Goal: Task Accomplishment & Management: Manage account settings

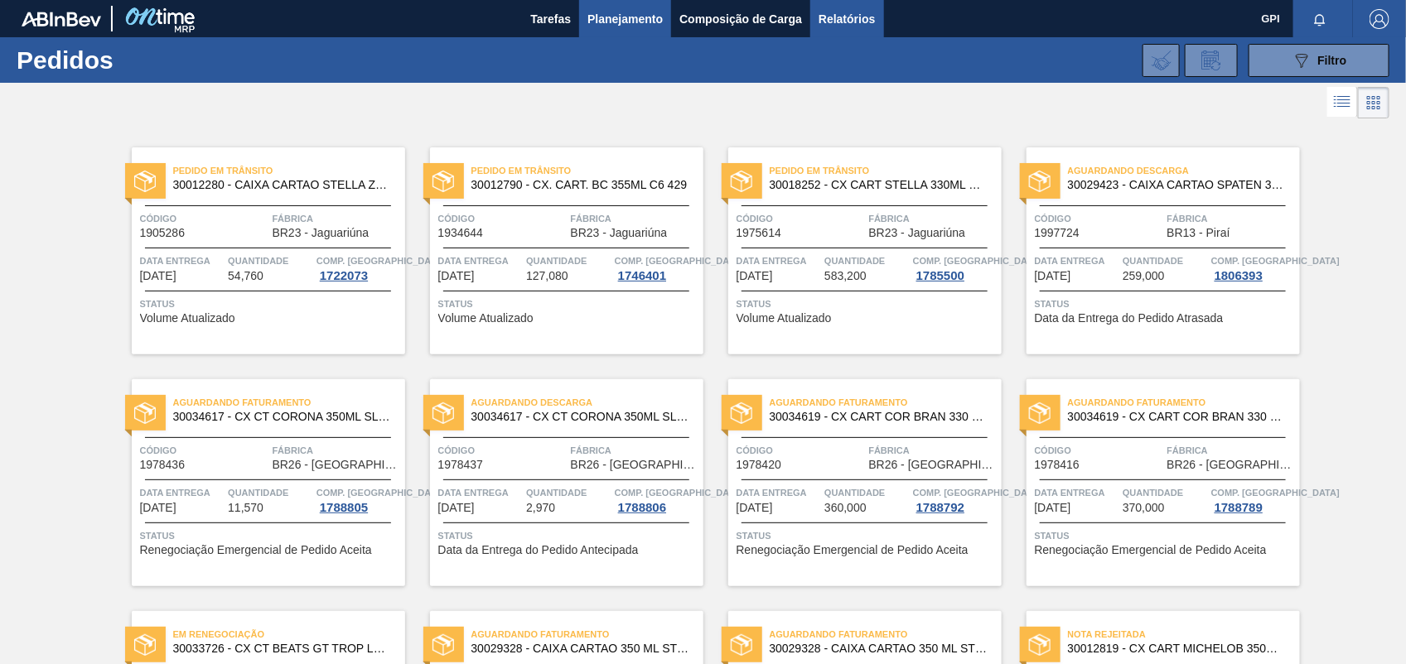
click at [845, 26] on span "Relatórios" at bounding box center [846, 19] width 56 height 20
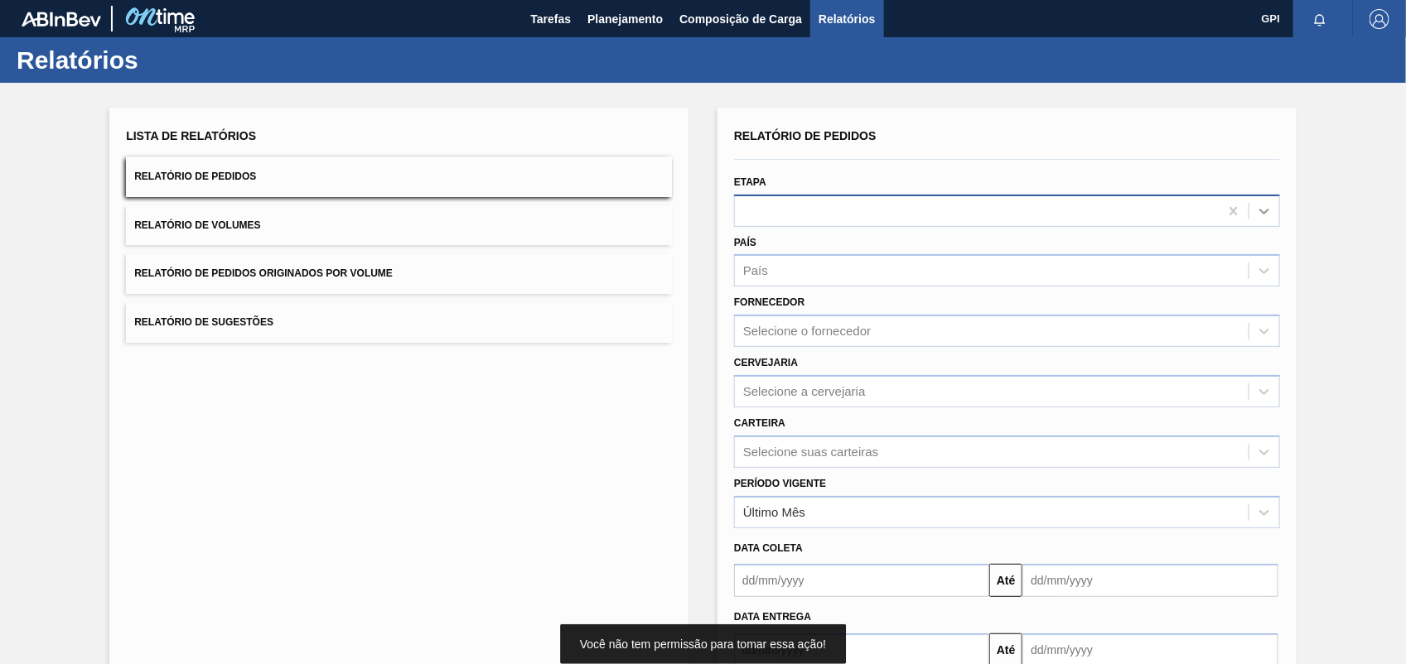
click at [1268, 218] on icon at bounding box center [1264, 211] width 17 height 17
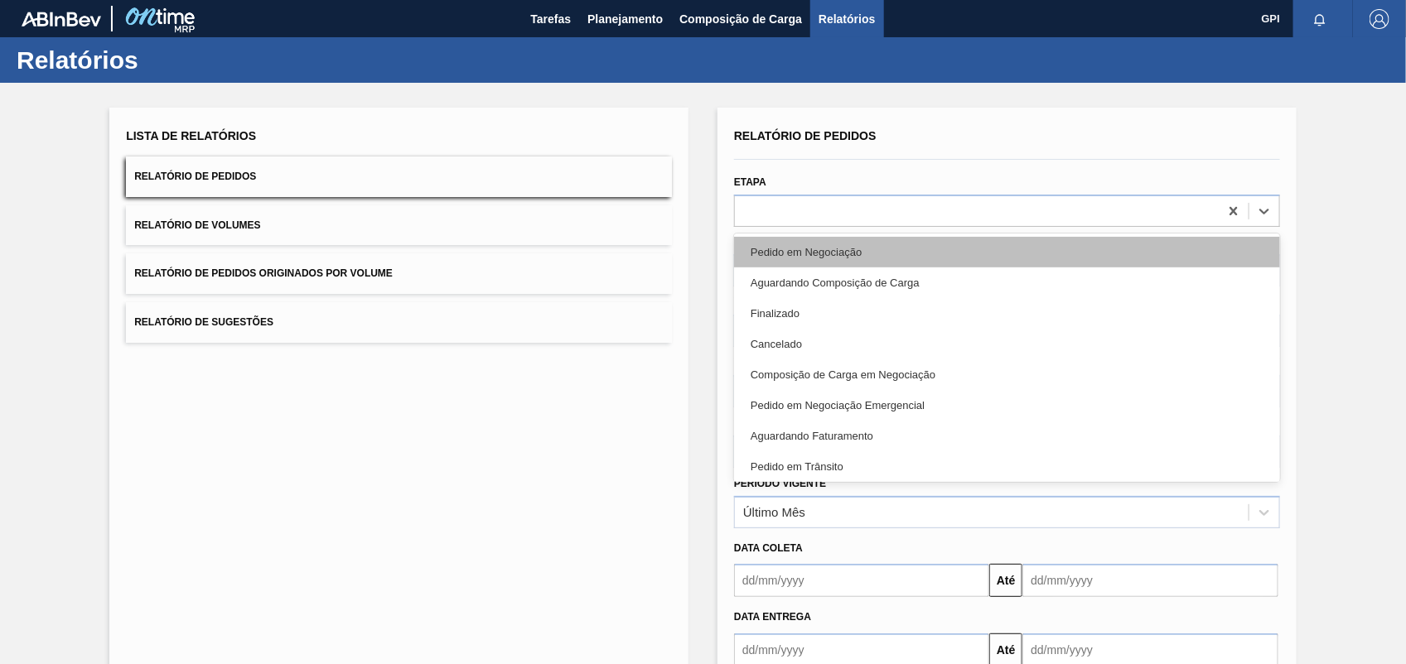
click at [887, 254] on div "Pedido em Negociação" at bounding box center [1007, 252] width 546 height 31
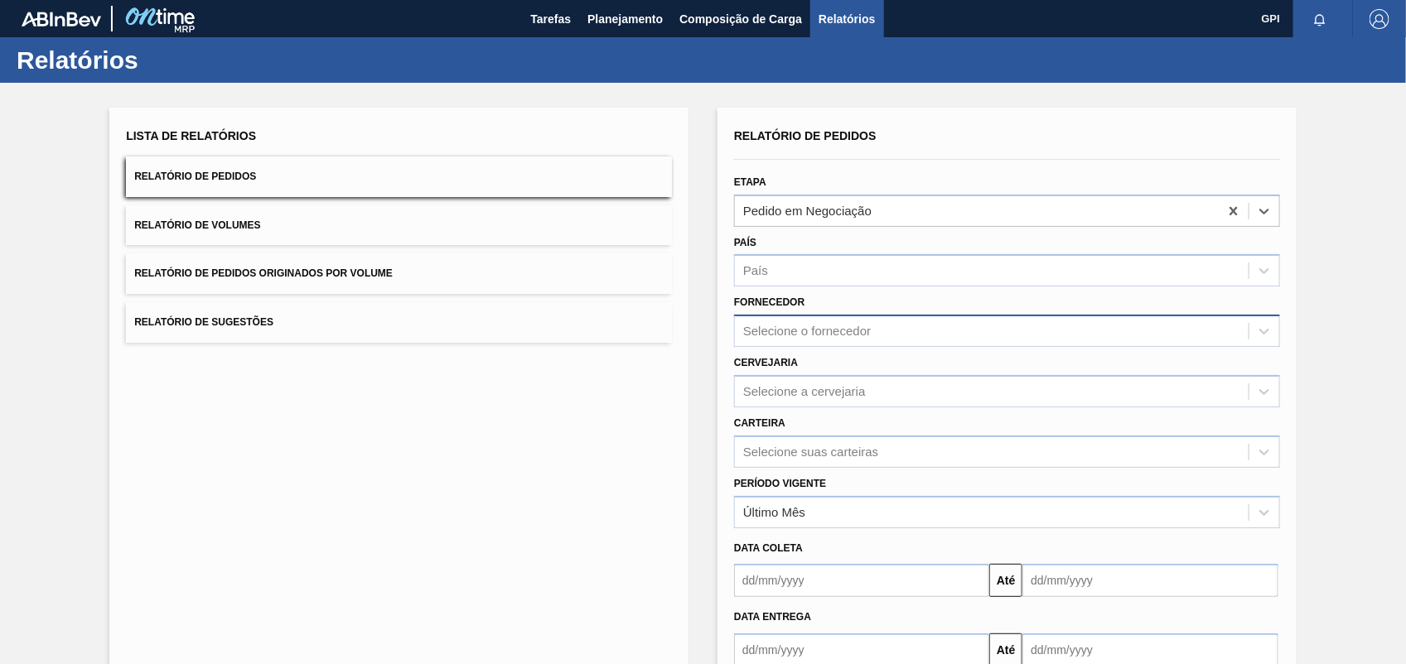
scroll to position [99, 0]
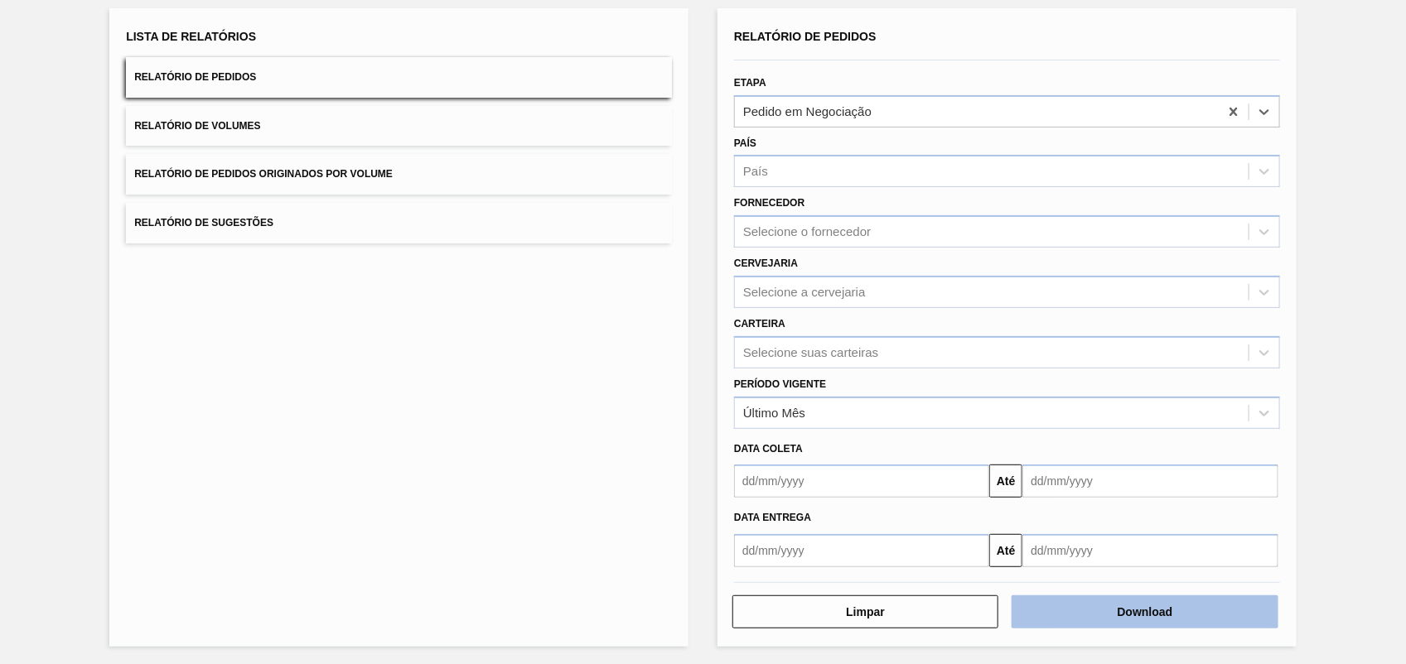
click at [1112, 611] on button "Download" at bounding box center [1145, 612] width 266 height 33
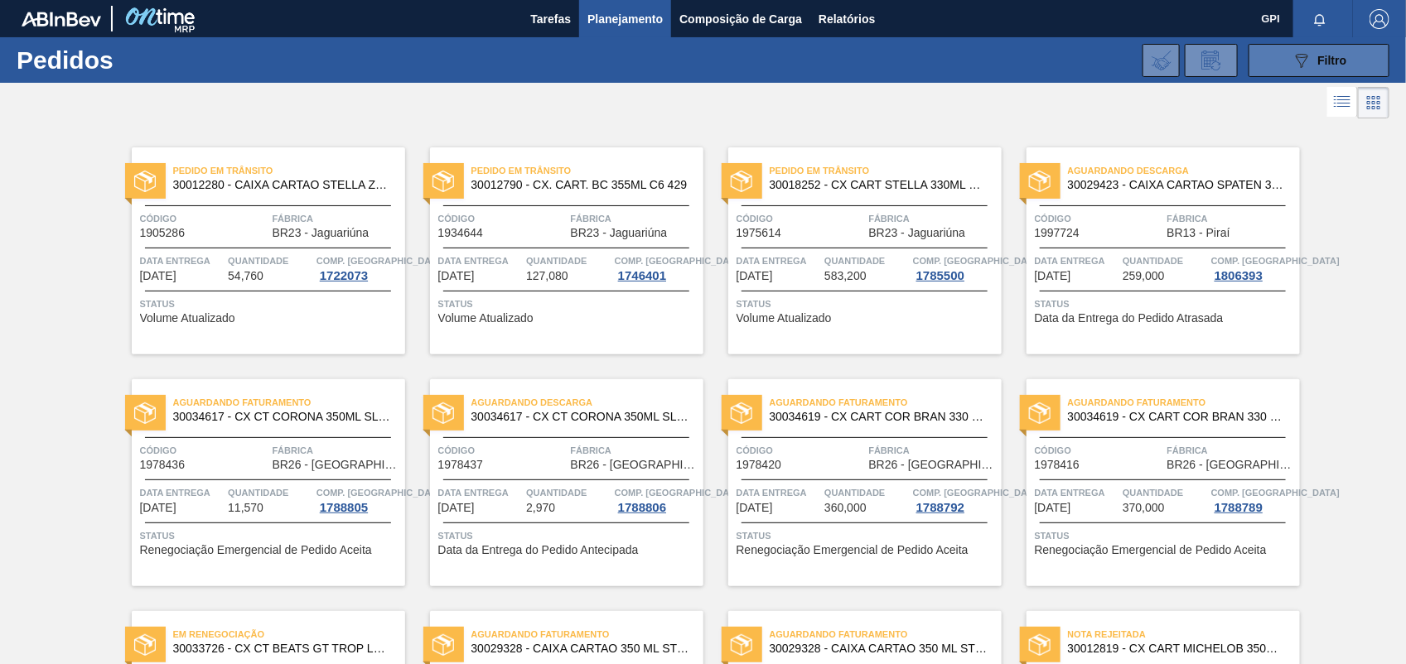
click at [1305, 60] on icon "089F7B8B-B2A5-4AFE-B5C0-19BA573D28AC" at bounding box center [1302, 61] width 20 height 20
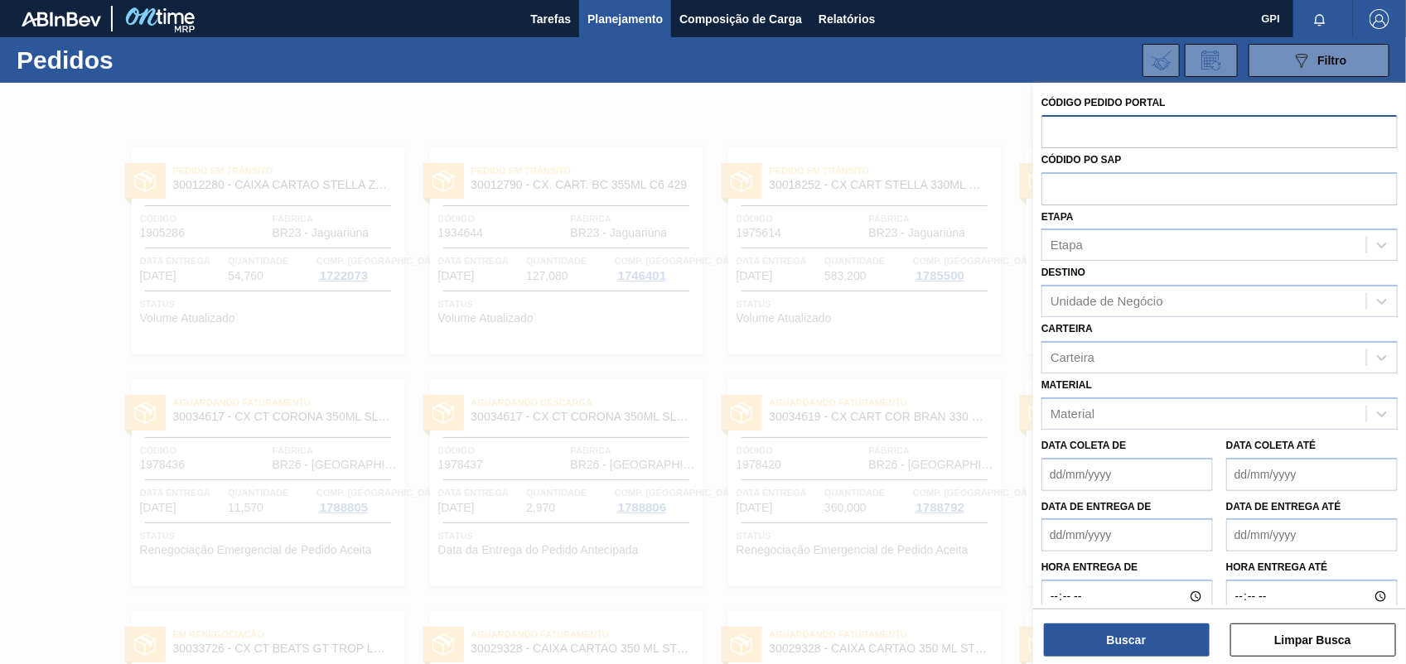
click at [1065, 128] on input "text" at bounding box center [1219, 130] width 356 height 31
paste input "text"
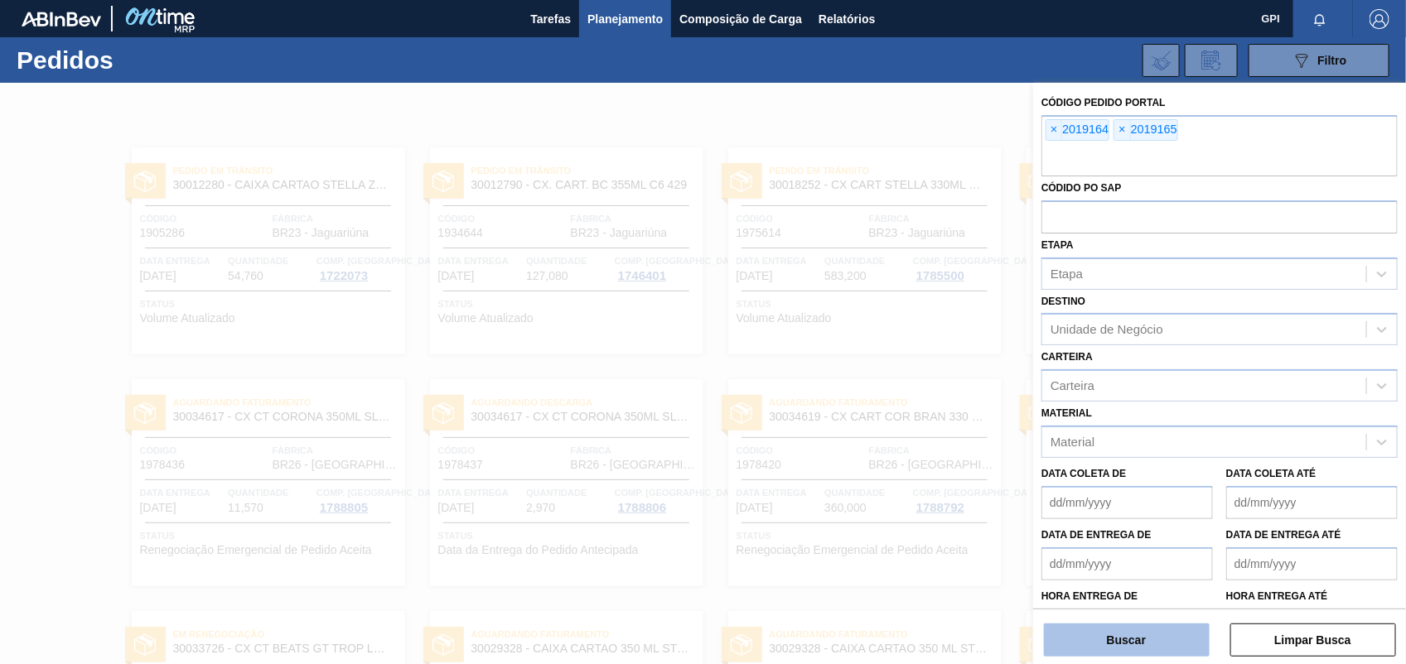
click at [1173, 625] on button "Buscar" at bounding box center [1127, 640] width 166 height 33
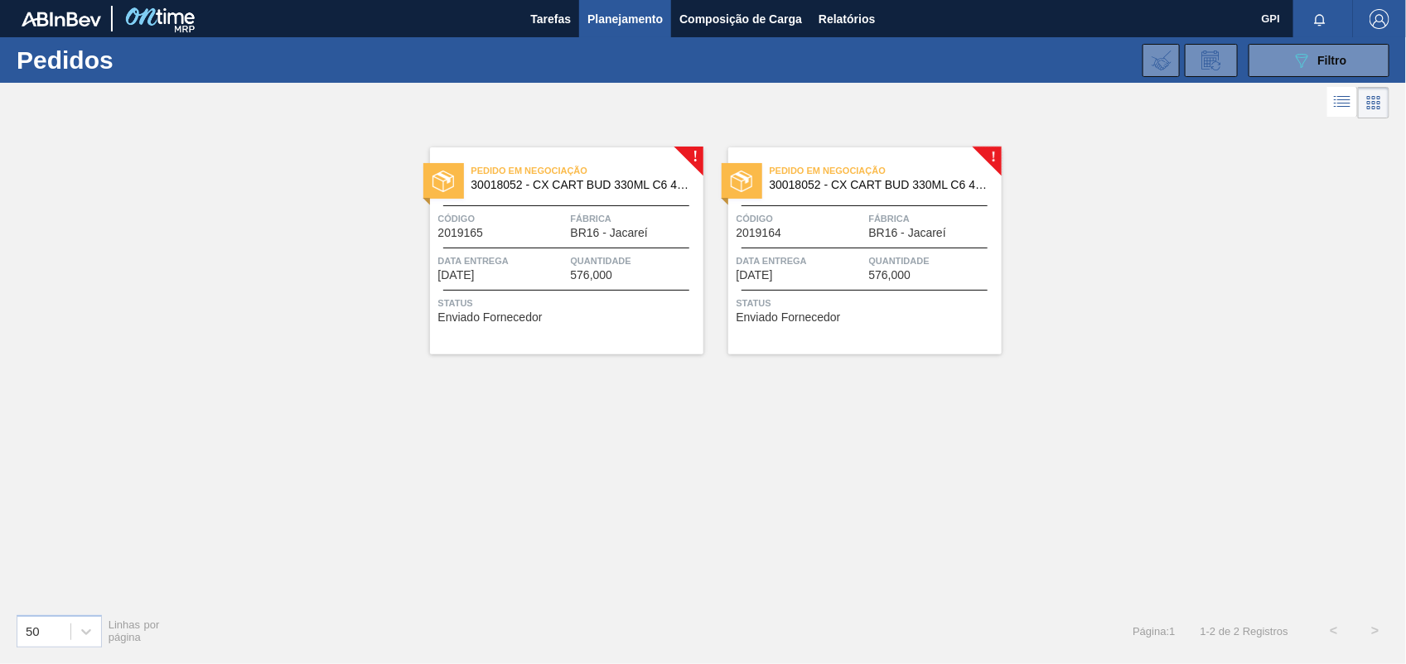
click at [573, 263] on span "Quantidade" at bounding box center [635, 261] width 128 height 17
click at [818, 234] on div "Código 2019164" at bounding box center [800, 224] width 128 height 29
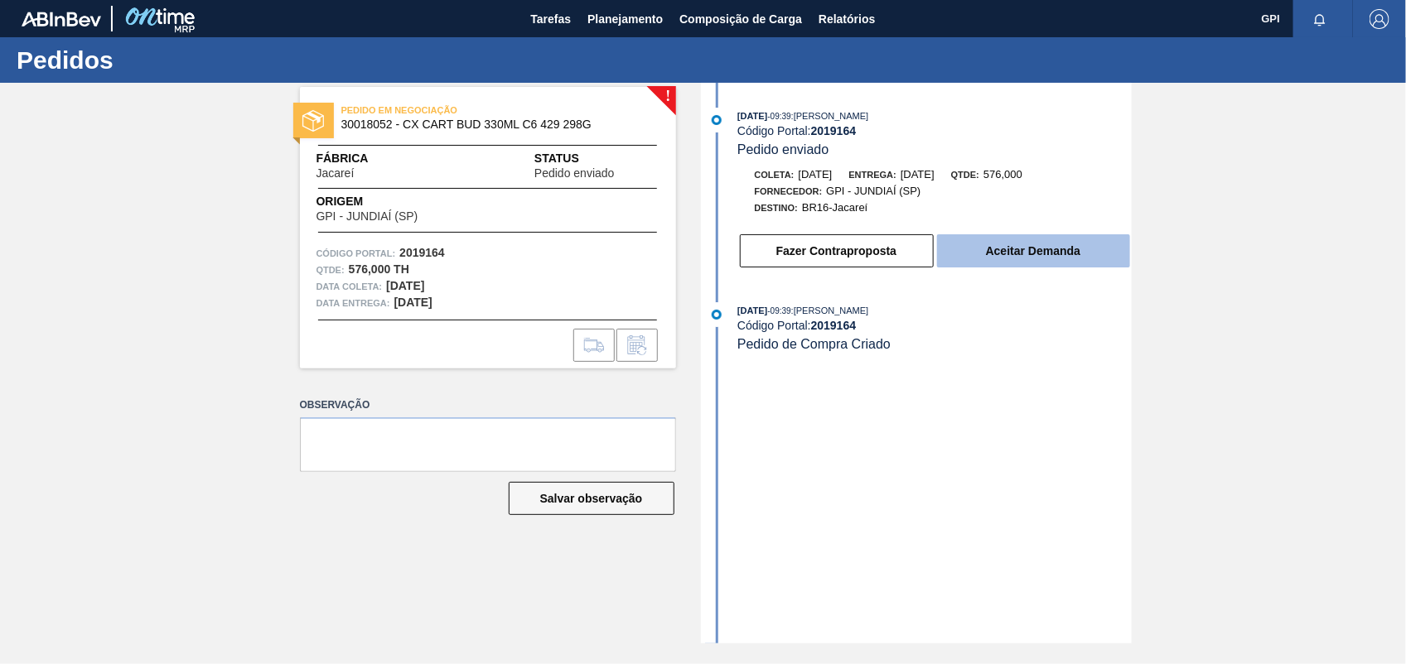
click at [1066, 263] on button "Aceitar Demanda" at bounding box center [1033, 250] width 193 height 33
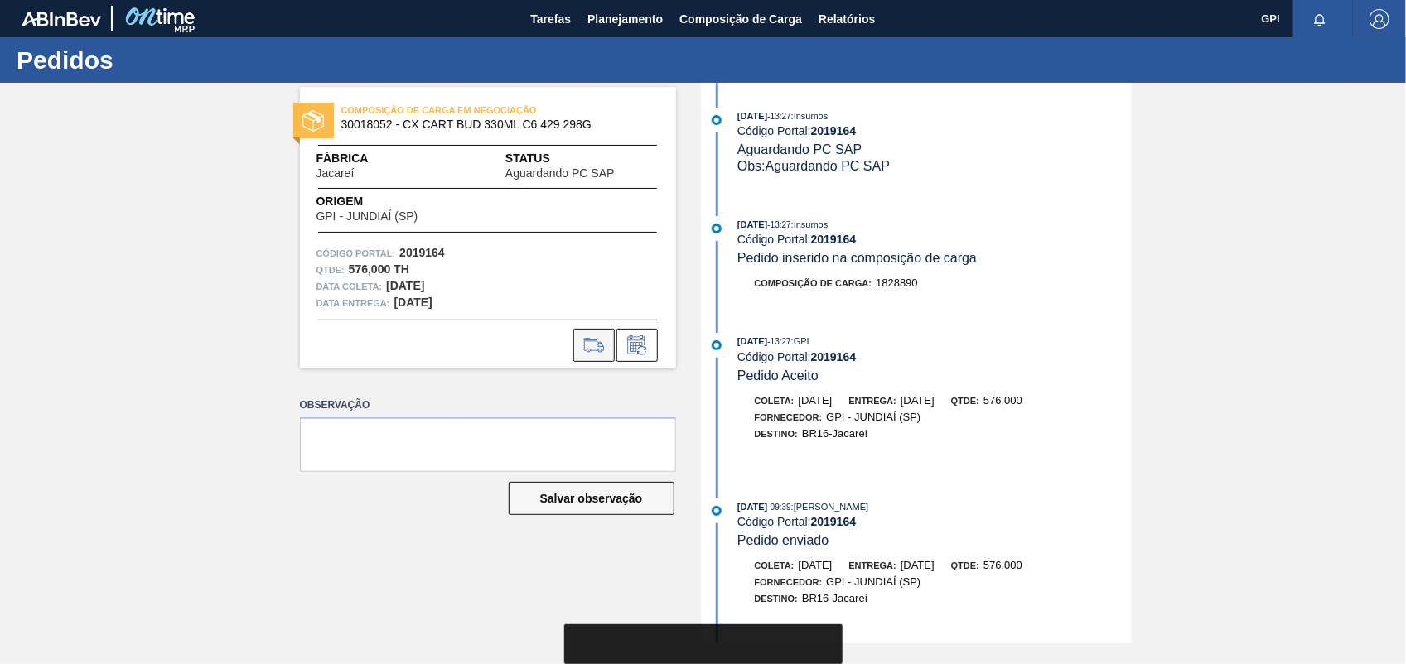
click at [611, 342] on button at bounding box center [593, 345] width 41 height 33
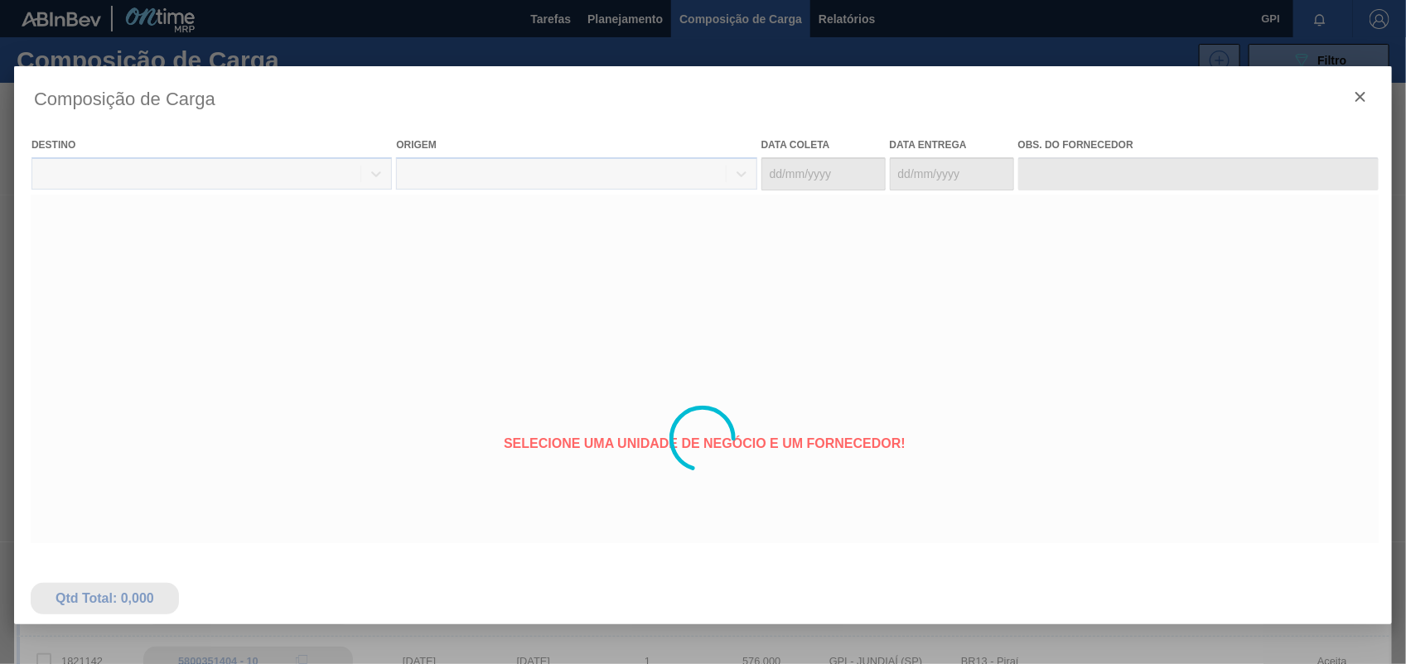
type coleta "14/10/2025"
type entrega "16/10/2025"
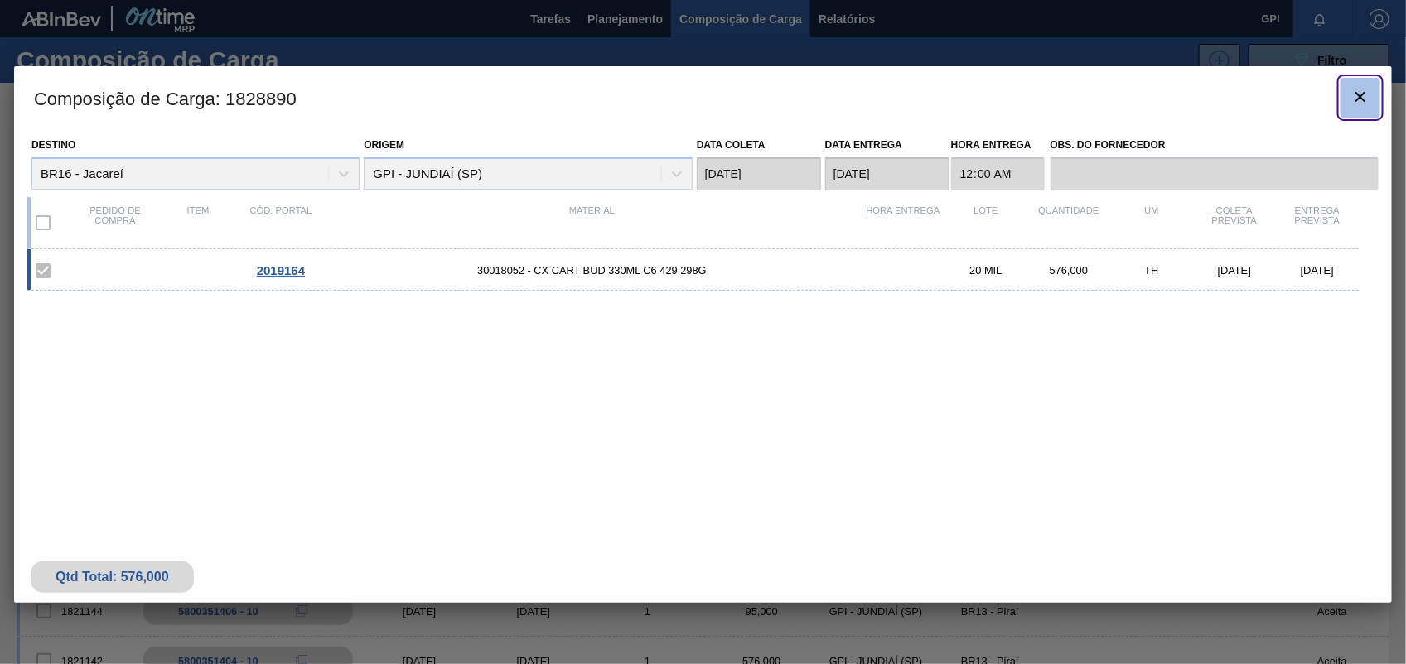
click at [1369, 101] on icon "botão de ícone" at bounding box center [1360, 97] width 20 height 20
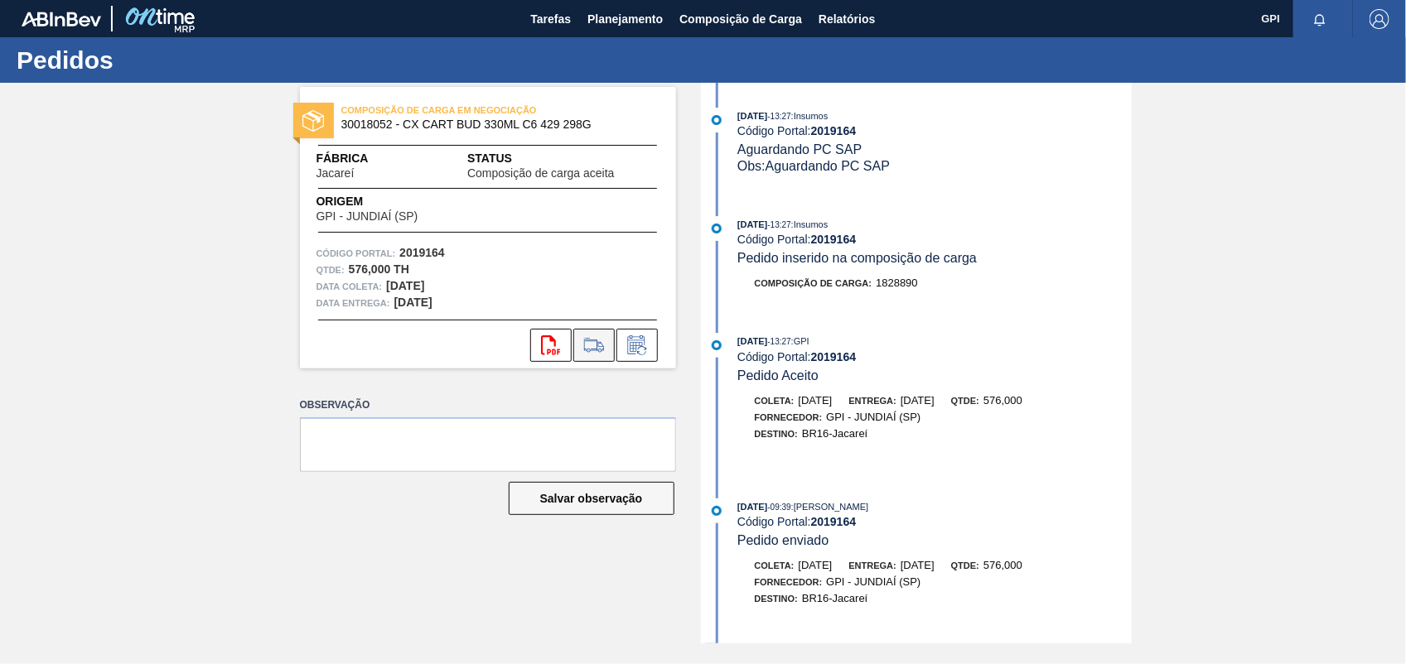
click at [585, 345] on icon at bounding box center [594, 346] width 27 height 20
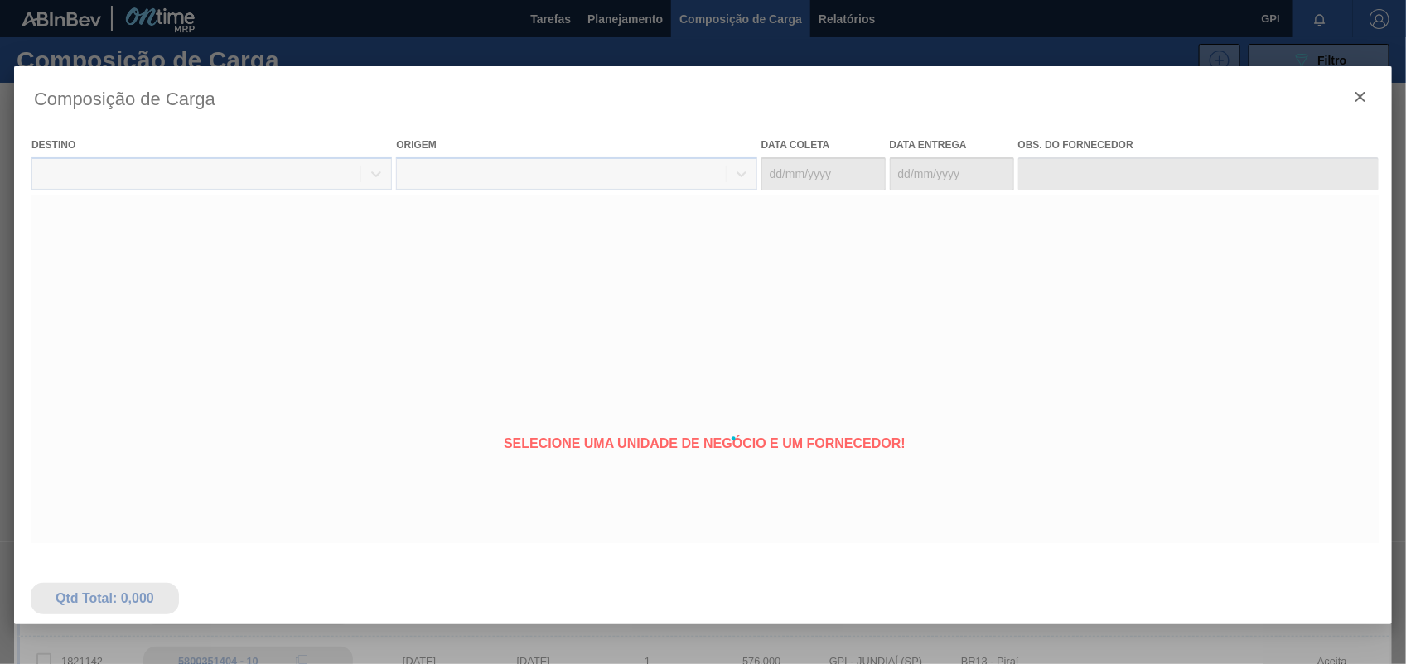
type coleta "14/10/2025"
type entrega "16/10/2025"
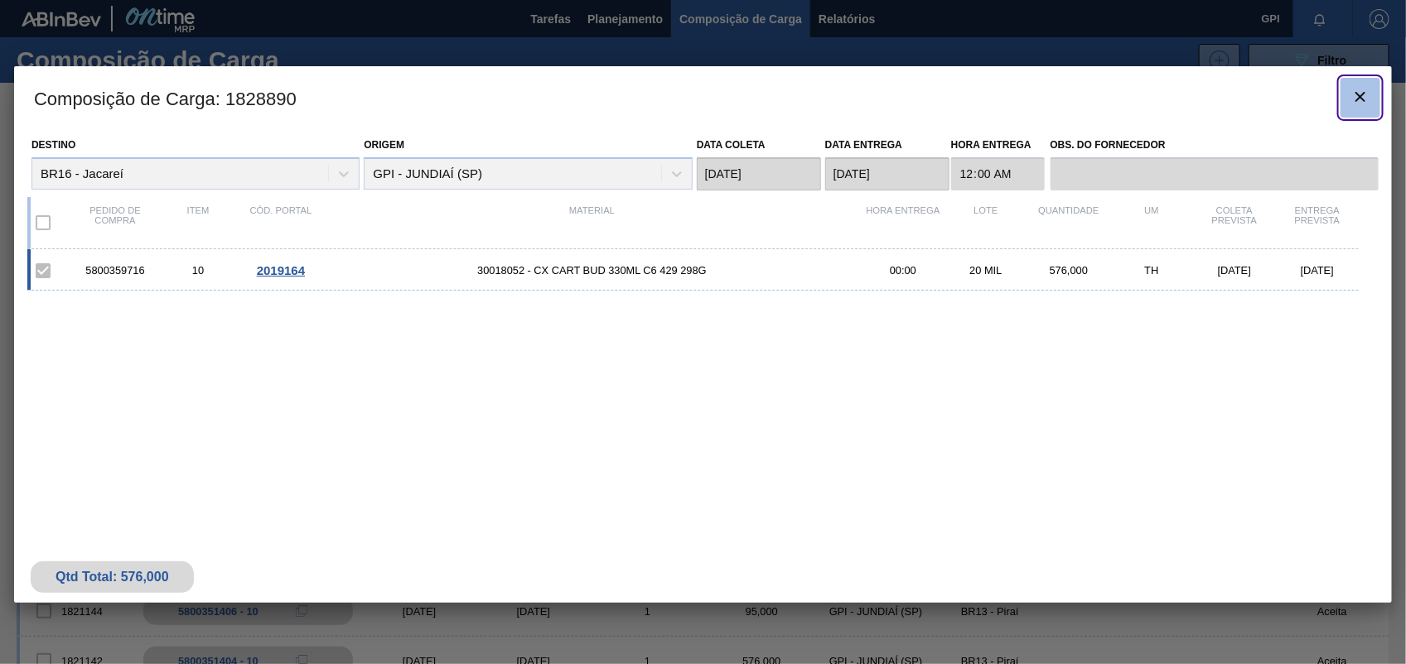
click at [1369, 93] on icon "botão de ícone" at bounding box center [1360, 97] width 20 height 20
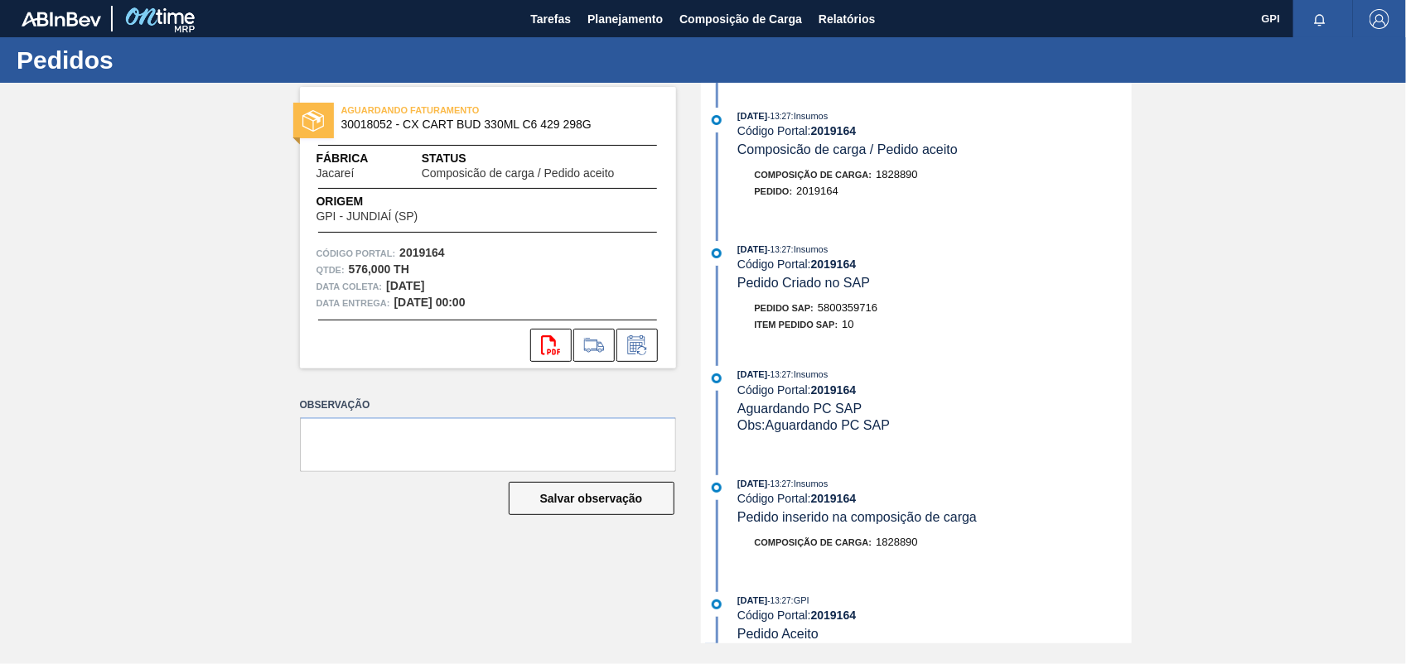
click at [852, 311] on span "5800359716" at bounding box center [848, 308] width 60 height 12
copy span "5800359716"
click at [1079, 333] on div "Item pedido SAP: 10" at bounding box center [935, 324] width 394 height 17
click at [429, 257] on strong "2019164" at bounding box center [422, 252] width 46 height 13
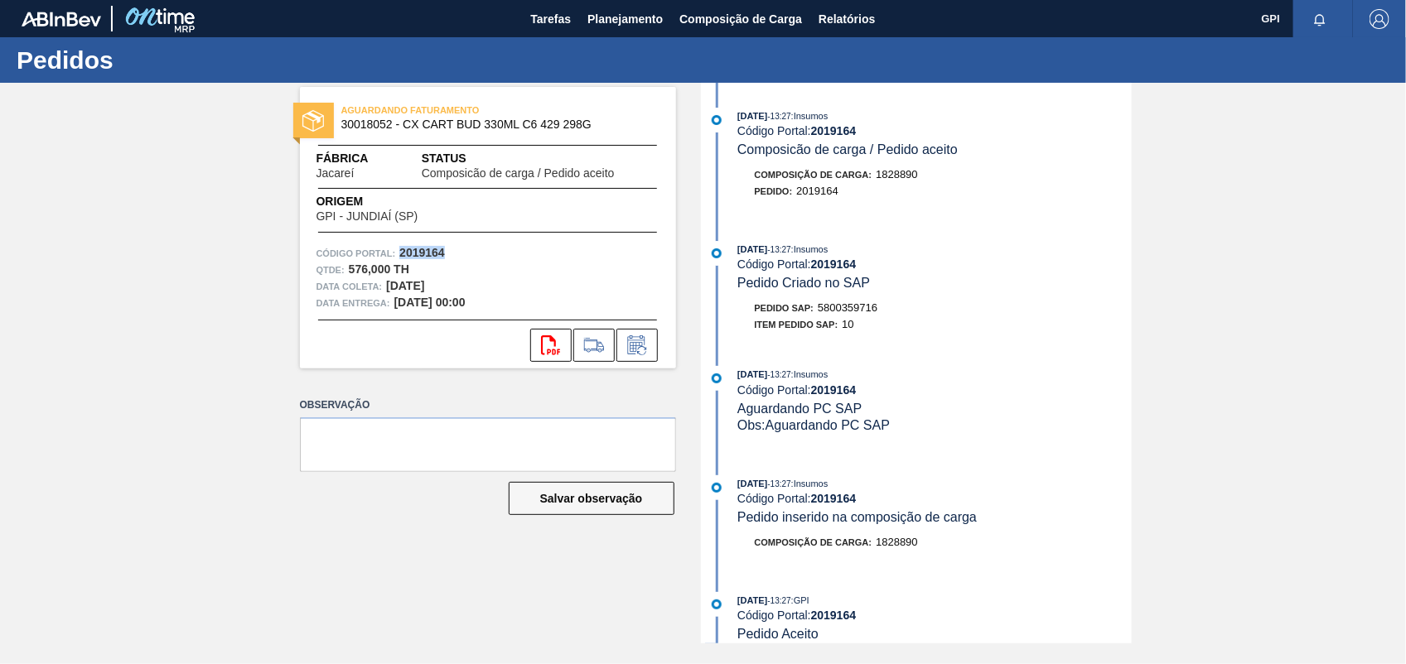
click at [429, 257] on strong "2019164" at bounding box center [422, 252] width 46 height 13
copy strong "2019164"
click at [555, 350] on icon at bounding box center [550, 346] width 19 height 20
click at [1272, 361] on div "AGUARDANDO FATURAMENTO 30018052 - CX CART BUD 330ML C6 429 298G Fábrica Jacareí…" at bounding box center [703, 363] width 1406 height 561
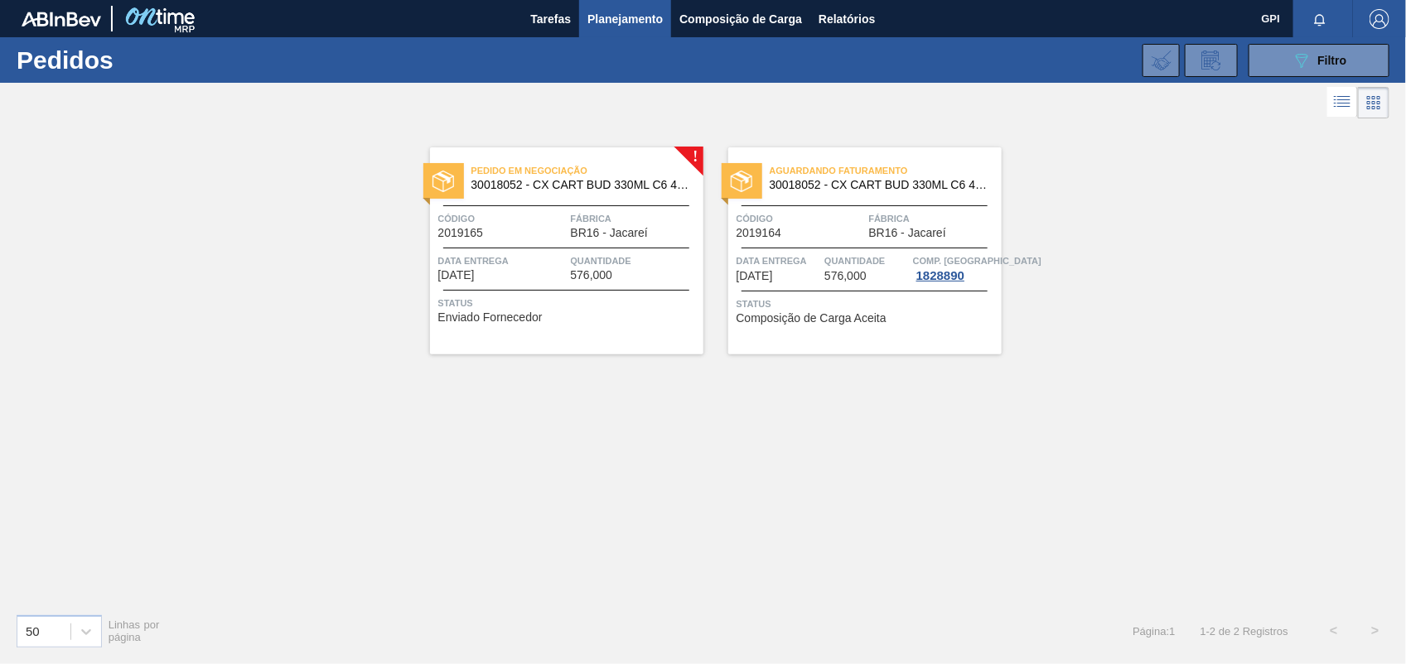
click at [497, 220] on span "Código" at bounding box center [502, 218] width 128 height 17
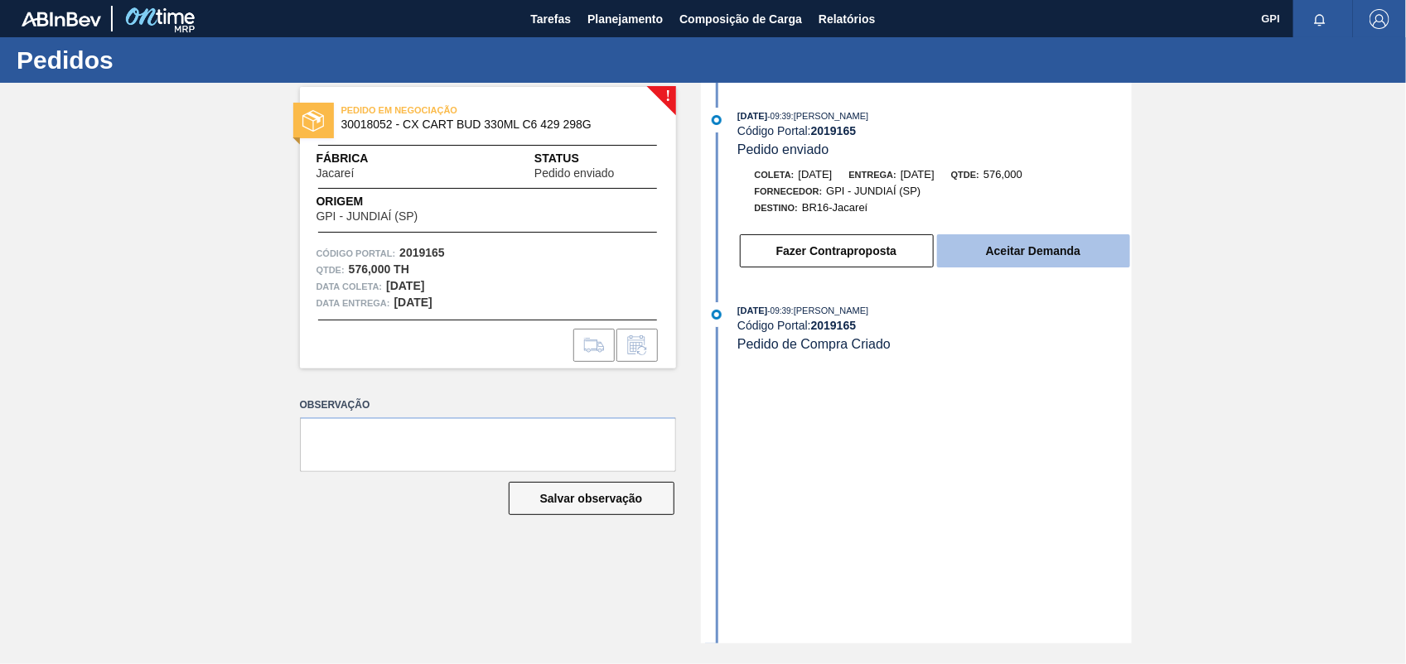
click at [1016, 258] on button "Aceitar Demanda" at bounding box center [1033, 250] width 193 height 33
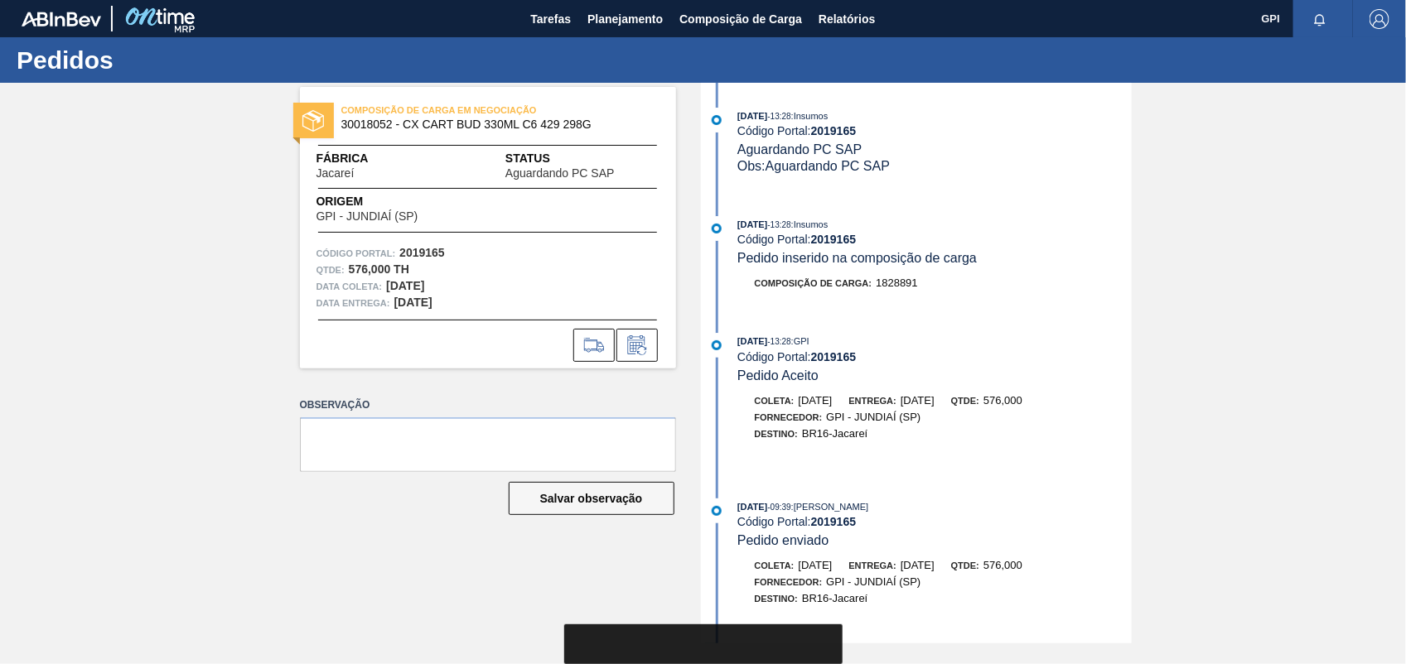
click at [591, 365] on div "COMPOSIÇÃO DE CARGA EM NEGOCIAÇÃO 30018052 - CX CART BUD 330ML C6 429 298G Fábr…" at bounding box center [488, 228] width 376 height 282
click at [591, 356] on button at bounding box center [593, 345] width 41 height 33
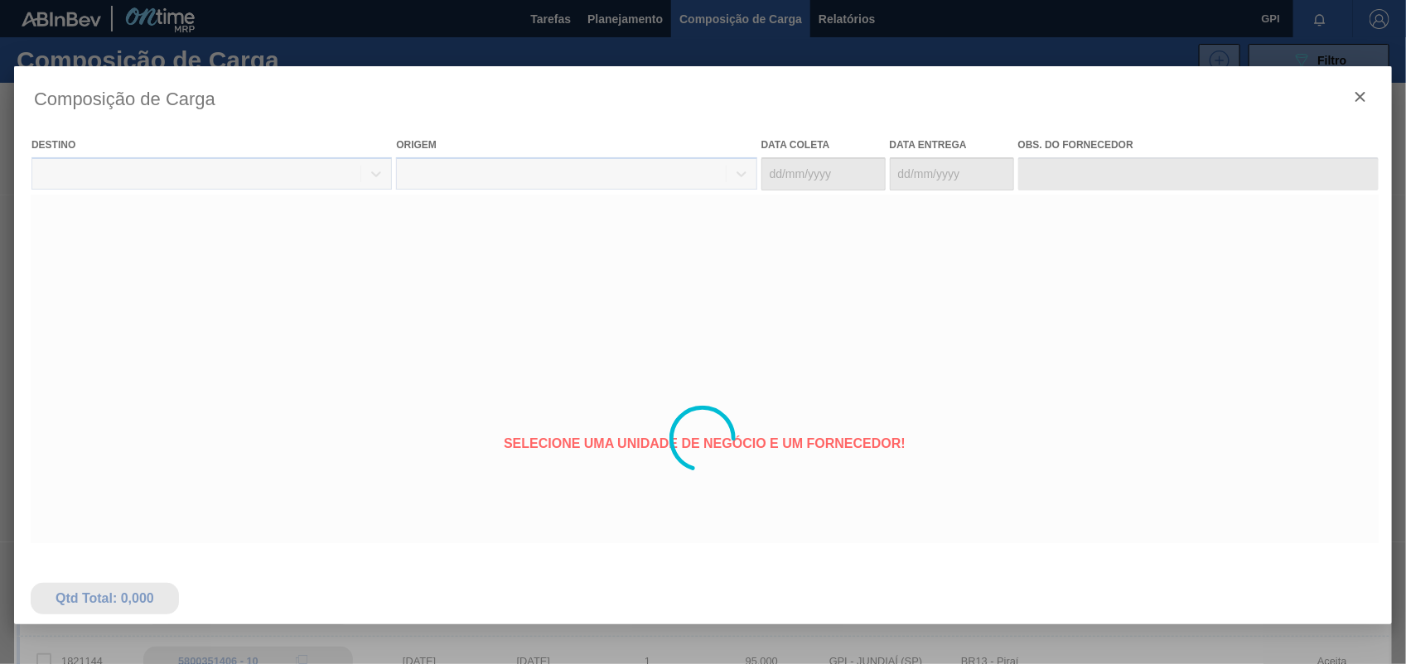
type coleta "12/10/2025"
type entrega "14/10/2025"
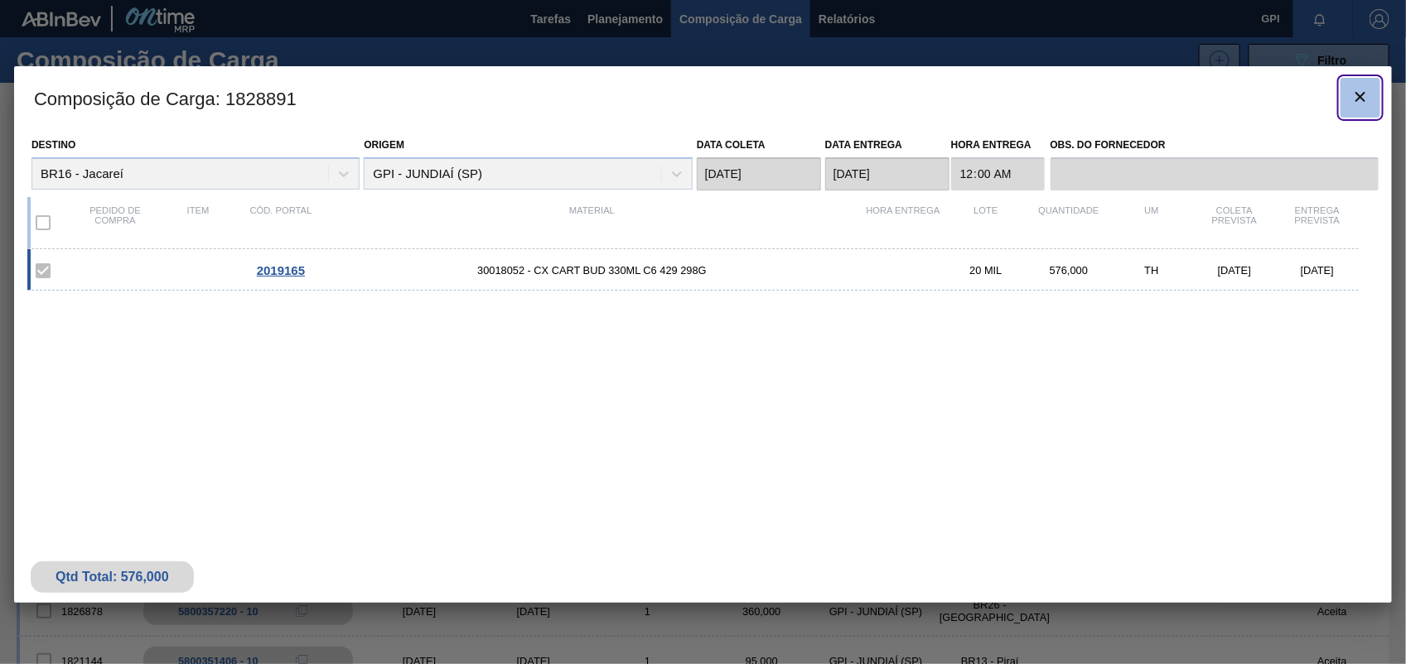
click at [1359, 110] on button "botão de ícone" at bounding box center [1360, 98] width 40 height 40
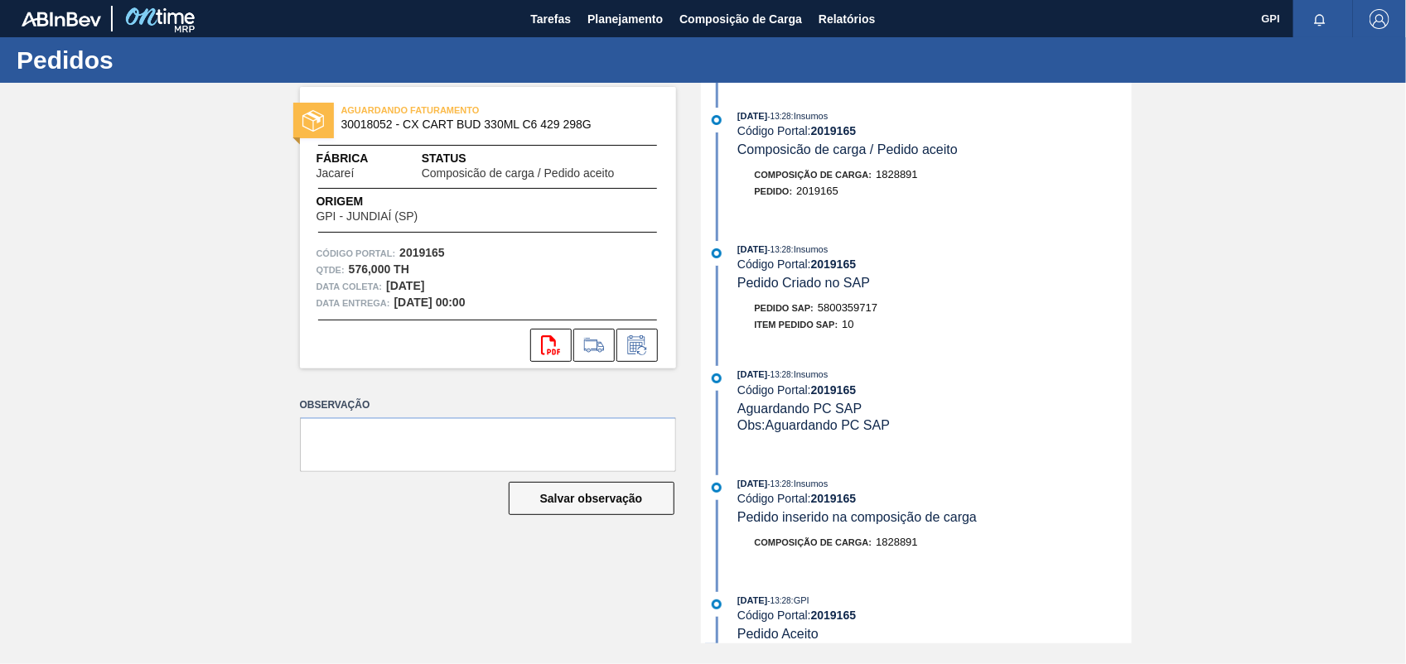
click at [847, 316] on div "Pedido SAP: 5800359717" at bounding box center [816, 308] width 123 height 17
copy span "5800359717"
click at [428, 259] on div "Código Portal: 2019165" at bounding box center [487, 253] width 343 height 17
click at [427, 258] on strong "2019165" at bounding box center [422, 252] width 46 height 13
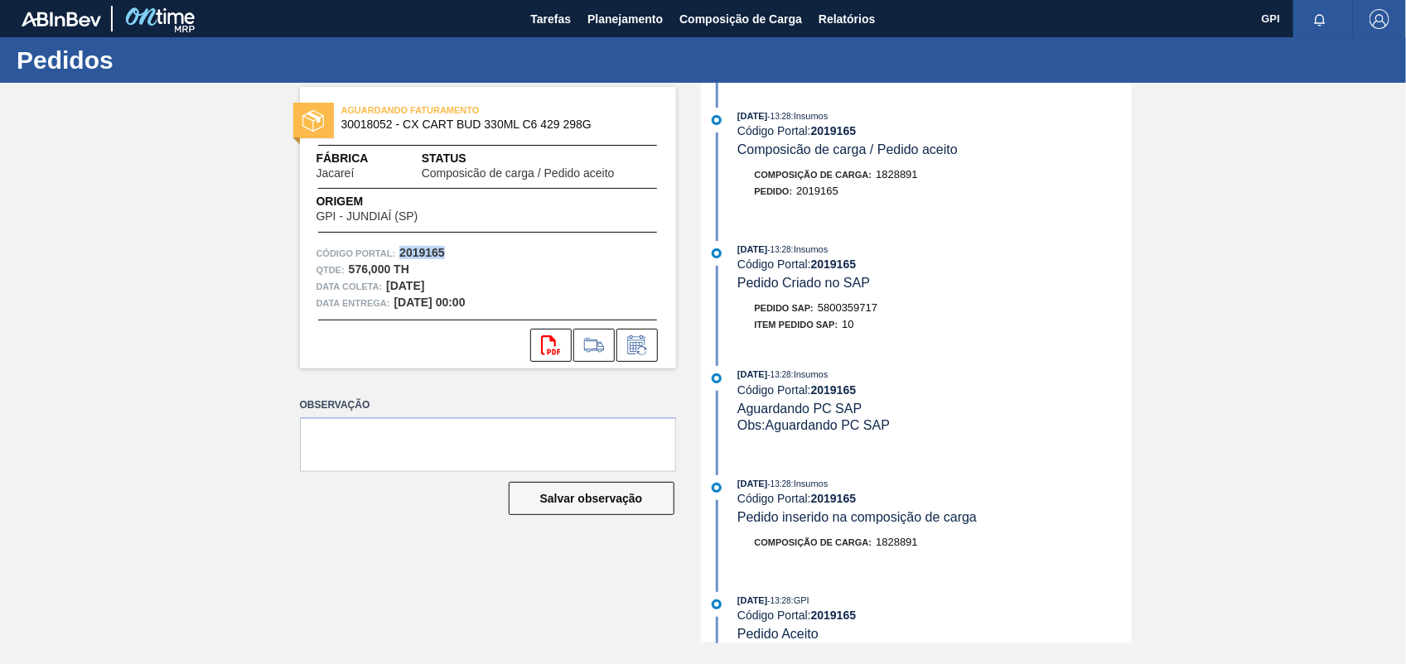
copy strong "2019165"
click at [547, 349] on icon "svg{fill:#ff0000}" at bounding box center [551, 346] width 20 height 20
drag, startPoint x: 1040, startPoint y: 149, endPoint x: 1048, endPoint y: 143, distance: 9.4
click at [1045, 143] on div "29/08/2025 - 13:28 : Insumos Código Portal: 2019165 Composicão de carga / Pedid…" at bounding box center [934, 133] width 394 height 51
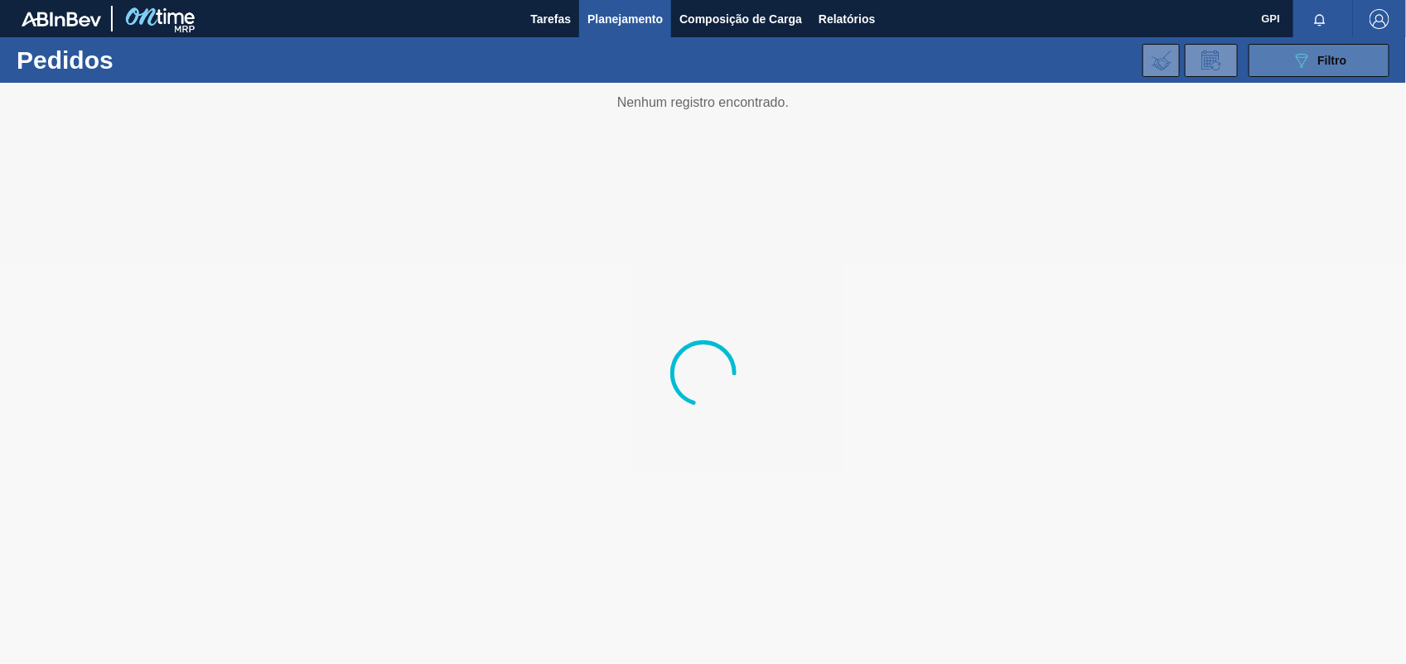
click at [1303, 65] on icon "089F7B8B-B2A5-4AFE-B5C0-19BA573D28AC" at bounding box center [1302, 61] width 20 height 20
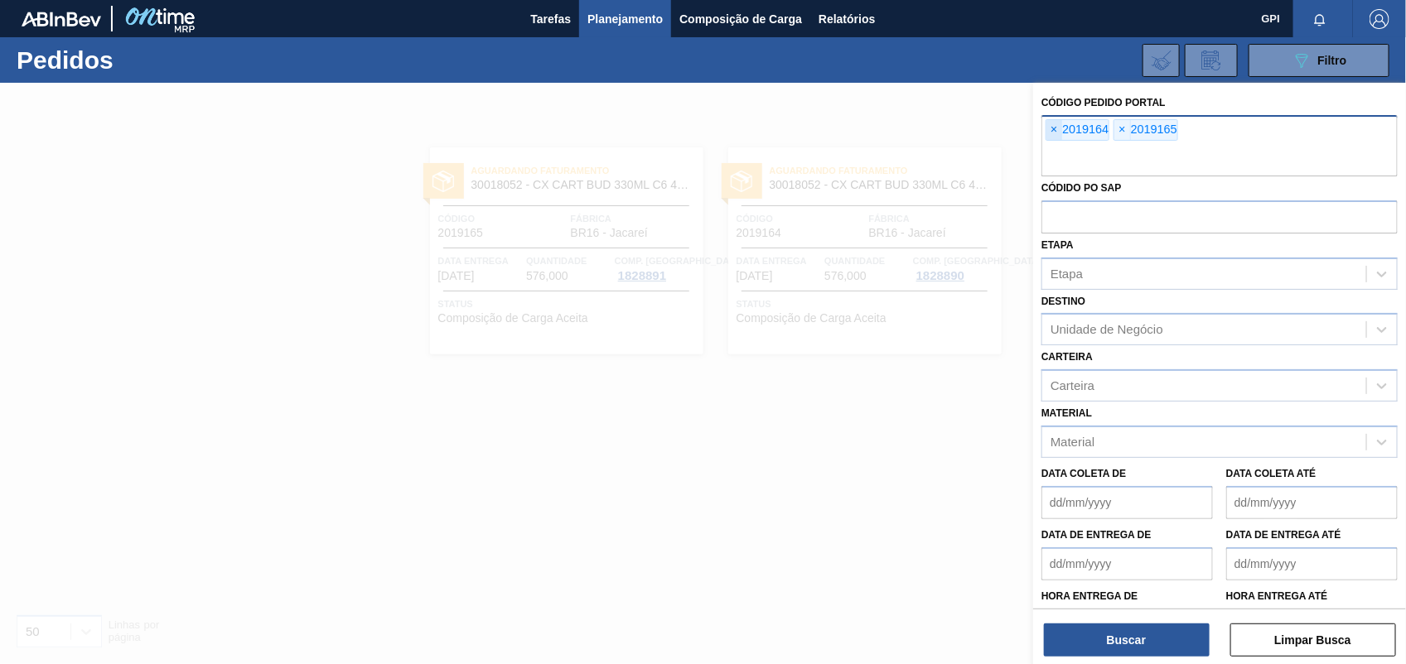
click at [1054, 127] on span "×" at bounding box center [1054, 130] width 16 height 20
click at [1057, 127] on span "×" at bounding box center [1054, 130] width 16 height 20
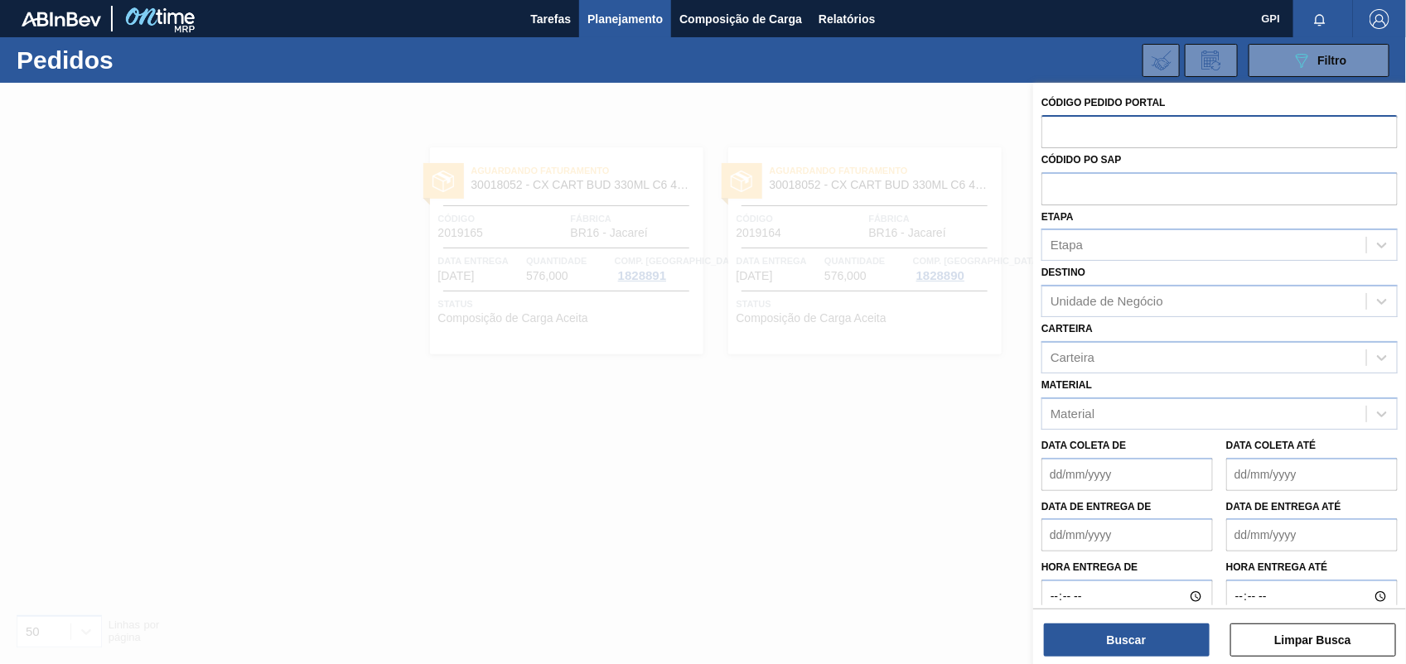
paste input "text"
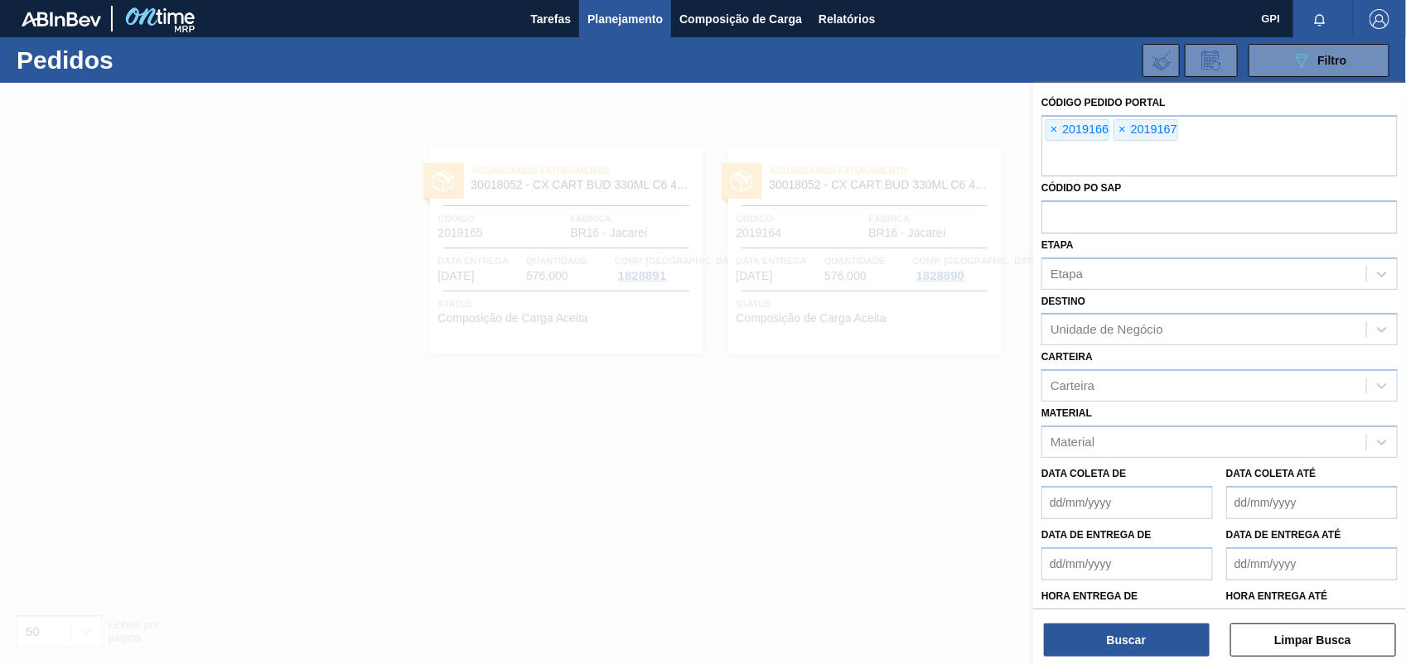
click at [1111, 621] on div "Buscar Limpar Busca" at bounding box center [1219, 632] width 373 height 46
click at [1112, 645] on button "Buscar" at bounding box center [1127, 640] width 166 height 33
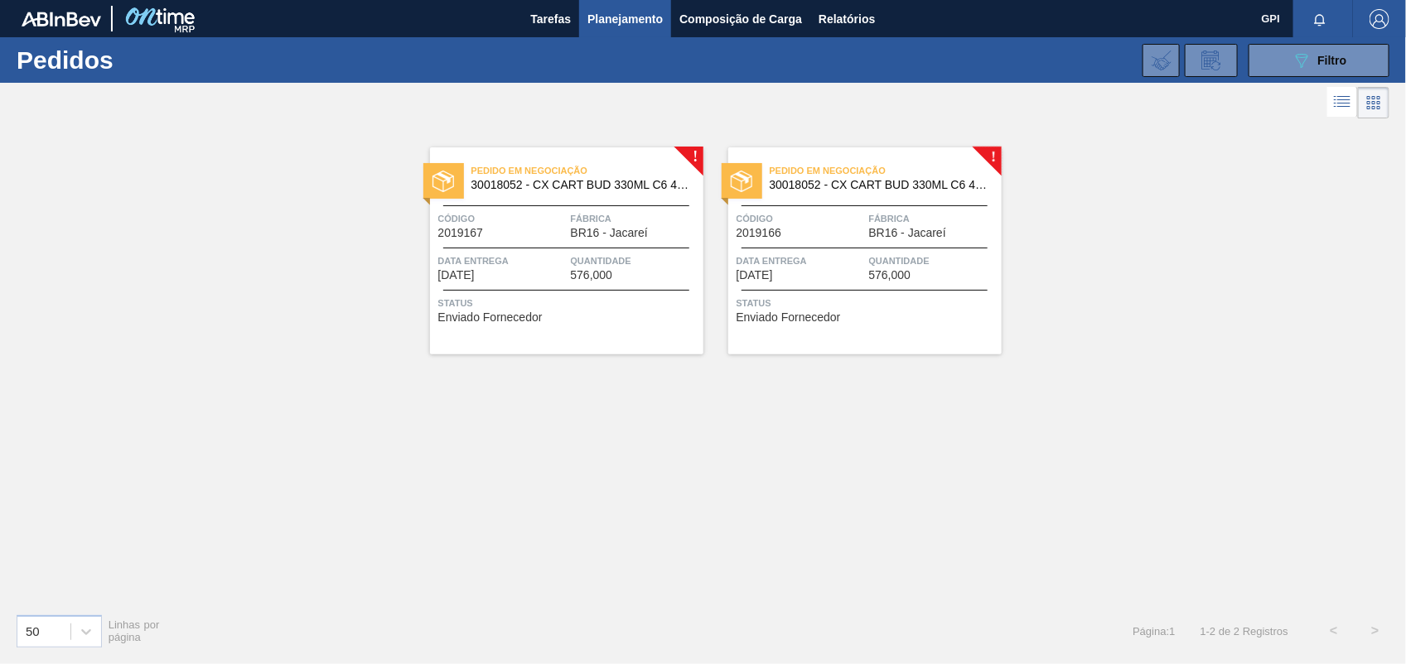
click at [858, 224] on span "Código" at bounding box center [800, 218] width 128 height 17
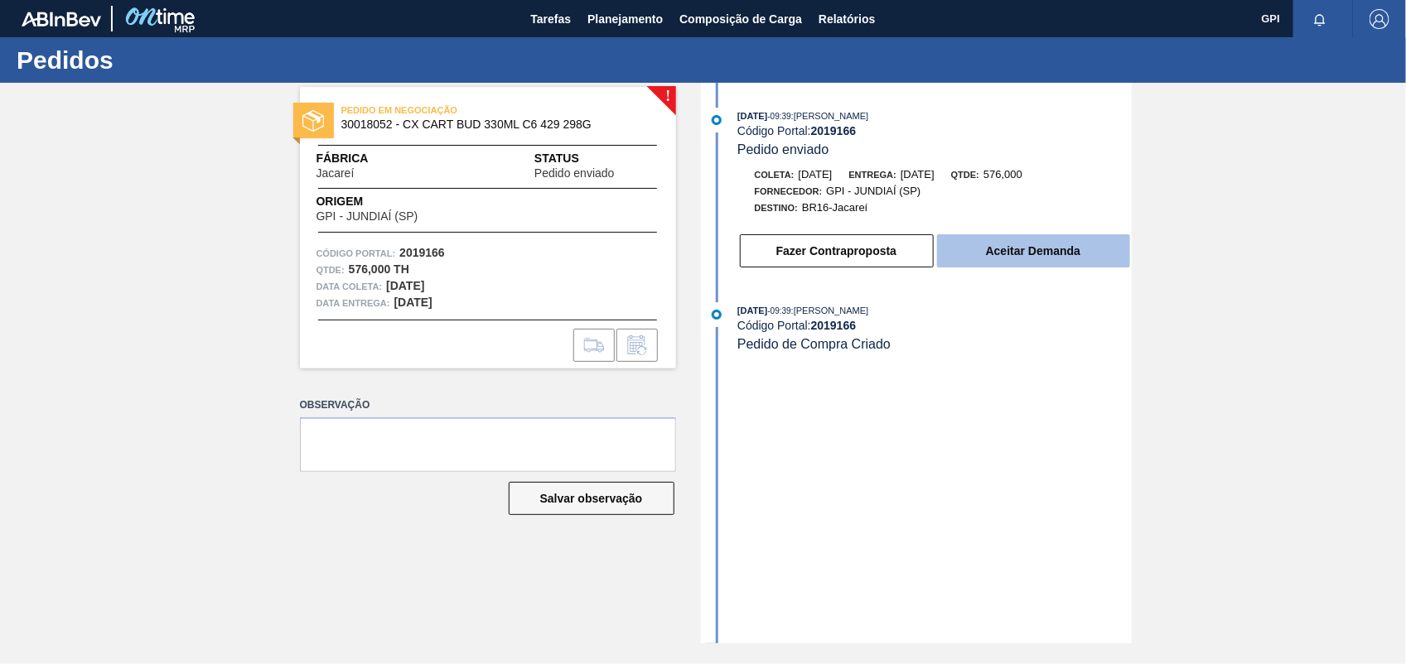
click at [1095, 258] on button "Aceitar Demanda" at bounding box center [1033, 250] width 193 height 33
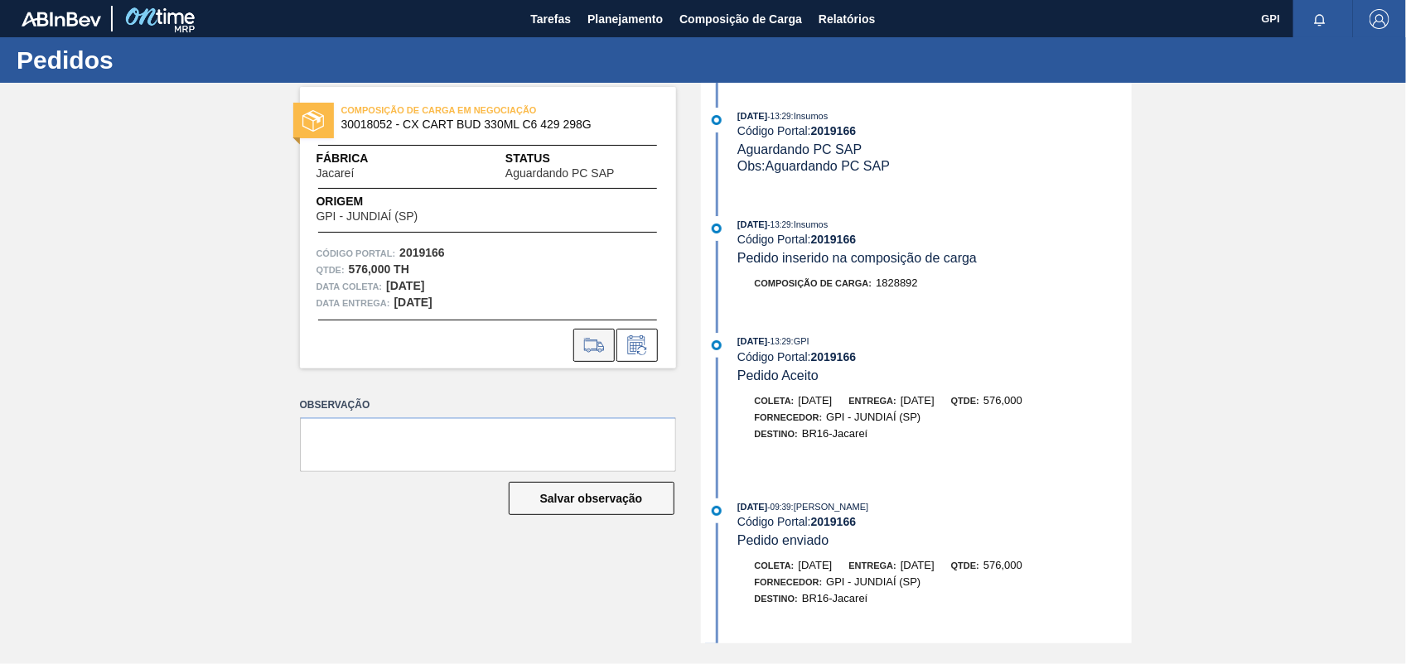
click at [584, 337] on icon at bounding box center [594, 346] width 27 height 20
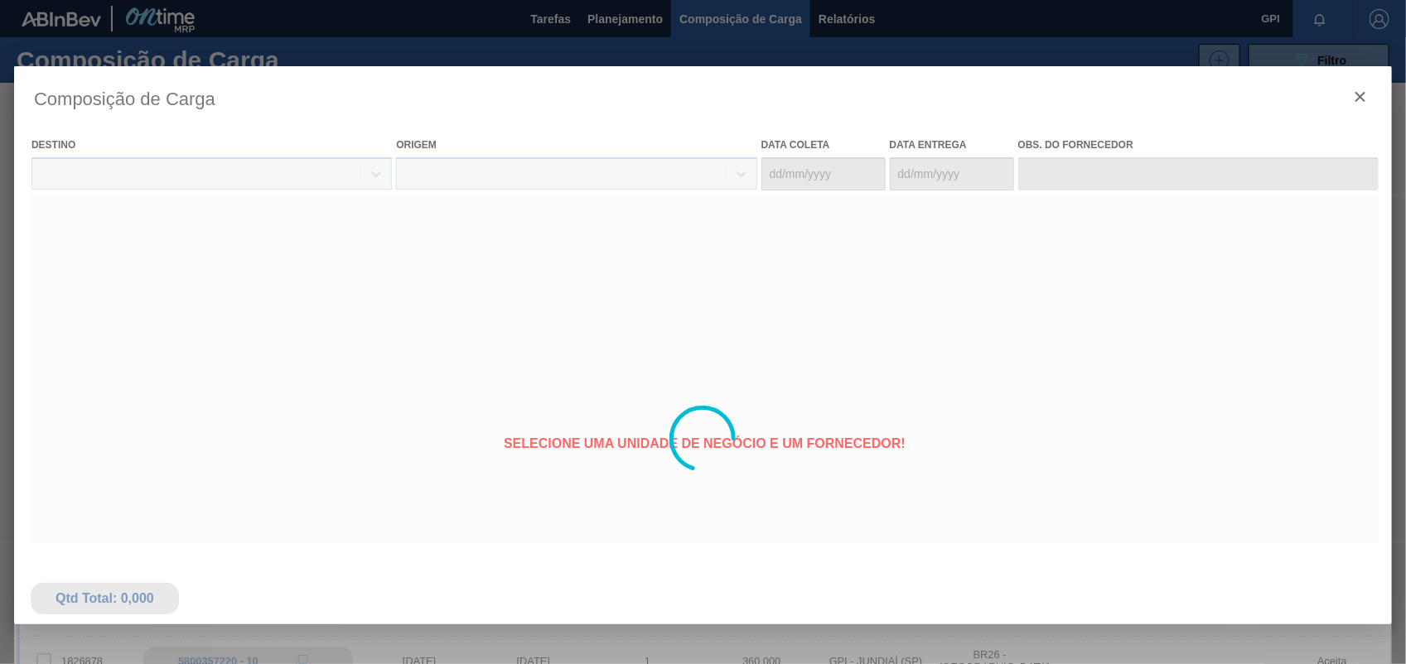
type coleta "29/10/2025"
type entrega "31/10/2025"
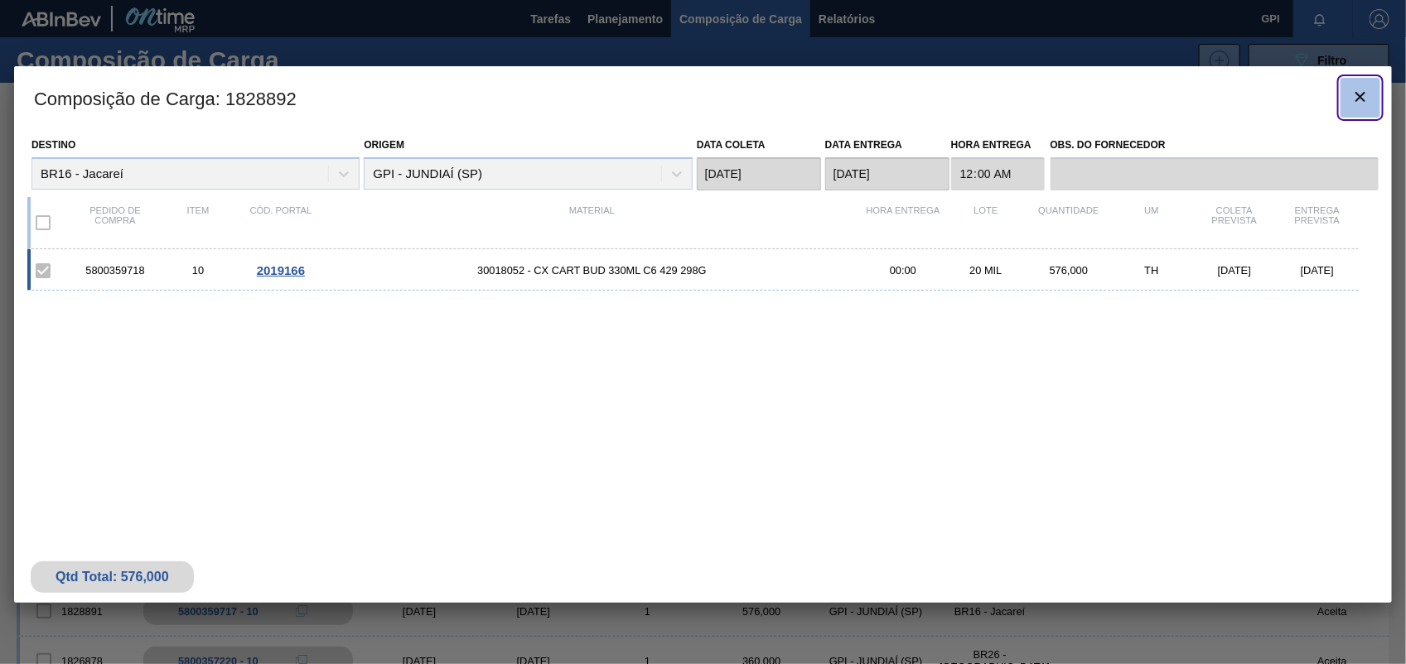
click at [1352, 81] on button "botão de ícone" at bounding box center [1360, 98] width 40 height 40
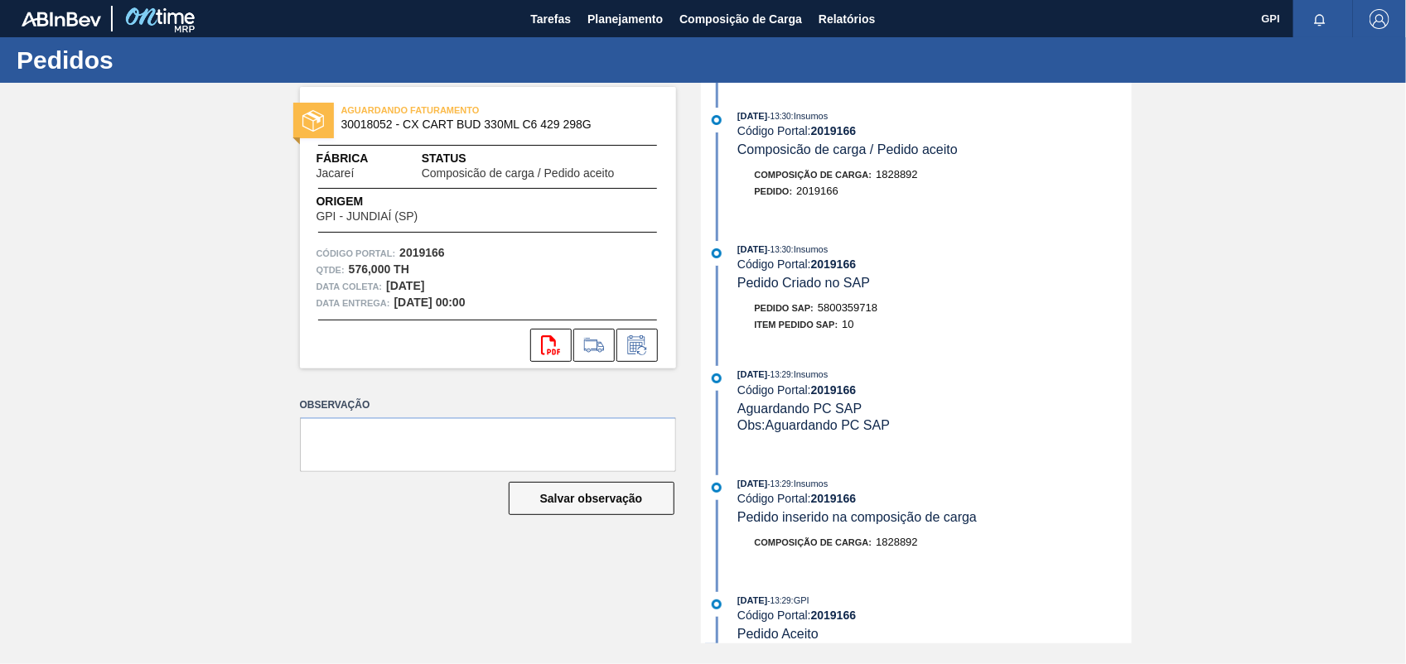
click at [856, 313] on span "5800359718" at bounding box center [848, 308] width 60 height 12
copy span "5800359718"
click at [429, 263] on div "Qtde : 576,000 TH" at bounding box center [487, 270] width 343 height 17
click at [425, 258] on strong "2019166" at bounding box center [422, 252] width 46 height 13
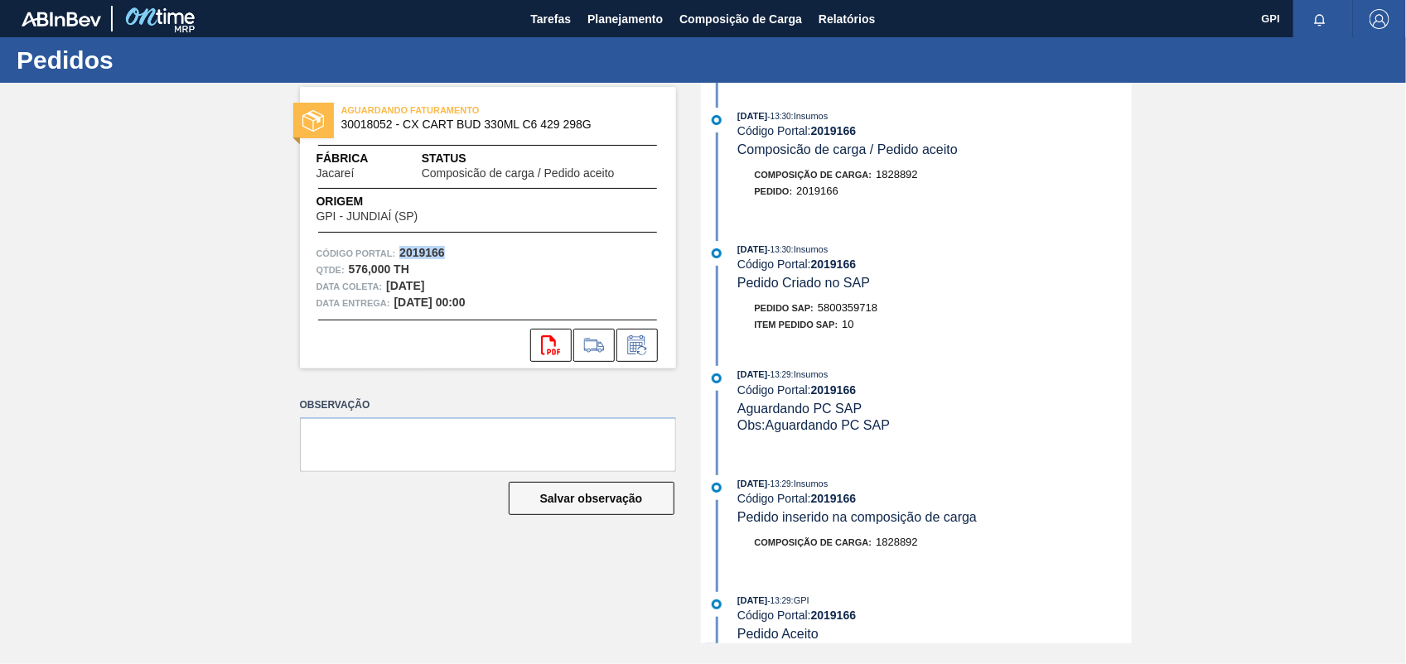
click at [425, 258] on strong "2019166" at bounding box center [422, 252] width 46 height 13
copy strong "2019166"
click at [551, 336] on icon "svg{fill:#ff0000}" at bounding box center [551, 346] width 20 height 20
click at [1259, 311] on div "AGUARDANDO FATURAMENTO 30018052 - CX CART BUD 330ML C6 429 298G Fábrica Jacareí…" at bounding box center [703, 363] width 1406 height 561
click at [1176, 344] on div "AGUARDANDO FATURAMENTO 30018052 - CX CART BUD 330ML C6 429 298G Fábrica Jacareí…" at bounding box center [703, 363] width 1406 height 561
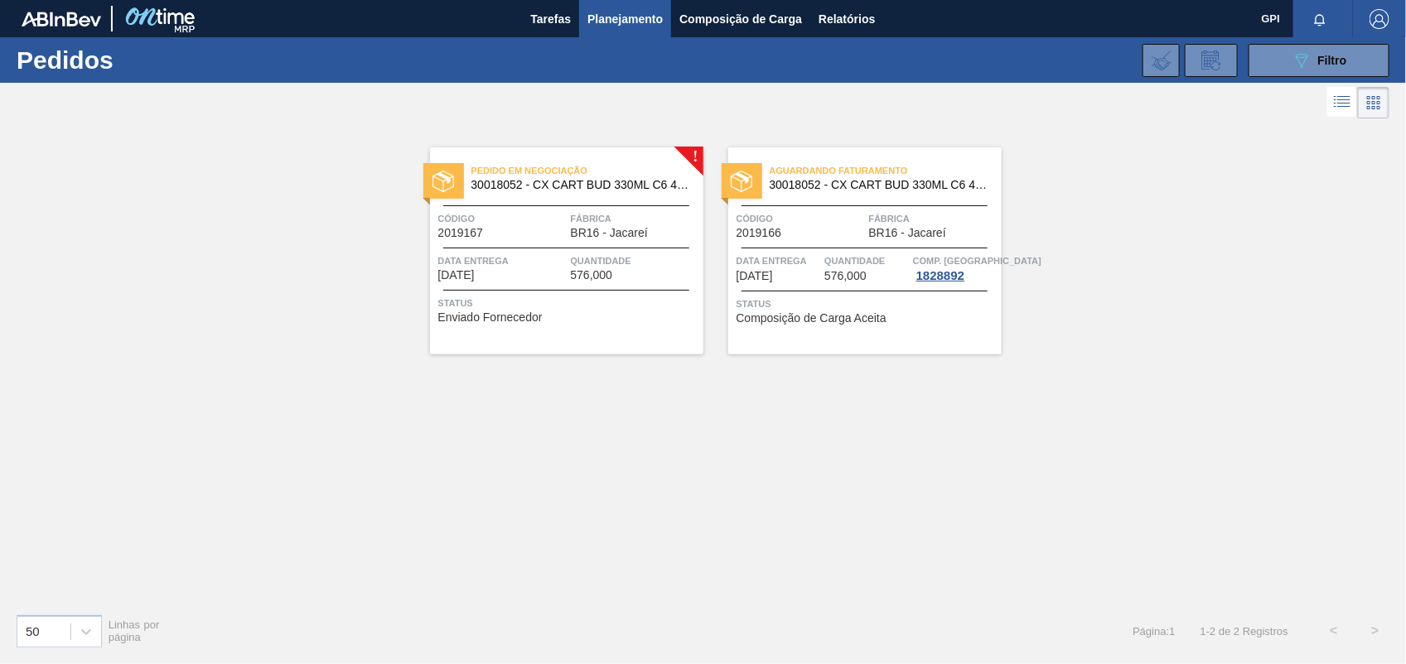
click at [509, 240] on div "Pedido em Negociação 30018052 - CX CART BUD 330ML C6 429 298G Código 2019167 Fá…" at bounding box center [566, 250] width 273 height 207
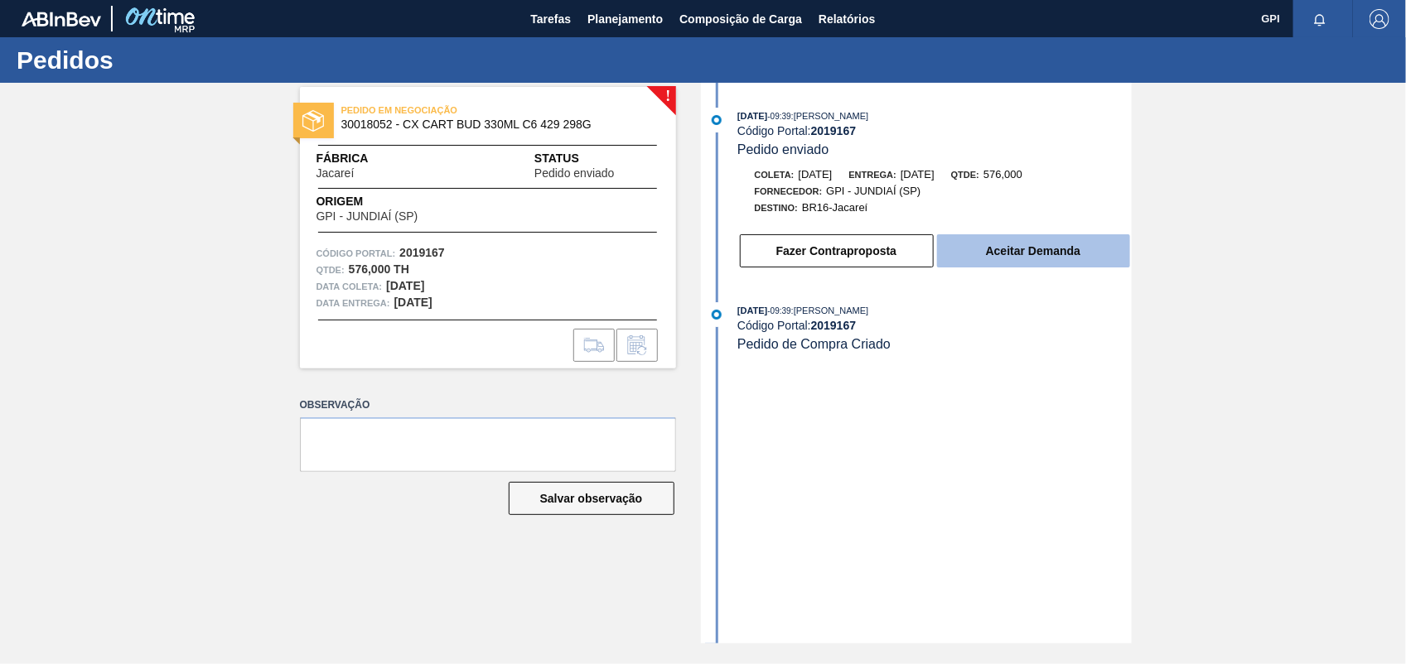
click at [1063, 268] on button "Aceitar Demanda" at bounding box center [1033, 250] width 193 height 33
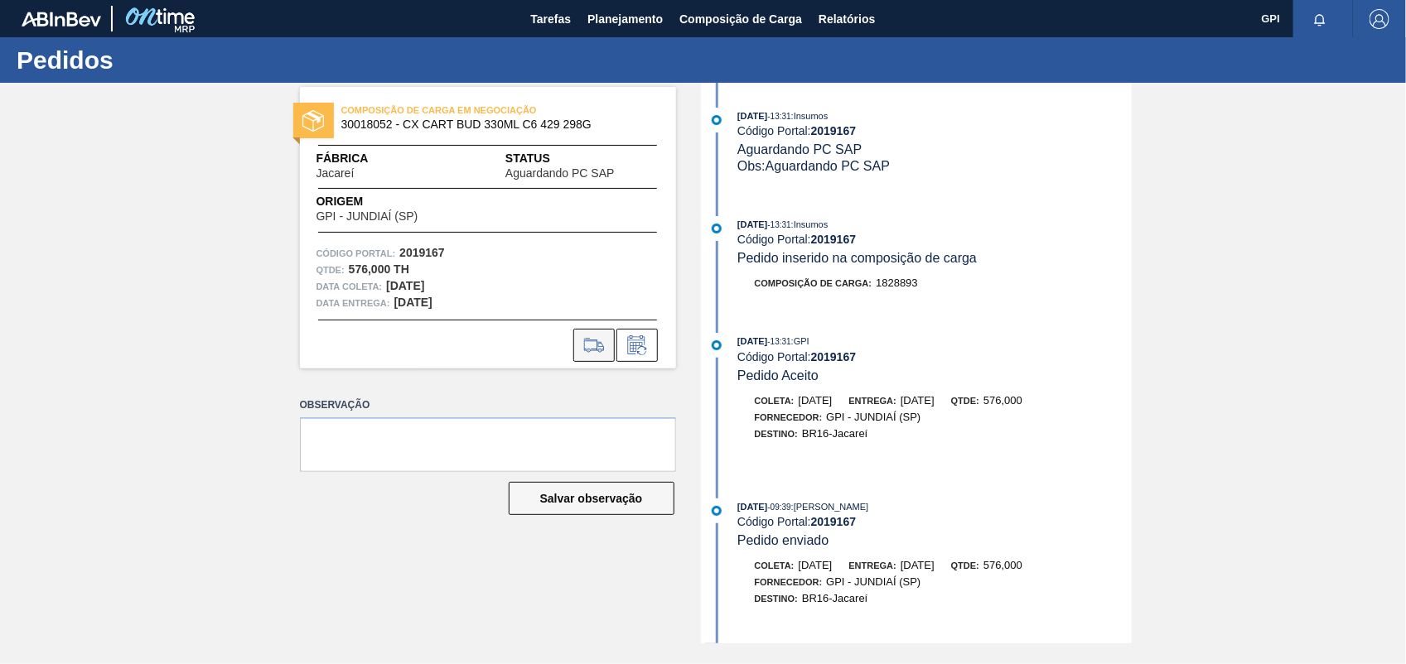
click at [573, 345] on button at bounding box center [593, 345] width 41 height 33
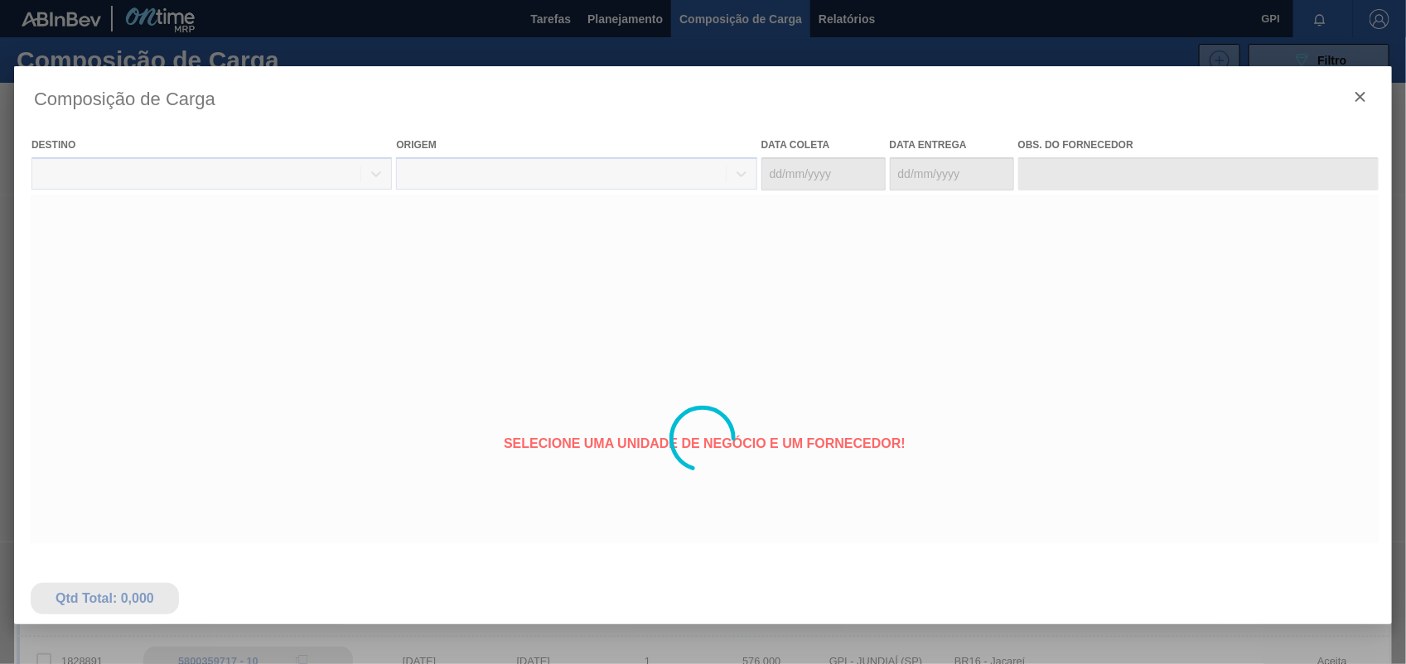
type coleta "28/10/2025"
type entrega "30/10/2025"
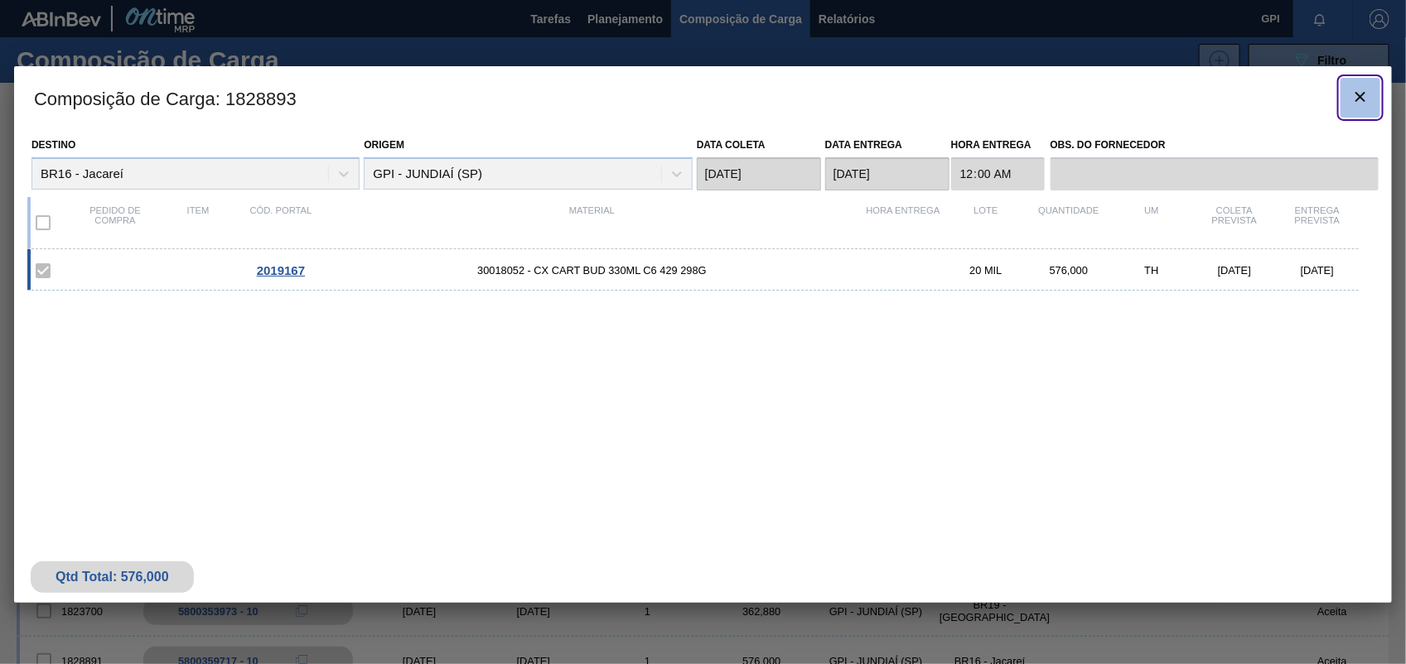
click at [1350, 109] on button "botão de ícone" at bounding box center [1360, 98] width 40 height 40
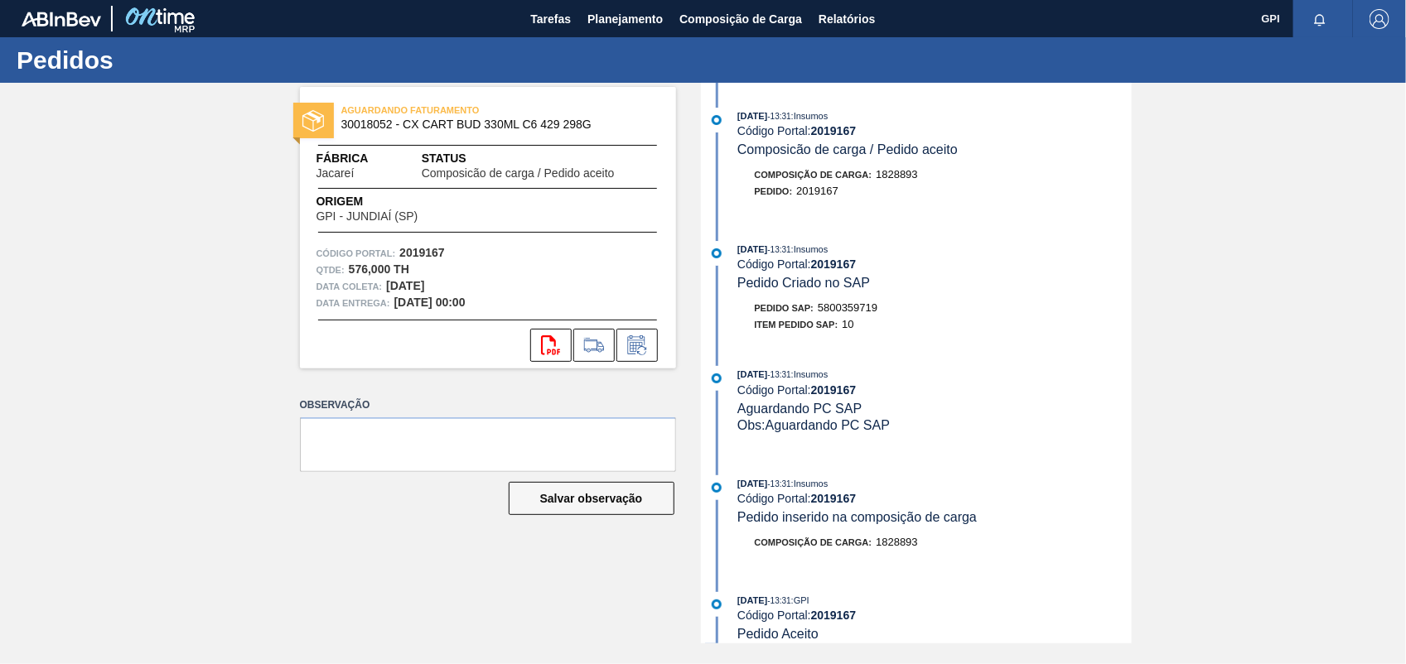
click at [852, 312] on span "5800359719" at bounding box center [848, 308] width 60 height 12
copy span "5800359719"
click at [422, 257] on strong "2019167" at bounding box center [422, 252] width 46 height 13
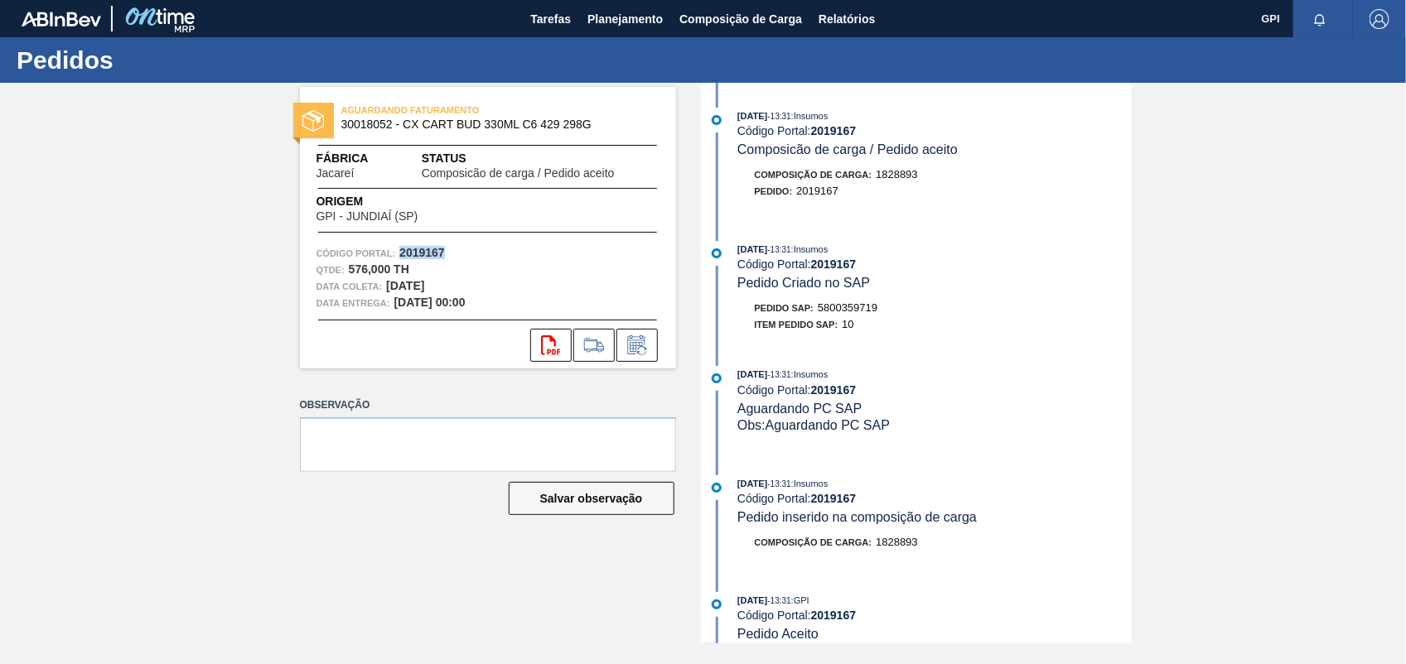
copy strong "2019167"
click at [543, 338] on icon "svg{fill:#ff0000}" at bounding box center [551, 346] width 20 height 20
click at [1263, 259] on div "AGUARDANDO FATURAMENTO 30018052 - CX CART BUD 330ML C6 429 298G Fábrica Jacareí…" at bounding box center [703, 363] width 1406 height 561
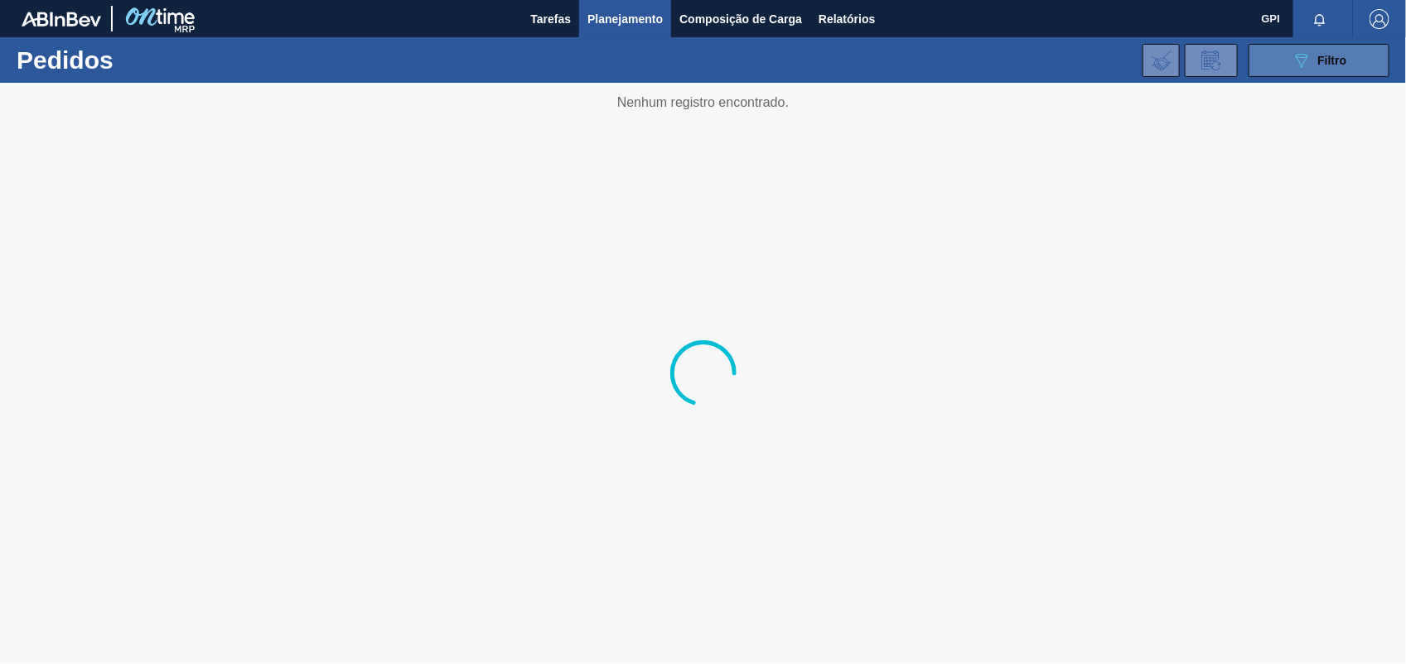
click at [1322, 65] on span "Filtro" at bounding box center [1332, 60] width 29 height 13
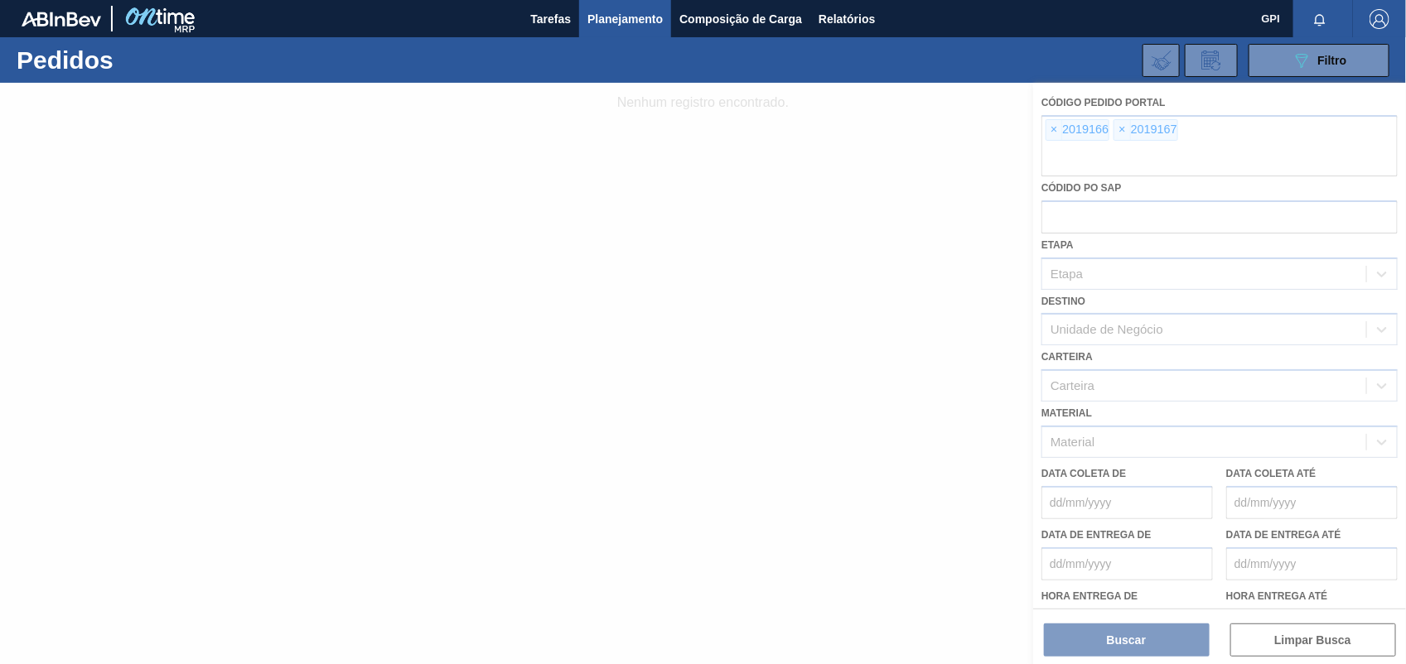
click at [1056, 129] on div at bounding box center [703, 374] width 1406 height 582
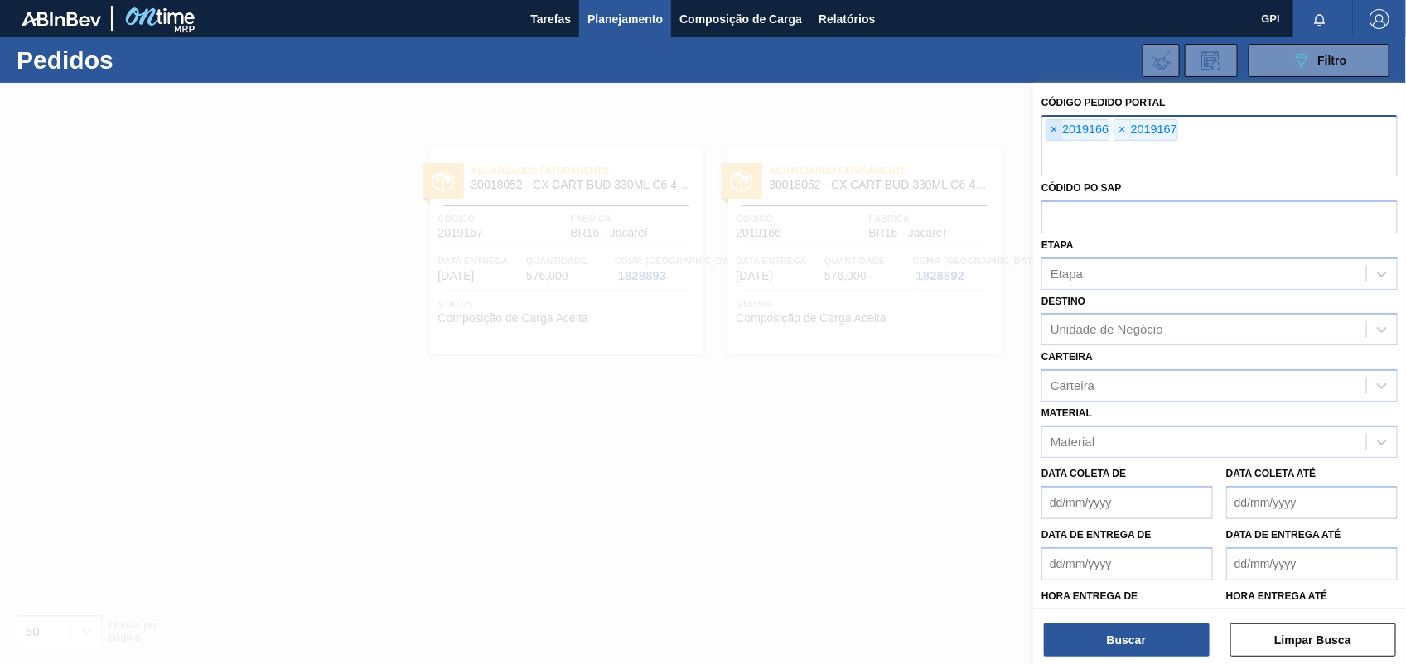
click at [1056, 128] on span "×" at bounding box center [1054, 130] width 16 height 20
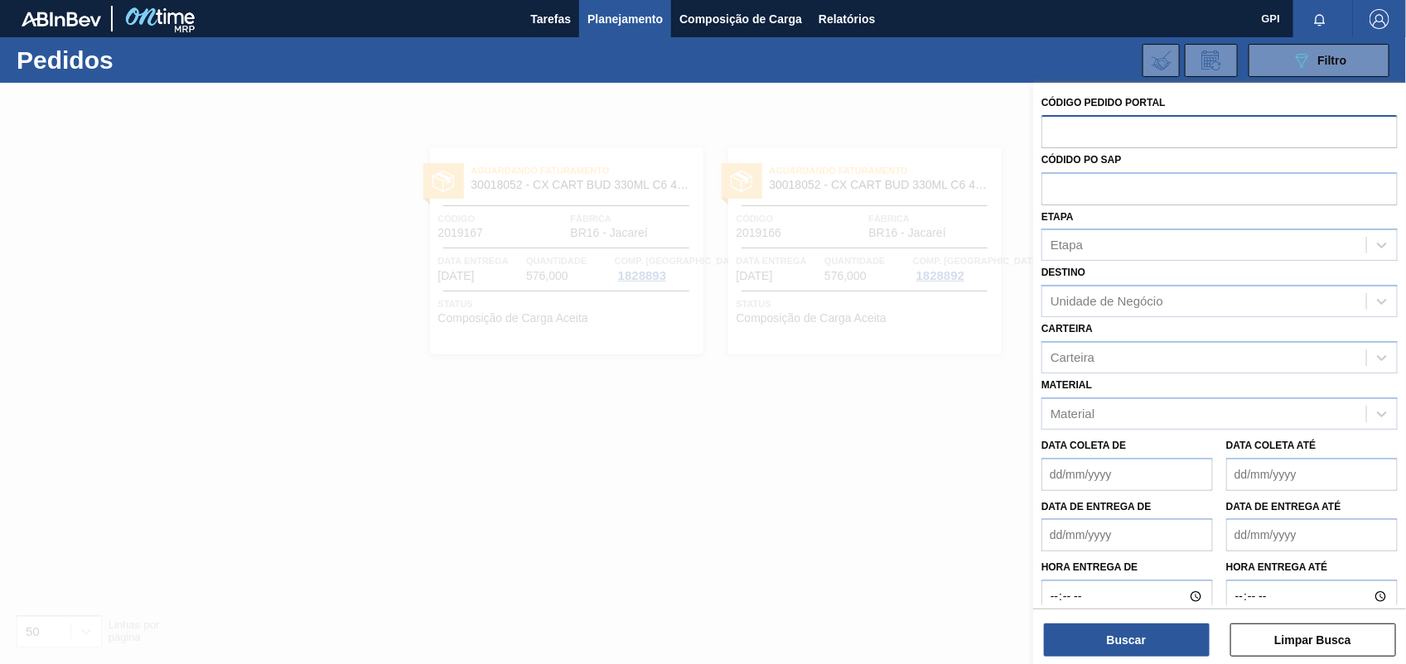
paste input "text"
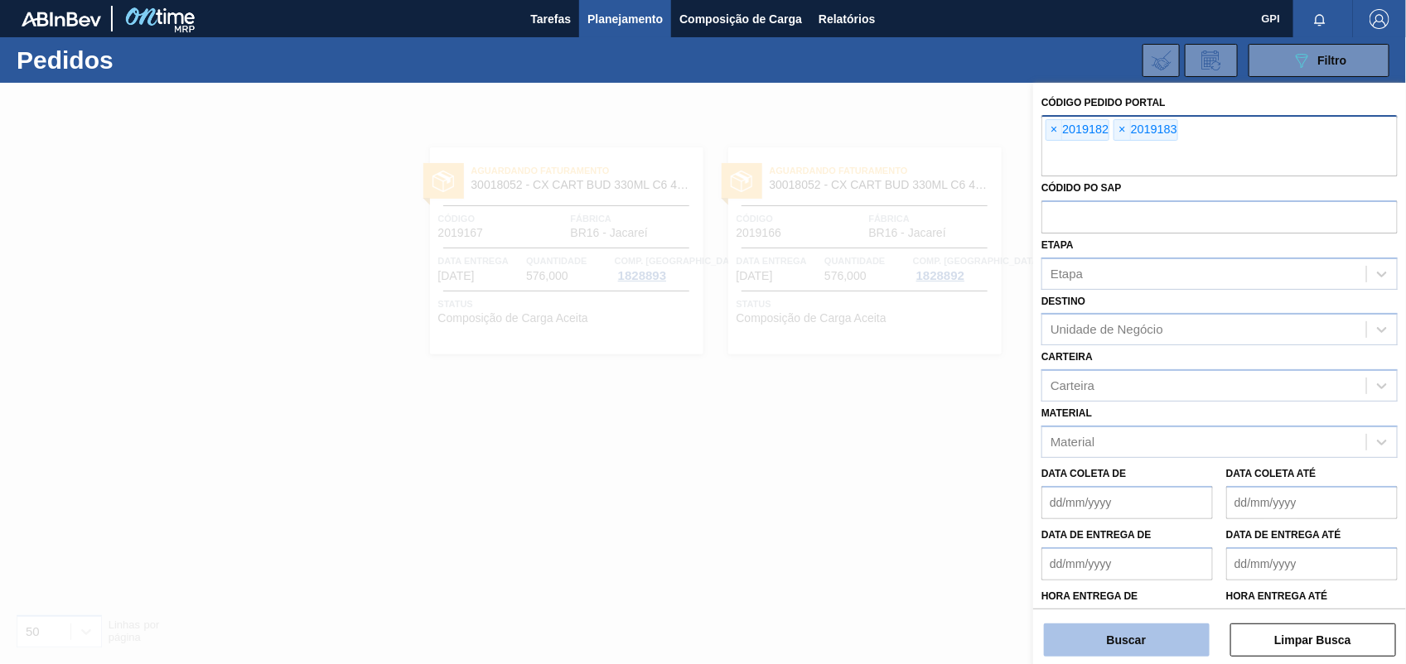
click at [1133, 651] on button "Buscar" at bounding box center [1127, 640] width 166 height 33
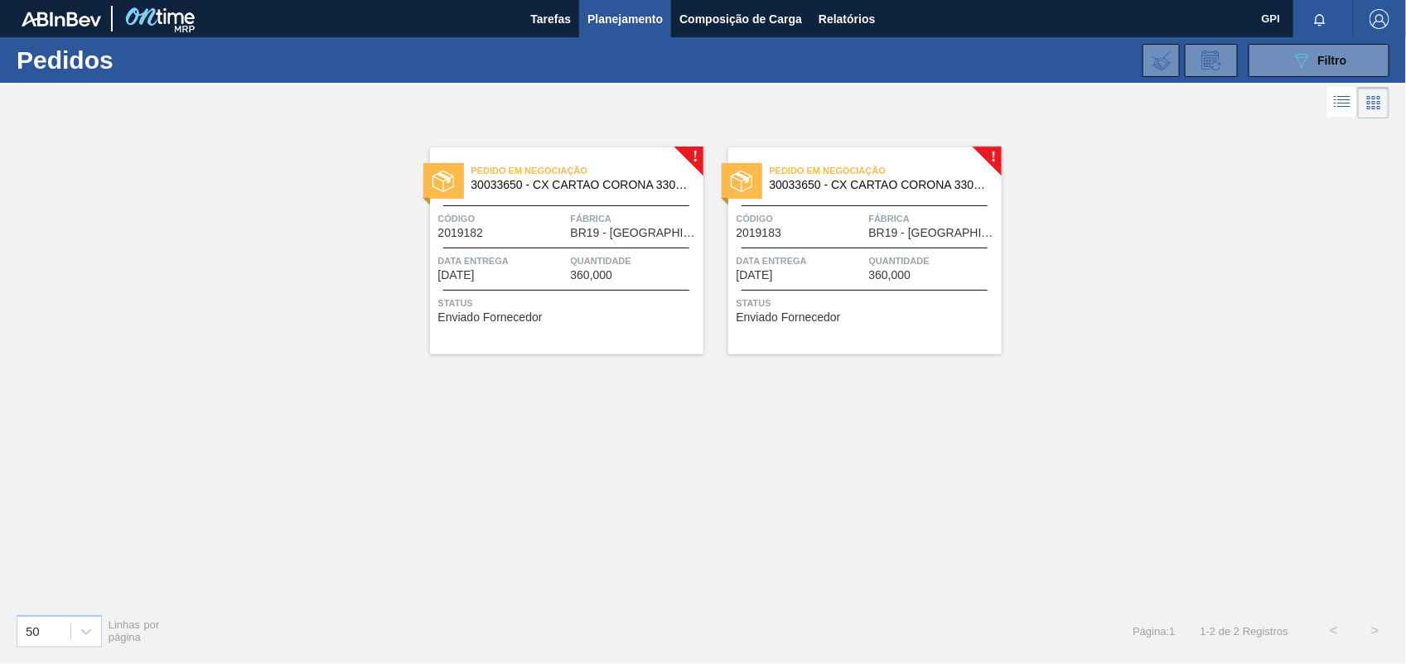
click at [511, 218] on span "Código" at bounding box center [502, 218] width 128 height 17
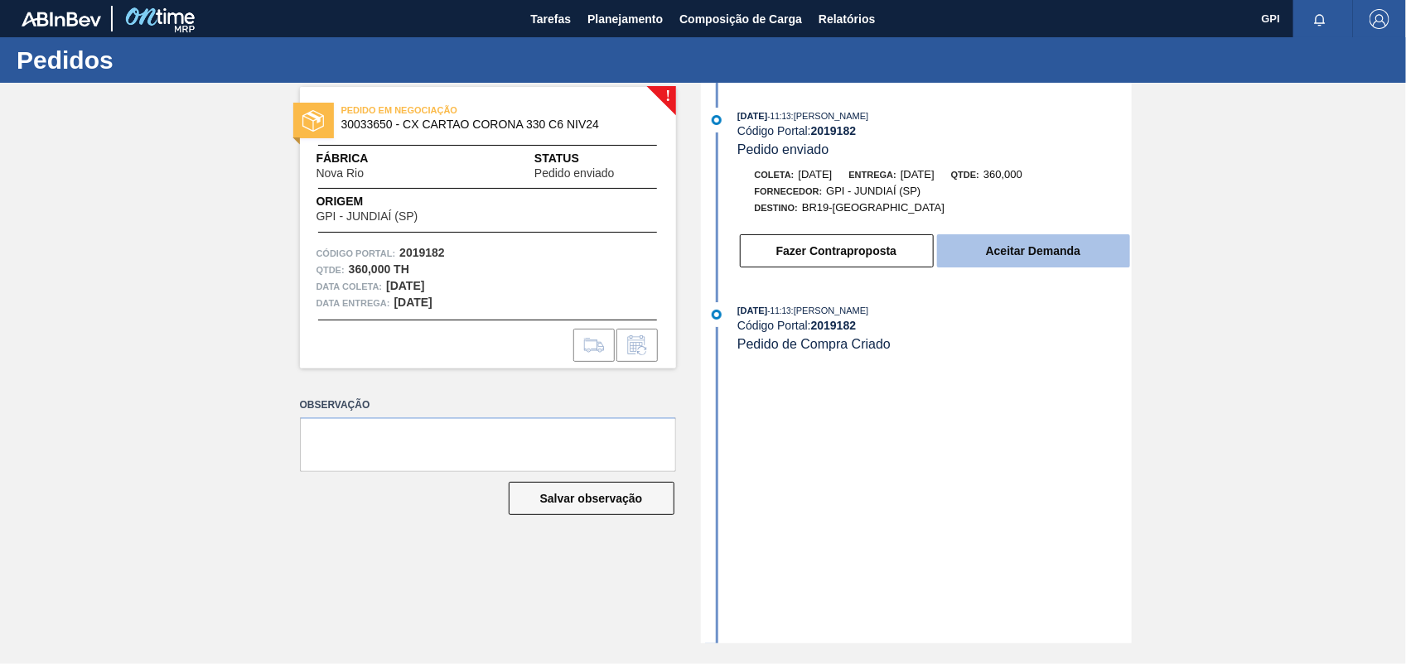
click at [1079, 268] on button "Aceitar Demanda" at bounding box center [1033, 250] width 193 height 33
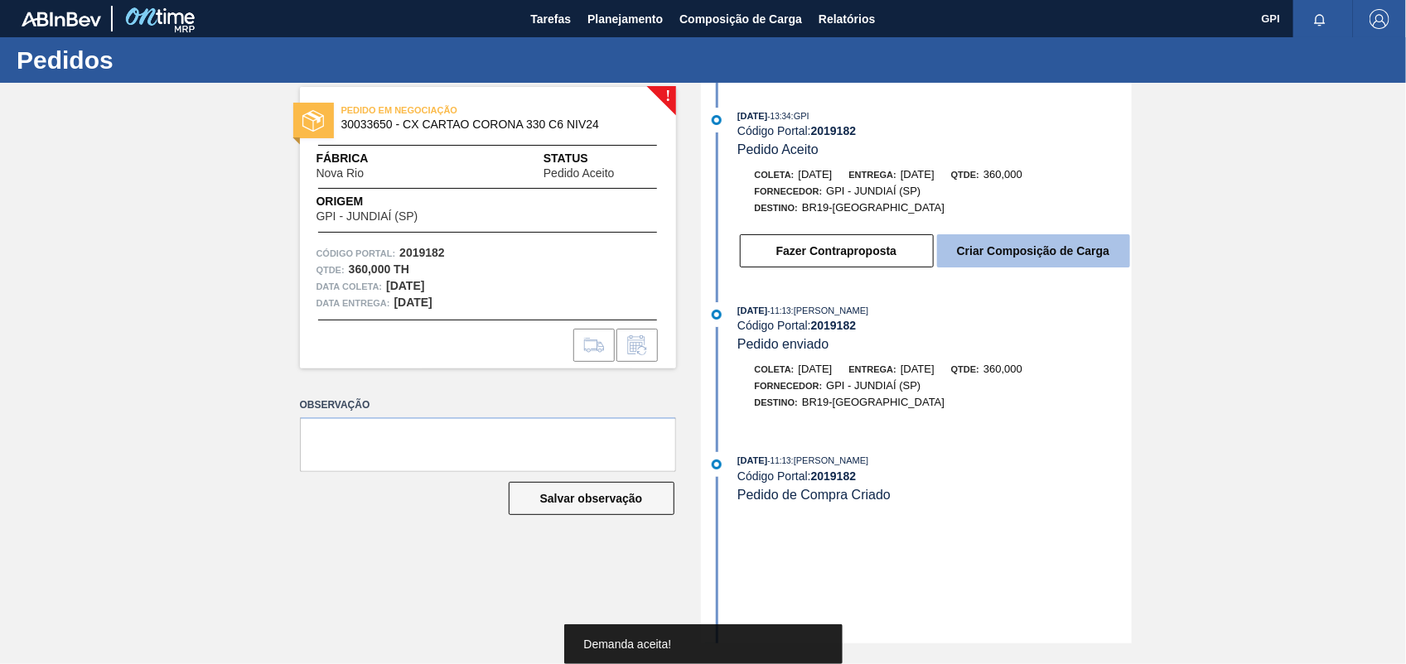
click at [1069, 255] on button "Criar Composição de Carga" at bounding box center [1033, 250] width 193 height 33
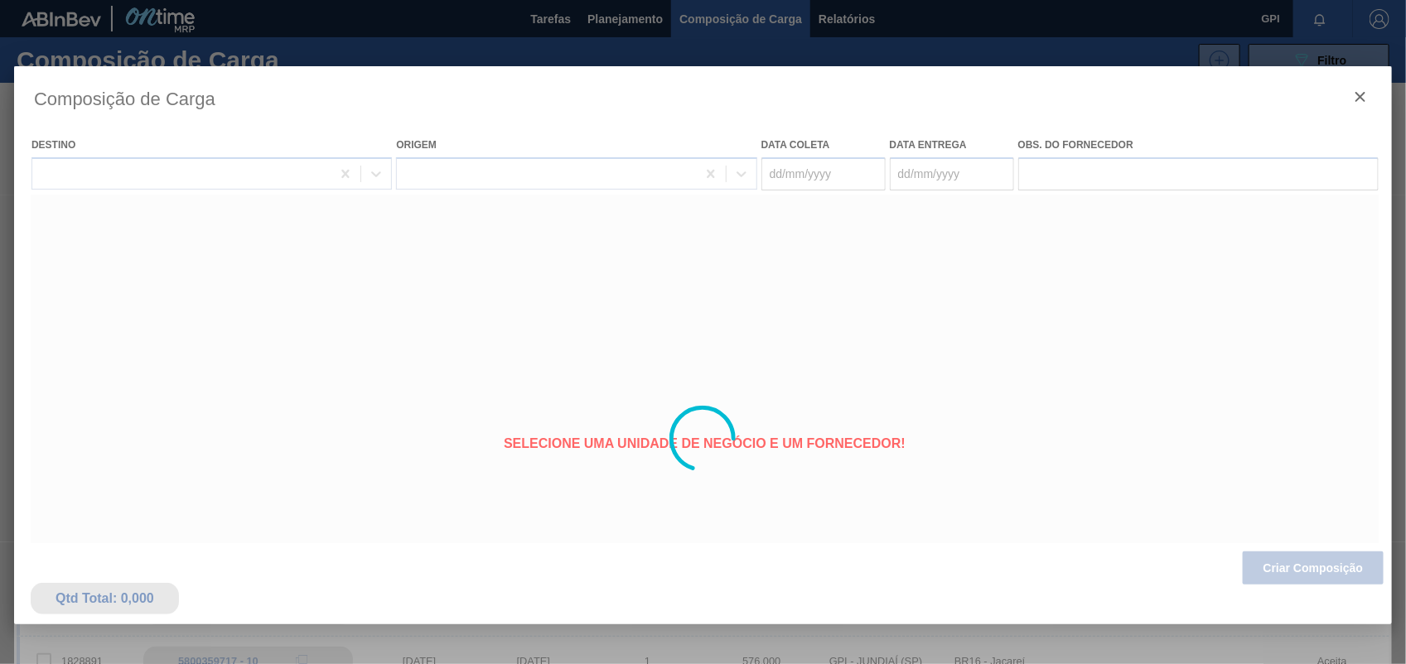
type coleta "06/10/2025"
type entrega "08/10/2025"
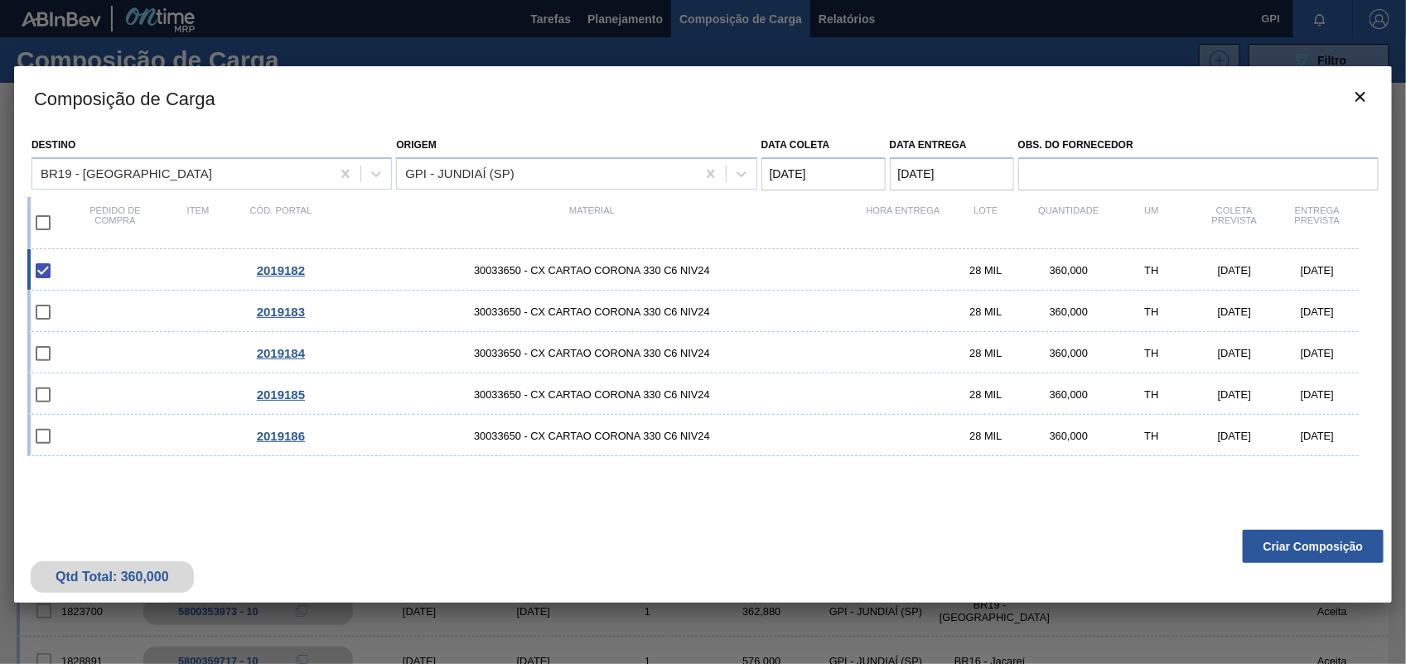
click at [1311, 543] on button "Criar Composição" at bounding box center [1313, 546] width 141 height 33
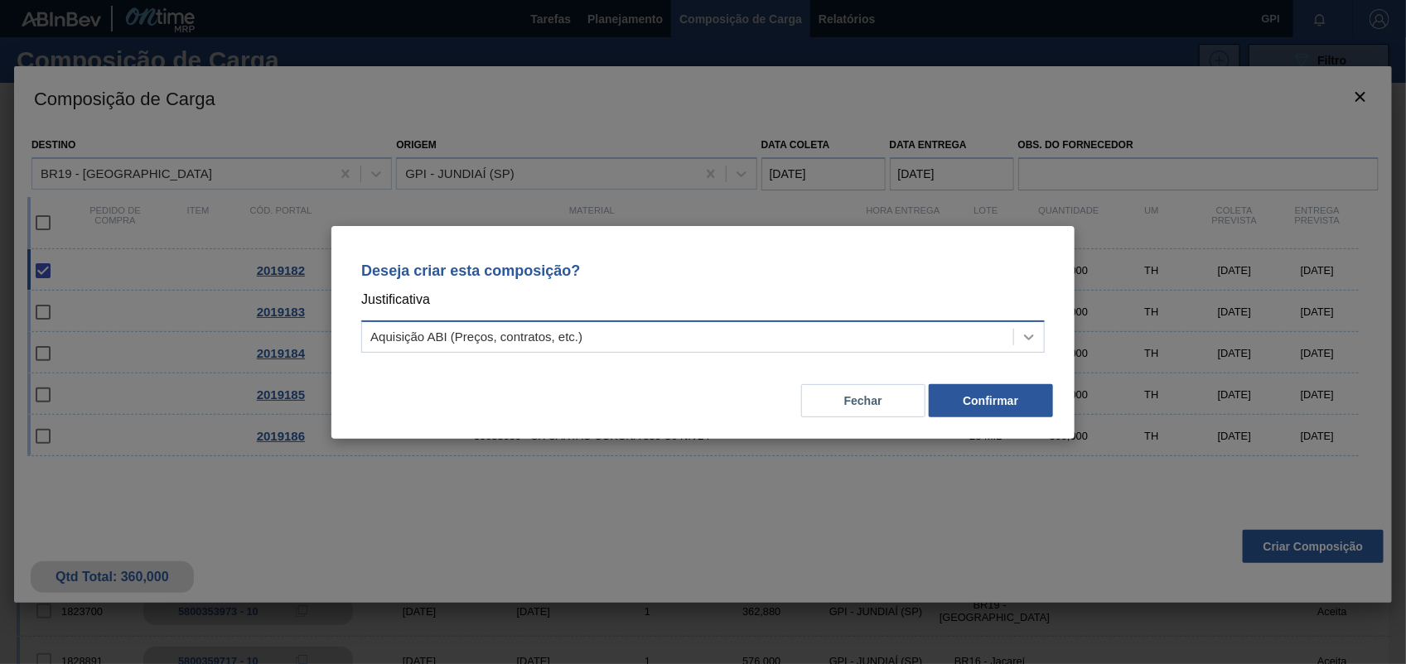
click at [1028, 325] on div at bounding box center [1029, 337] width 30 height 30
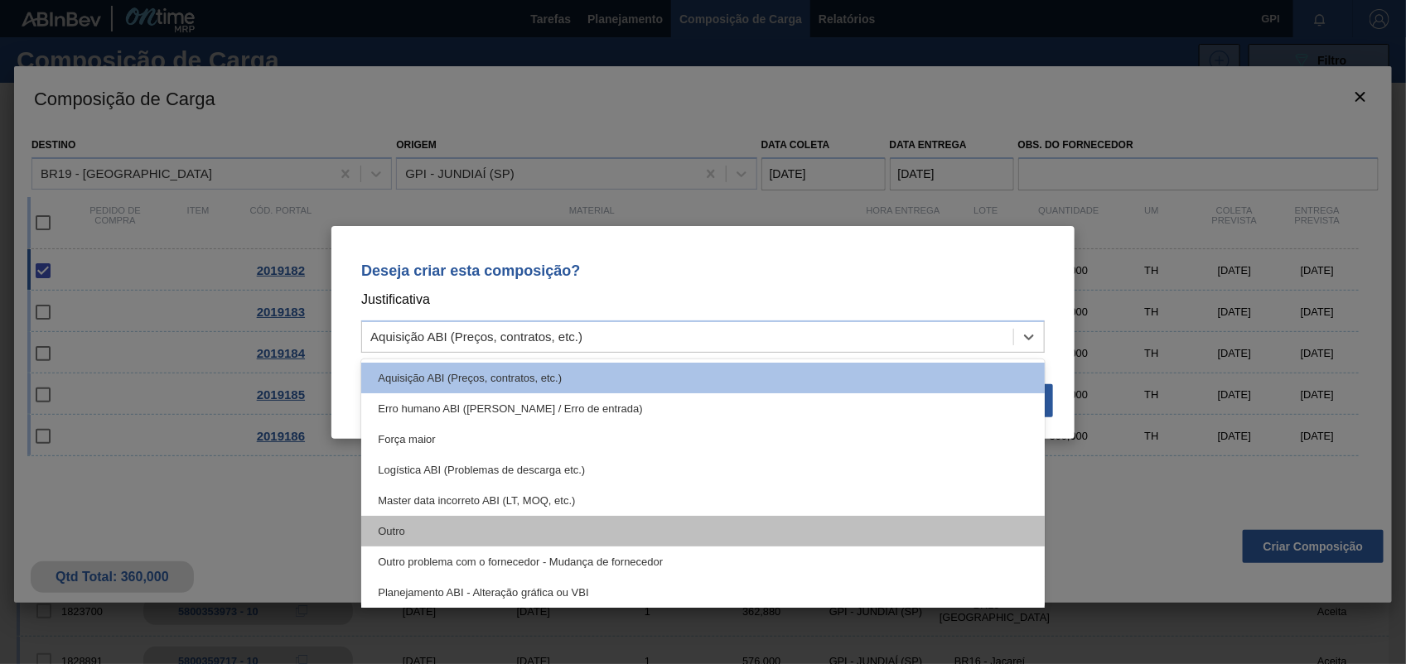
click at [555, 531] on div "Outro" at bounding box center [702, 531] width 683 height 31
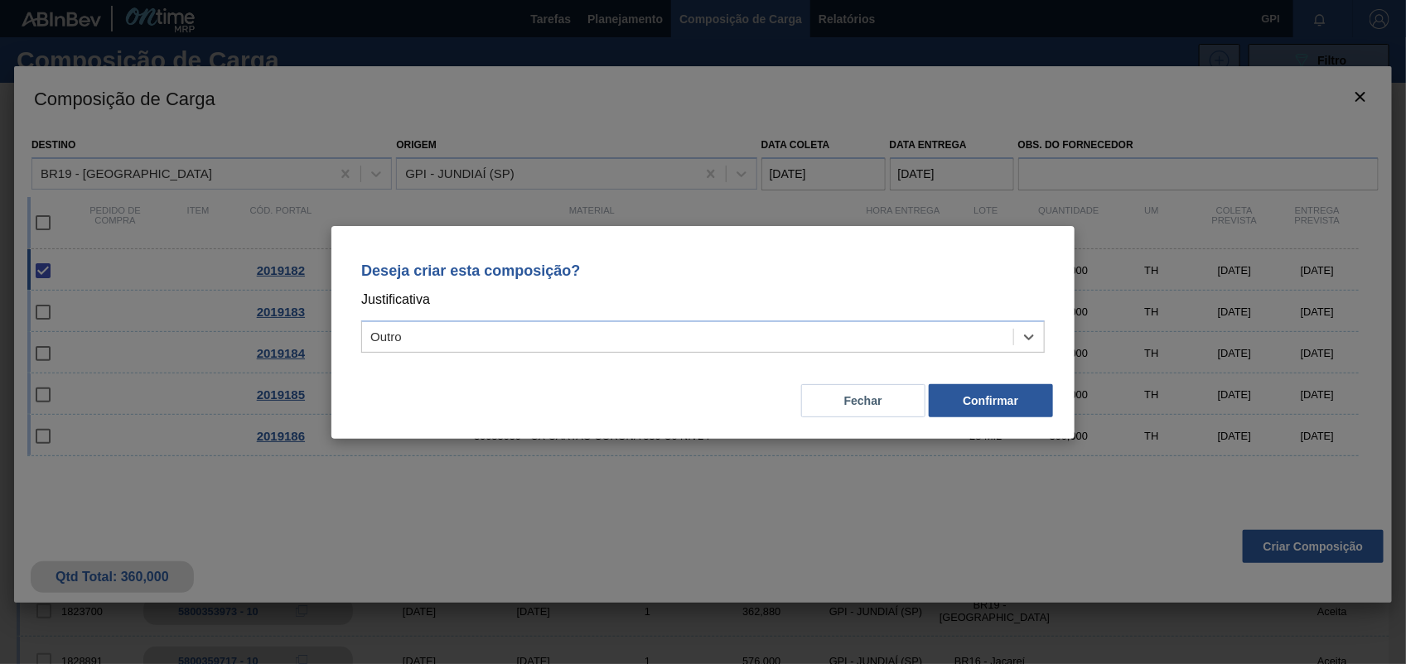
click at [986, 419] on div "Deseja criar esta composição? Justificativa option Outro, selected. Select is f…" at bounding box center [702, 332] width 743 height 213
drag, startPoint x: 986, startPoint y: 419, endPoint x: 997, endPoint y: 408, distance: 15.2
click at [997, 408] on button "Confirmar" at bounding box center [991, 400] width 124 height 33
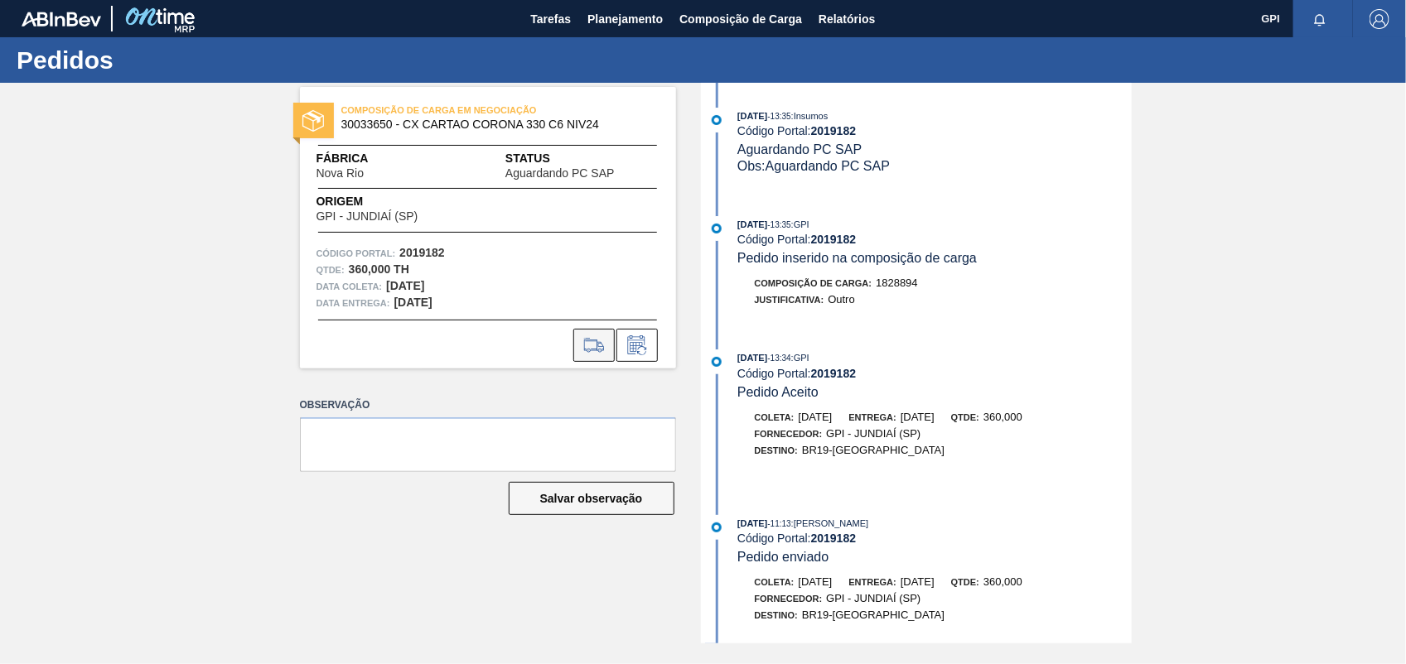
click at [597, 346] on icon at bounding box center [594, 346] width 27 height 20
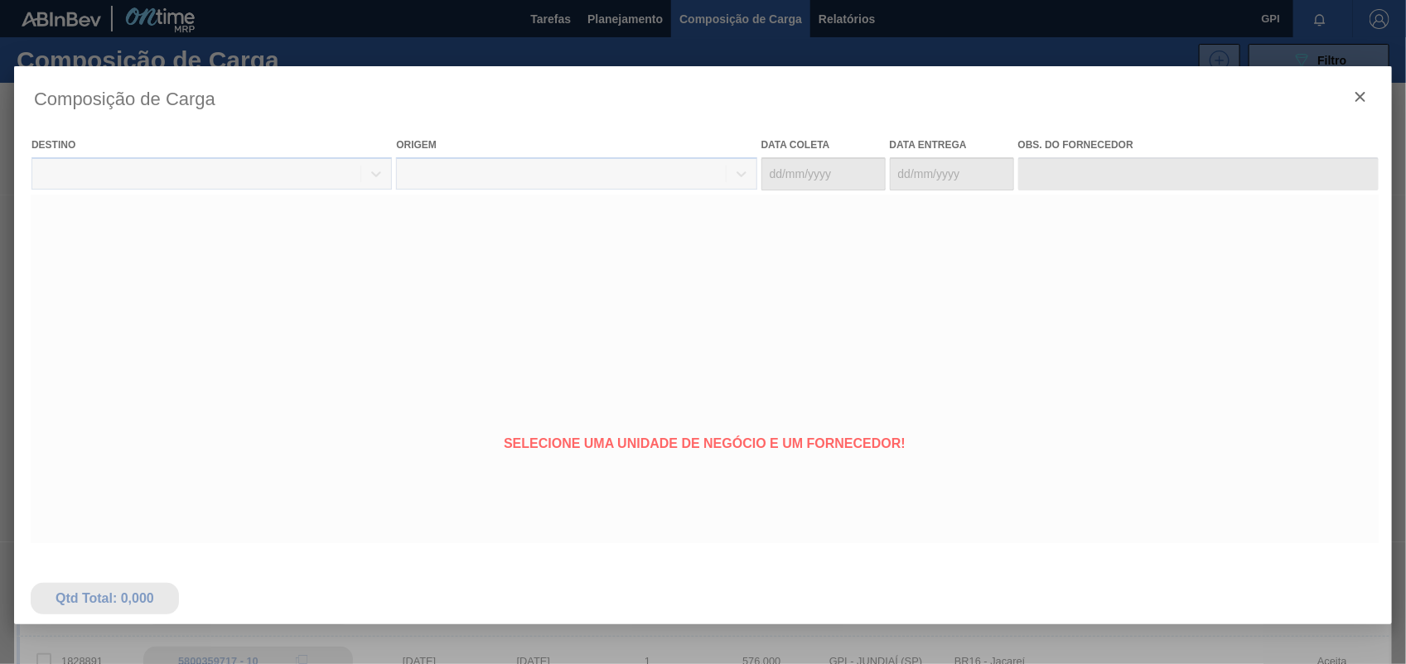
type coleta "06/10/2025"
type entrega "08/10/2025"
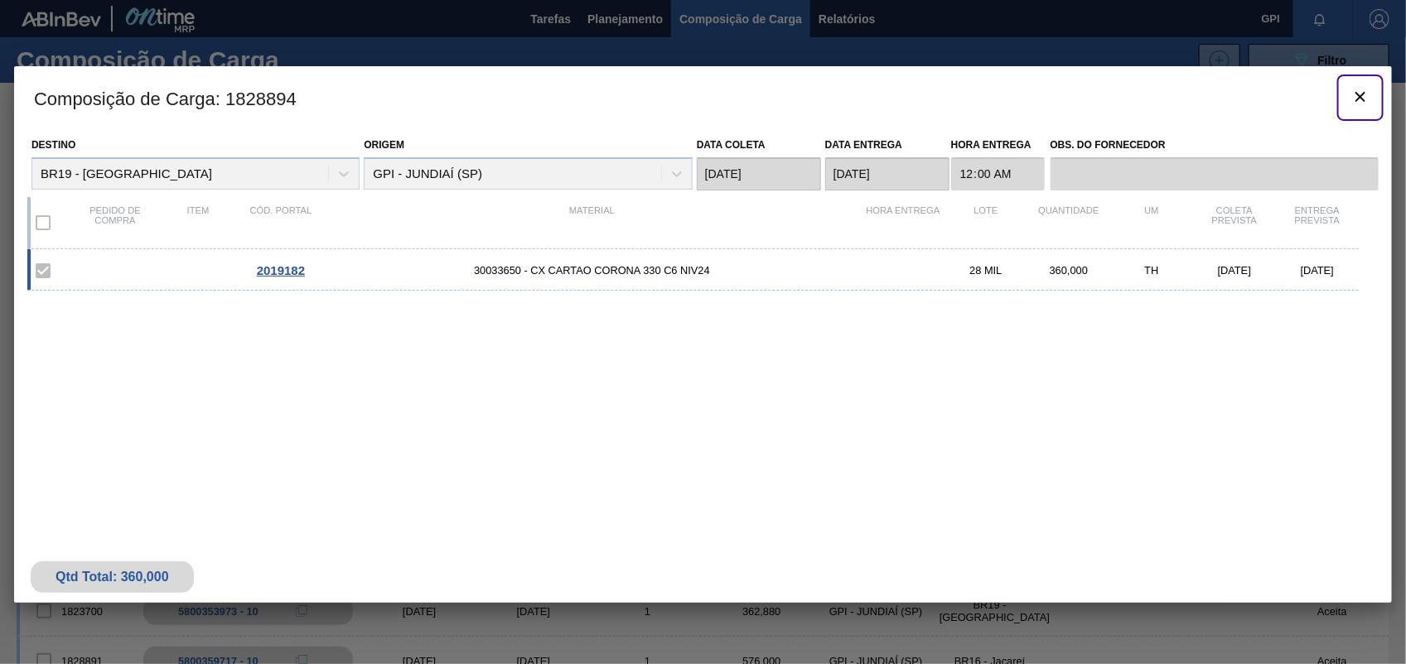
click at [1356, 101] on icon "botão de ícone" at bounding box center [1360, 97] width 10 height 10
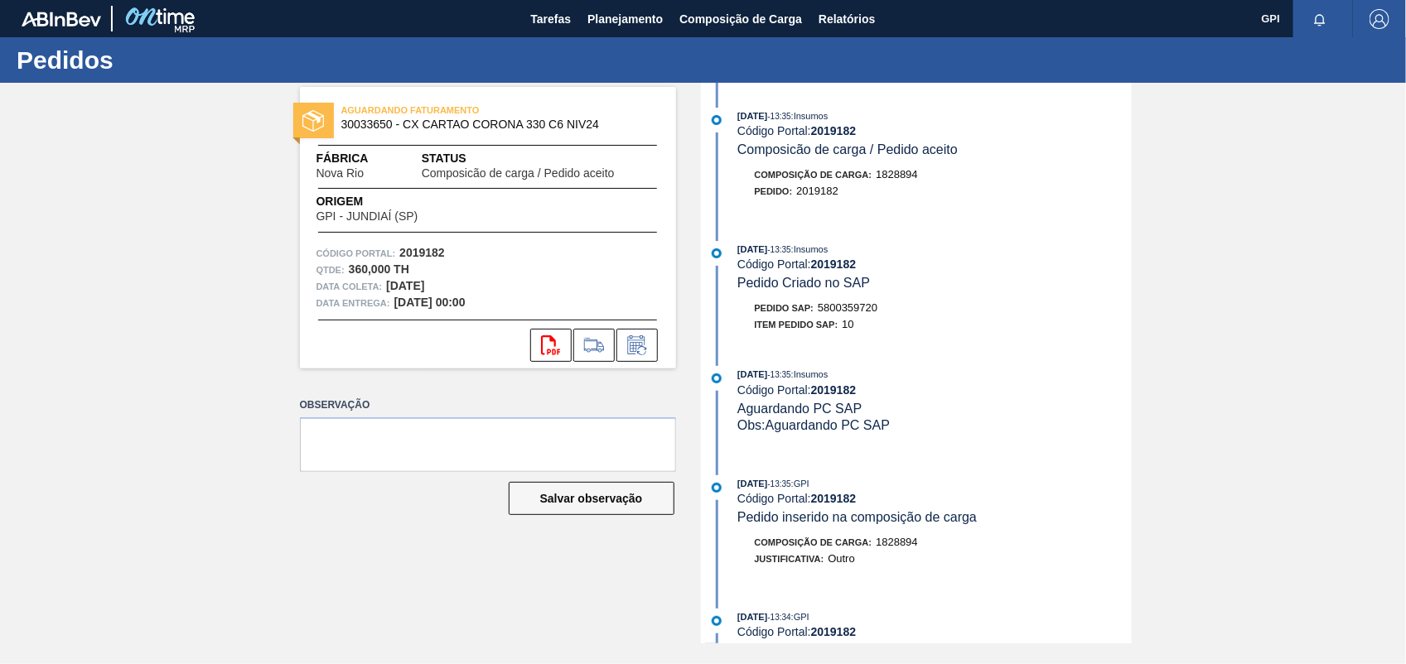
click at [843, 307] on span "5800359720" at bounding box center [848, 308] width 60 height 12
click at [846, 308] on span "5800359720" at bounding box center [848, 308] width 60 height 12
copy span "5800359720"
click at [416, 253] on strong "2019182" at bounding box center [422, 252] width 46 height 13
click at [417, 253] on strong "2019182" at bounding box center [422, 252] width 46 height 13
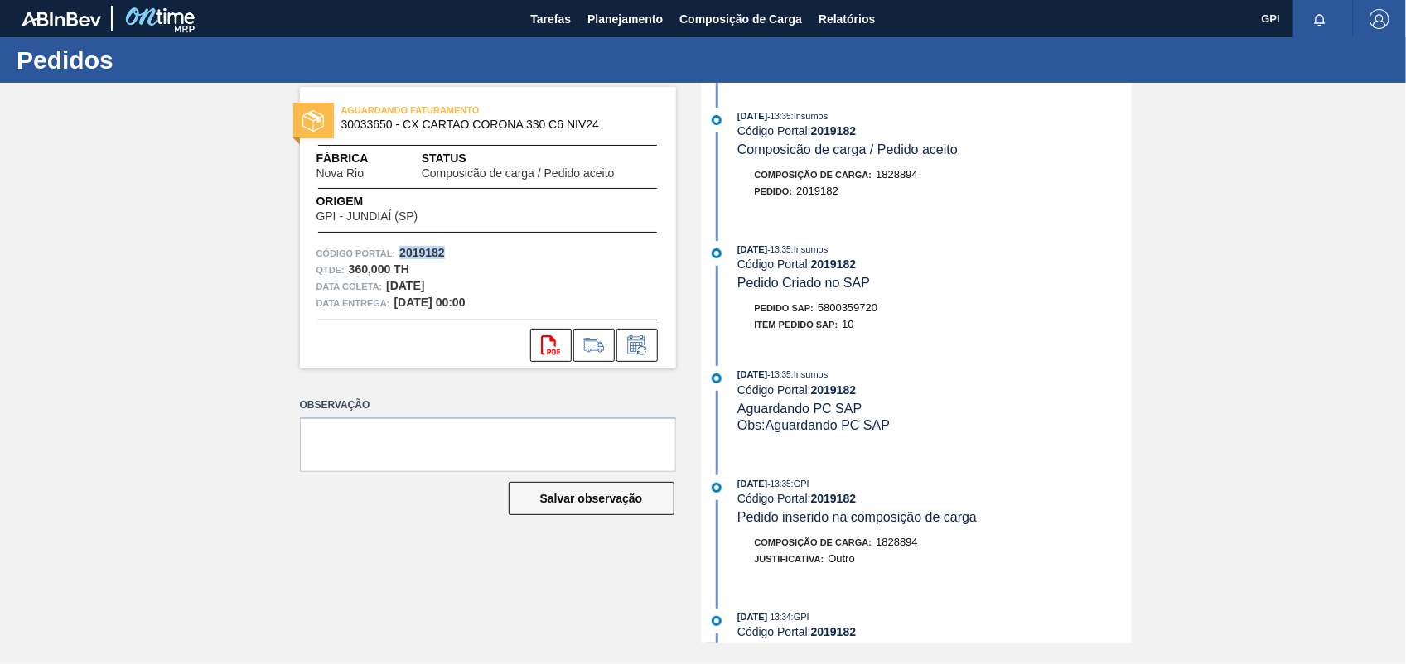
copy strong "2019182"
click at [555, 349] on icon "svg{fill:#ff0000}" at bounding box center [551, 346] width 20 height 20
click at [1259, 300] on div "AGUARDANDO FATURAMENTO 30033650 - CX CARTAO CORONA 330 C6 NIV24 Fábrica Nova Ri…" at bounding box center [703, 363] width 1406 height 561
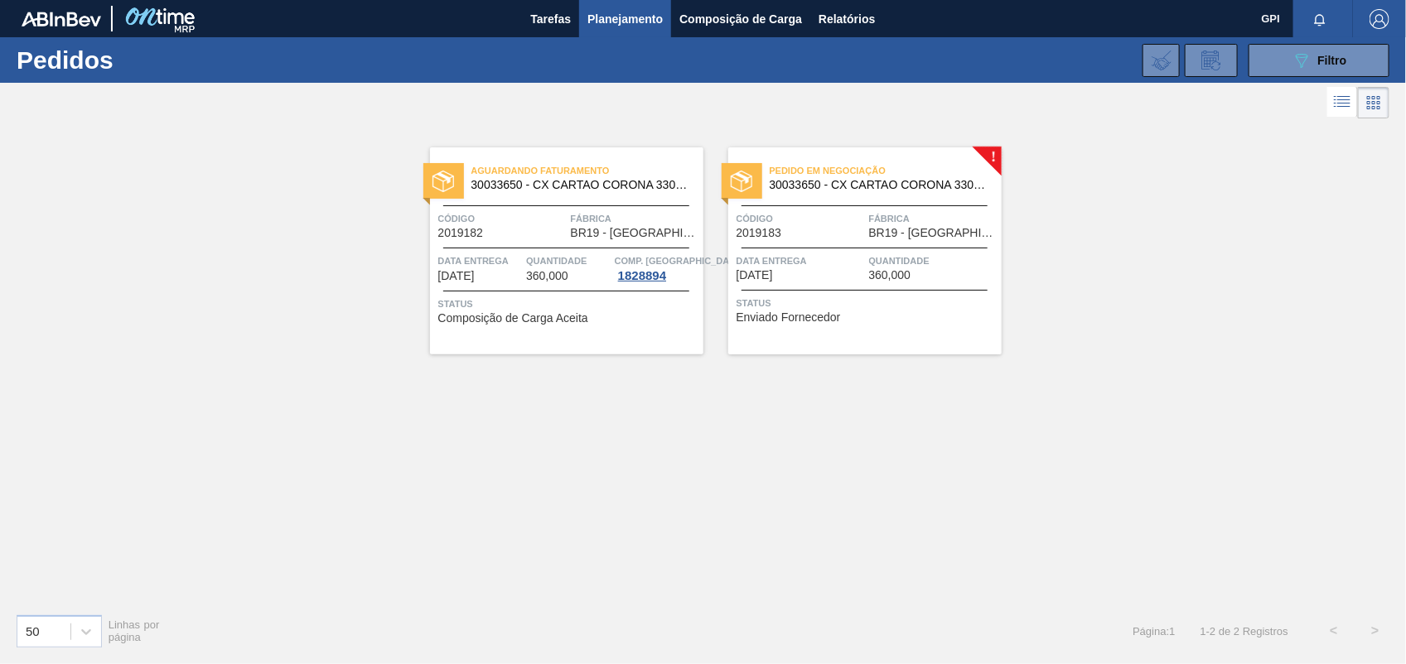
click at [812, 251] on div "Pedido em Negociação 30033650 - CX CARTAO CORONA 330 C6 NIV24 Código 2019183 Fá…" at bounding box center [864, 250] width 273 height 207
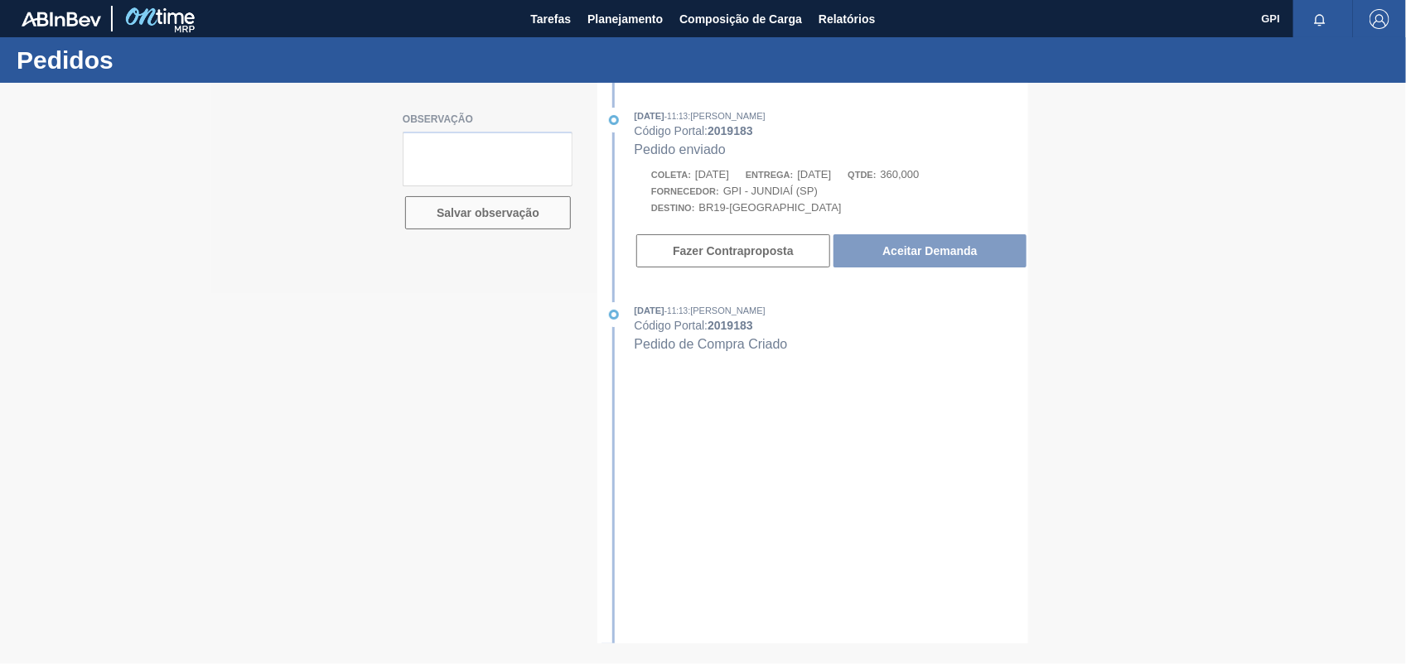
click at [929, 265] on div at bounding box center [703, 374] width 1406 height 582
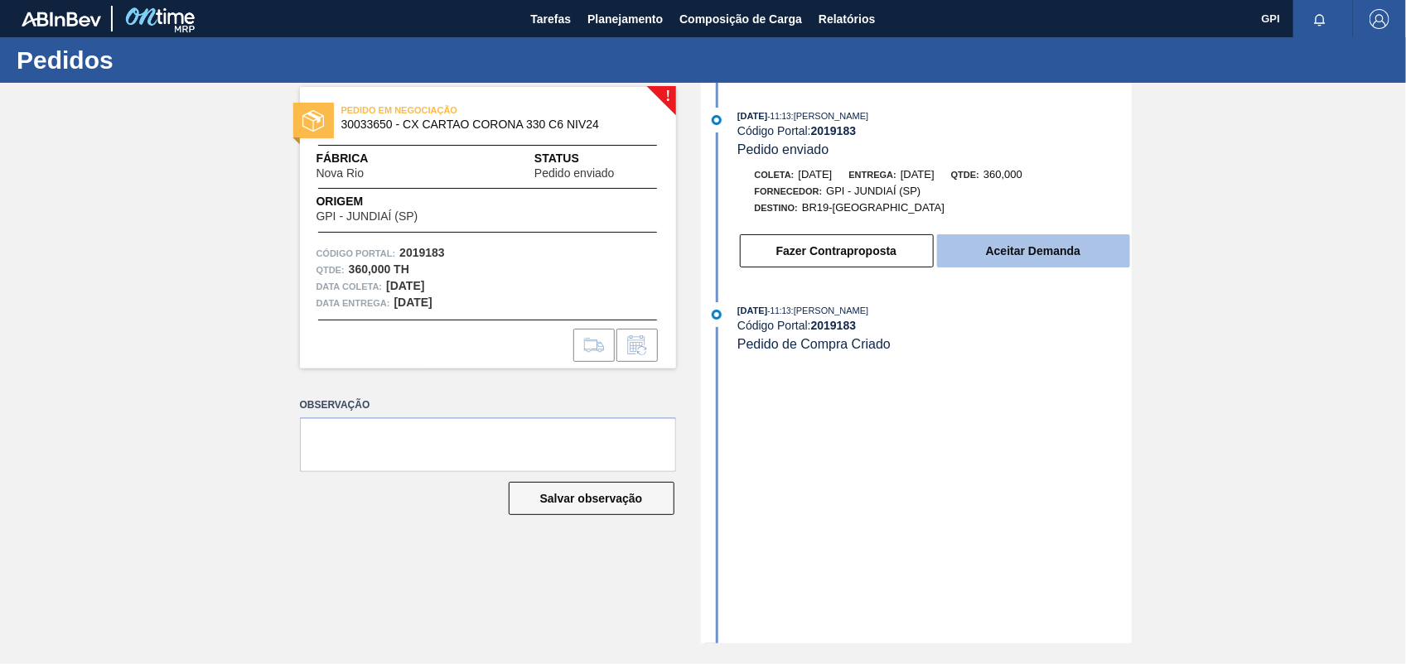
click at [1012, 253] on button "Aceitar Demanda" at bounding box center [1033, 250] width 193 height 33
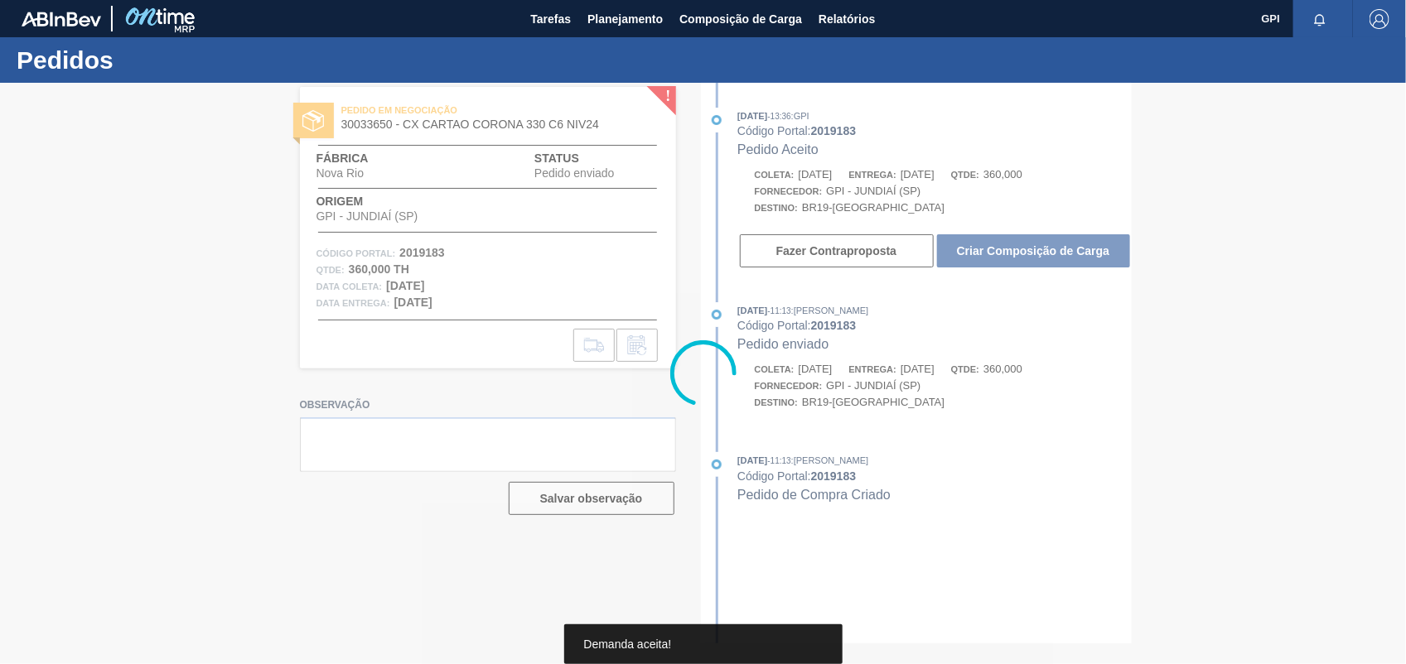
click at [1012, 253] on div at bounding box center [703, 374] width 1406 height 582
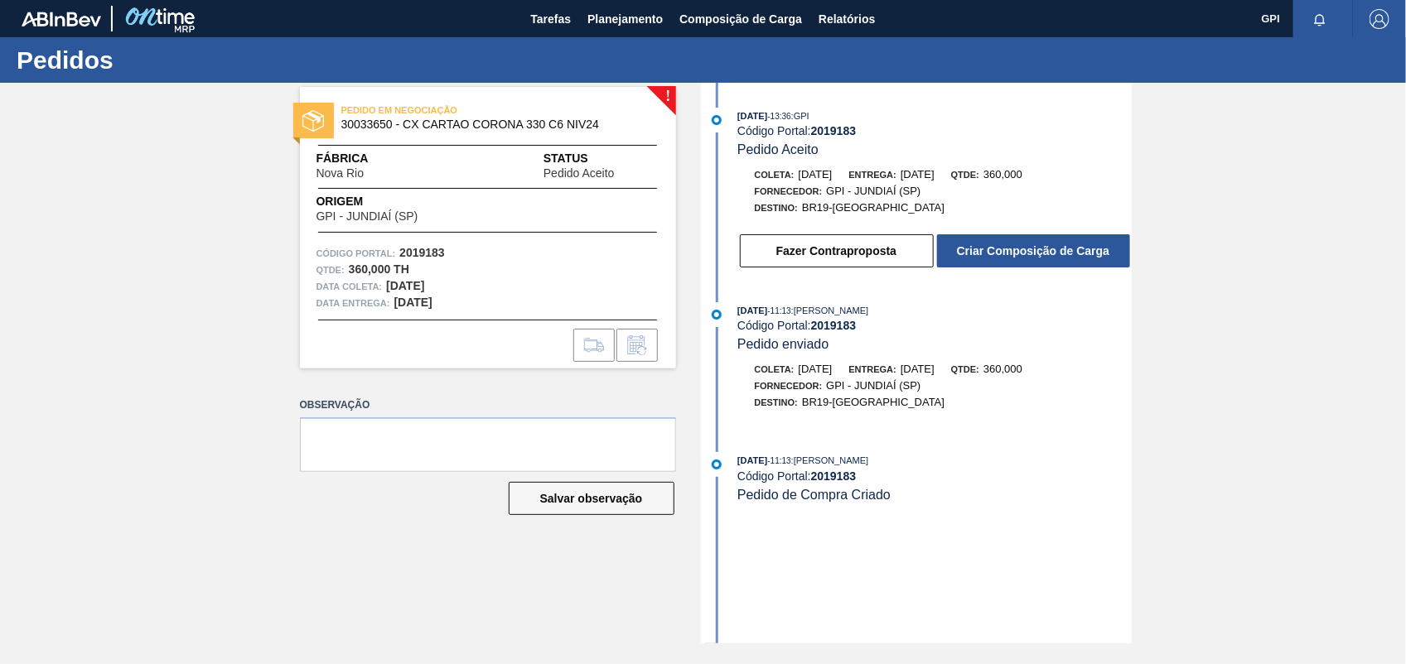
click at [1012, 253] on button "Criar Composição de Carga" at bounding box center [1033, 250] width 193 height 33
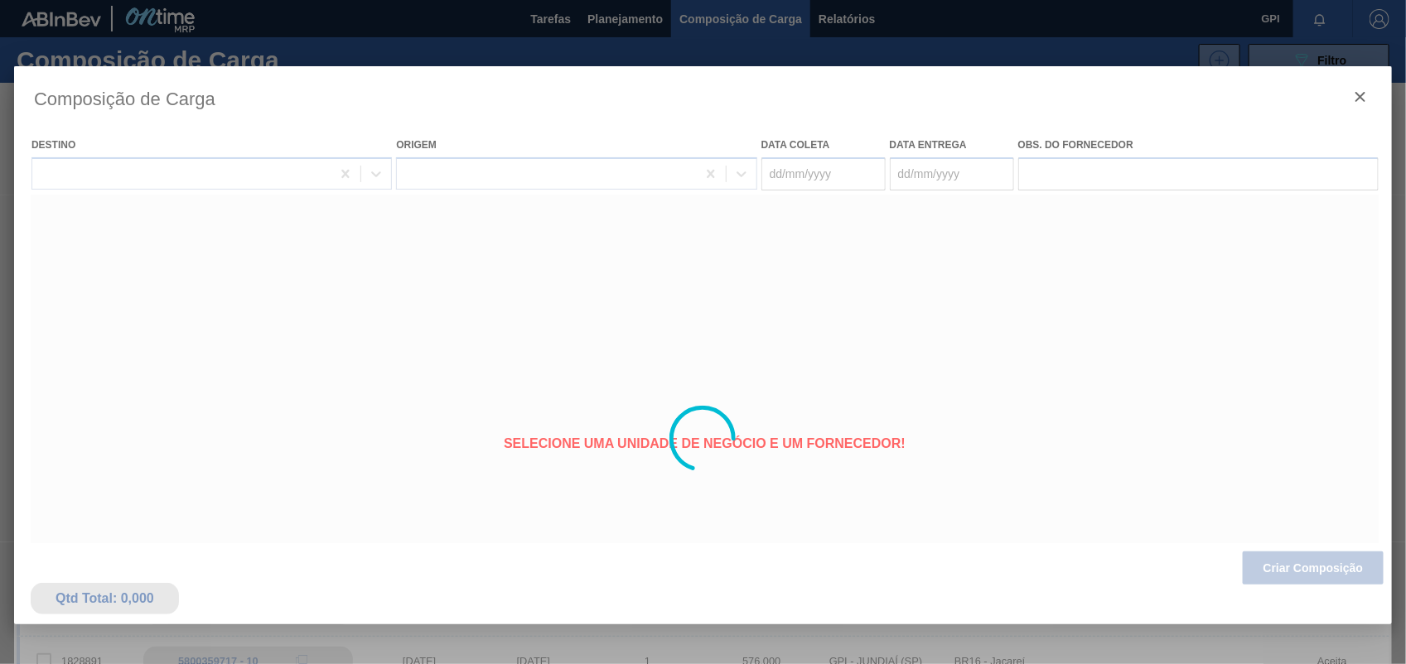
type coleta "06/10/2025"
type entrega "08/10/2025"
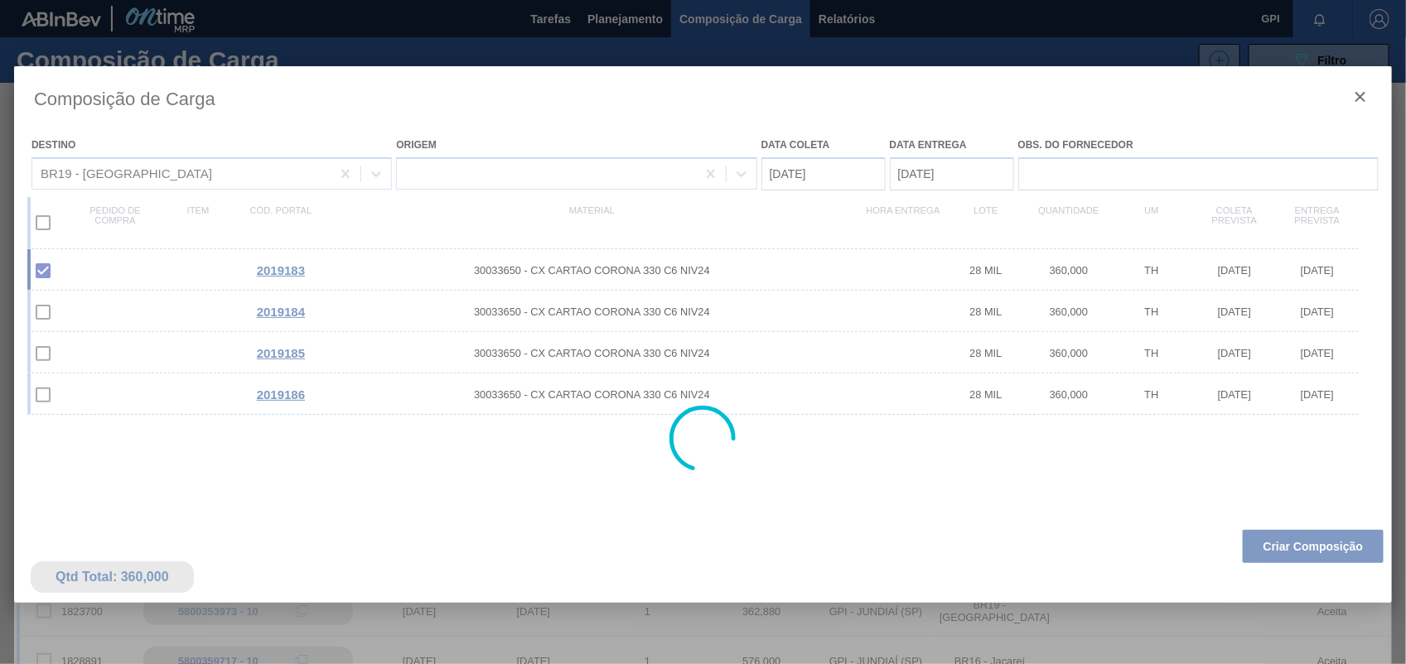
click at [1340, 572] on div at bounding box center [703, 439] width 1378 height 746
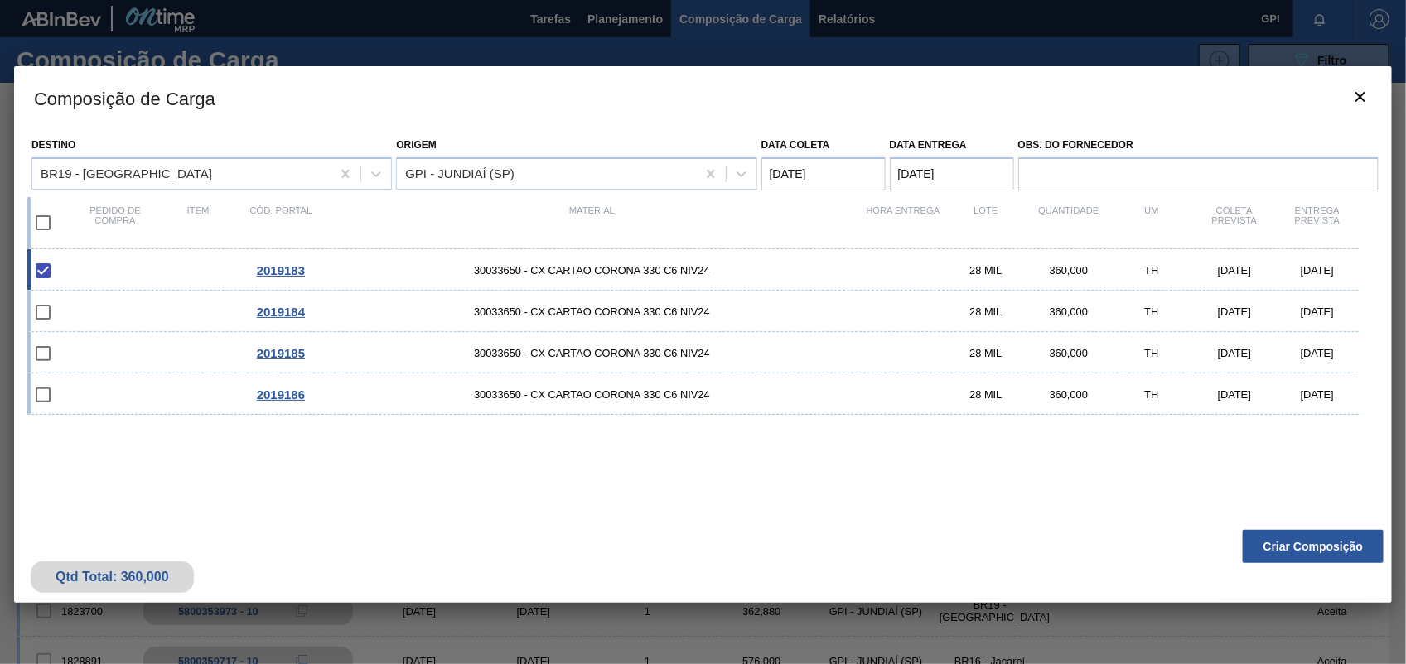
click at [1335, 553] on button "Criar Composição" at bounding box center [1313, 546] width 141 height 33
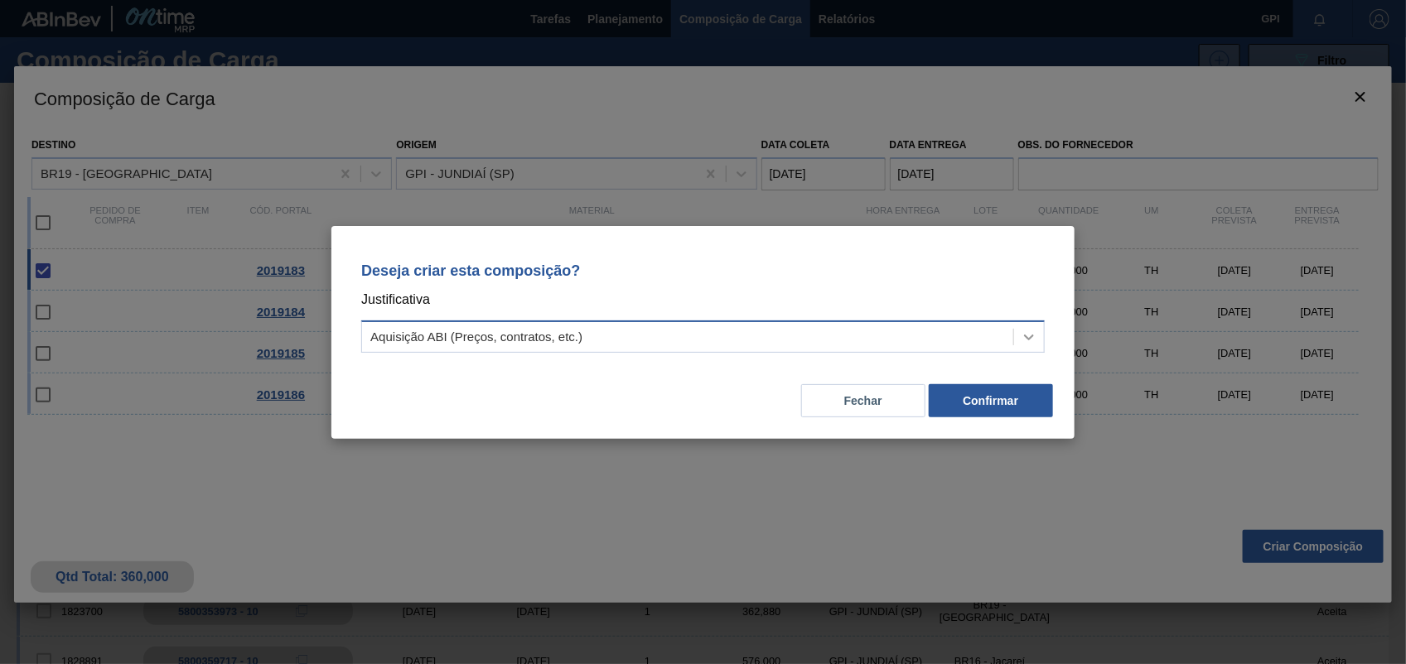
click at [1027, 349] on div at bounding box center [1029, 337] width 30 height 30
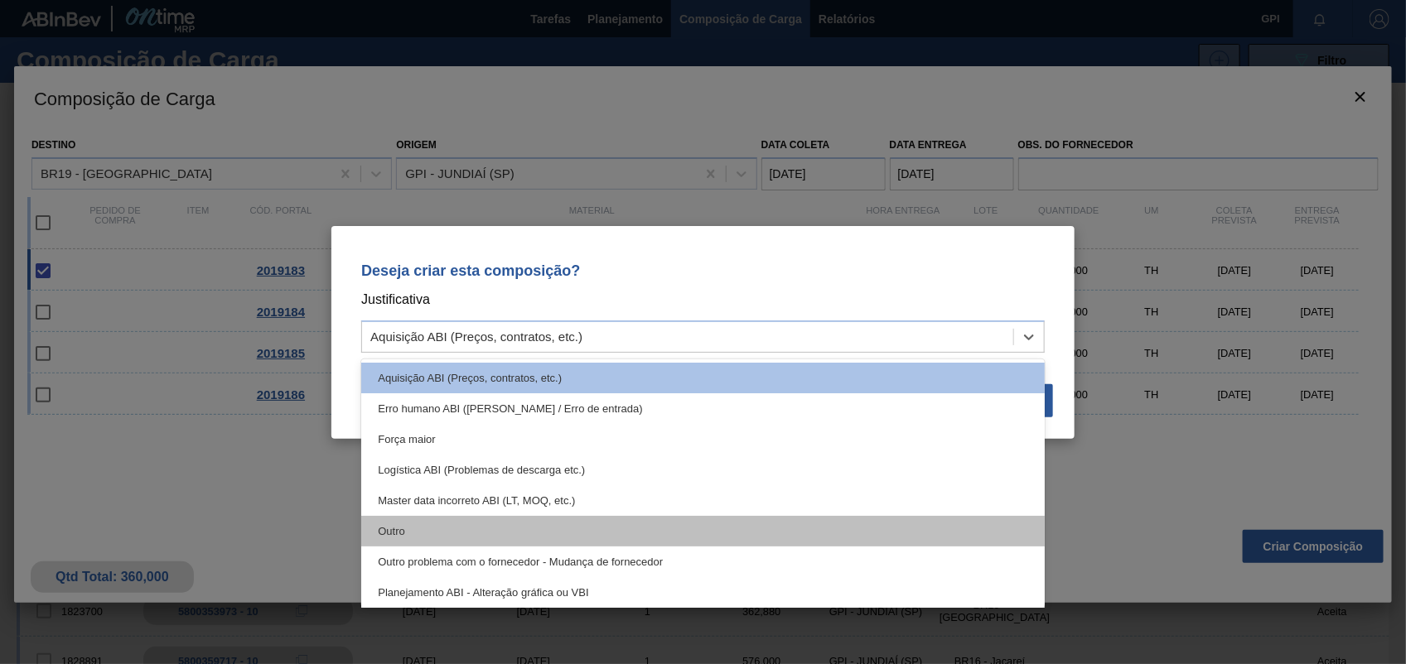
click at [518, 536] on div "Outro" at bounding box center [702, 531] width 683 height 31
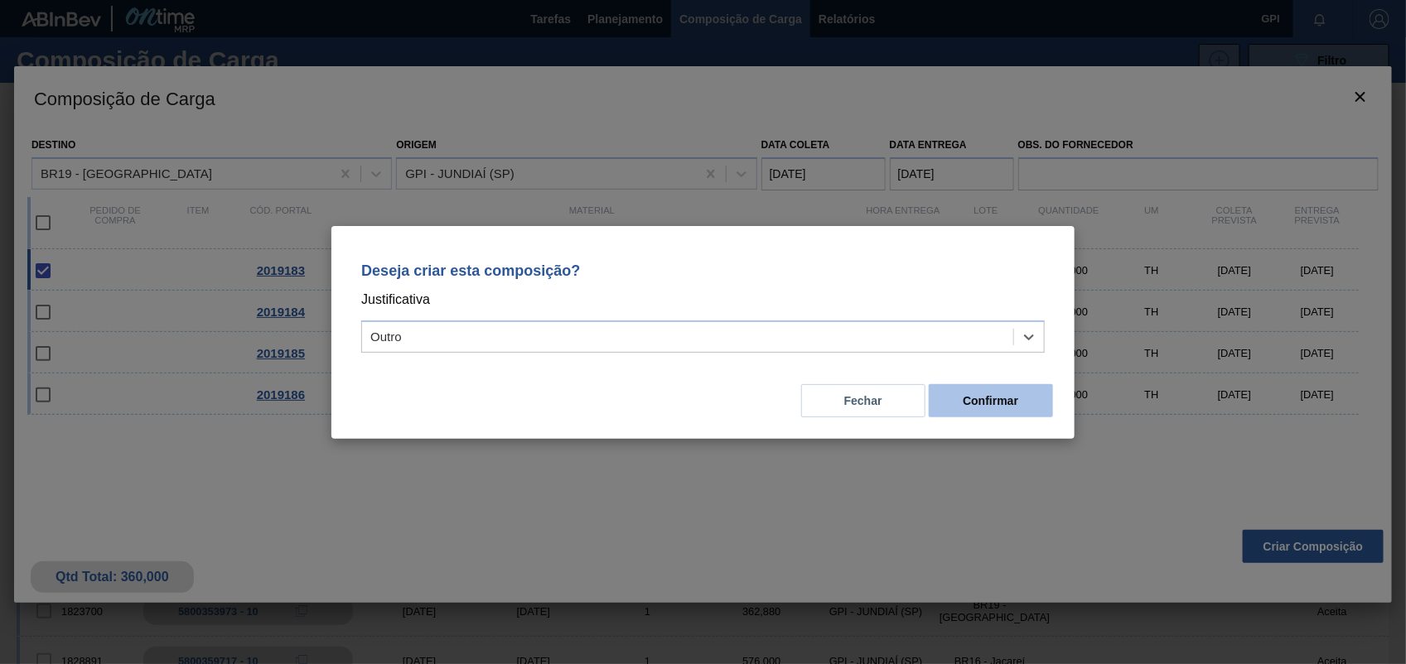
click at [1034, 396] on button "Confirmar" at bounding box center [991, 400] width 124 height 33
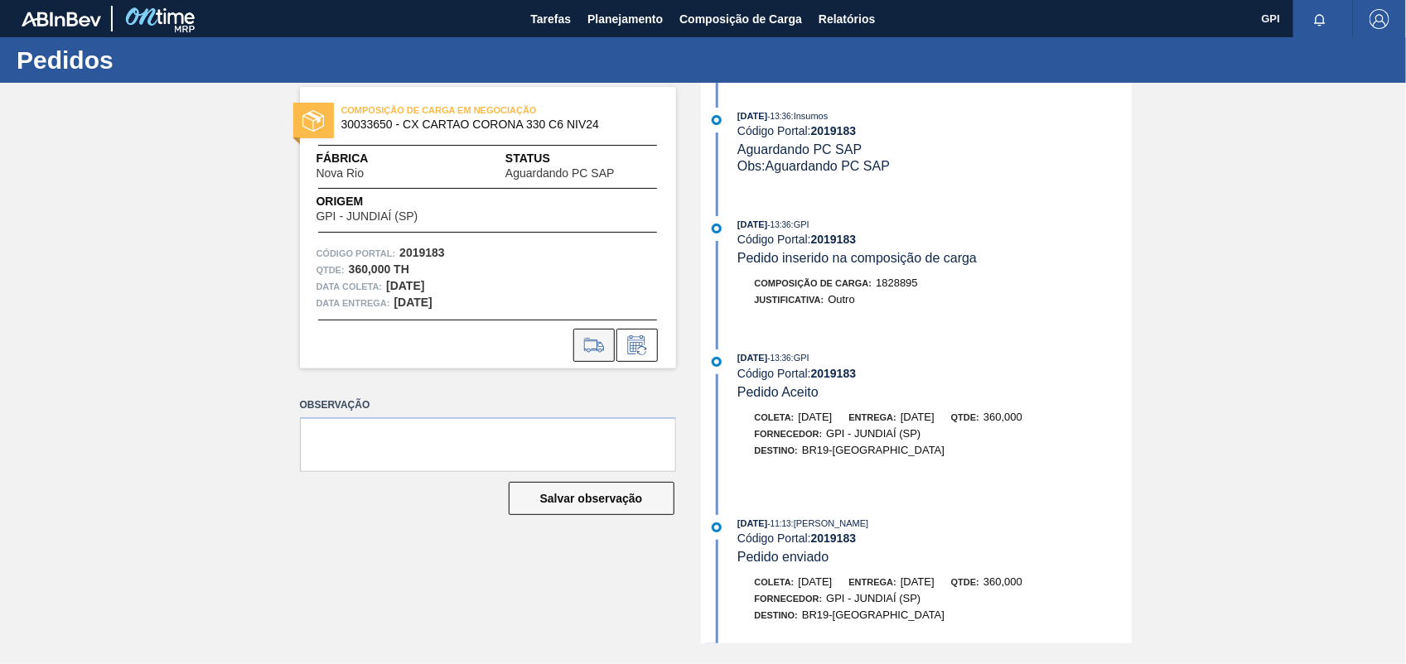
click at [596, 354] on icon at bounding box center [594, 346] width 27 height 20
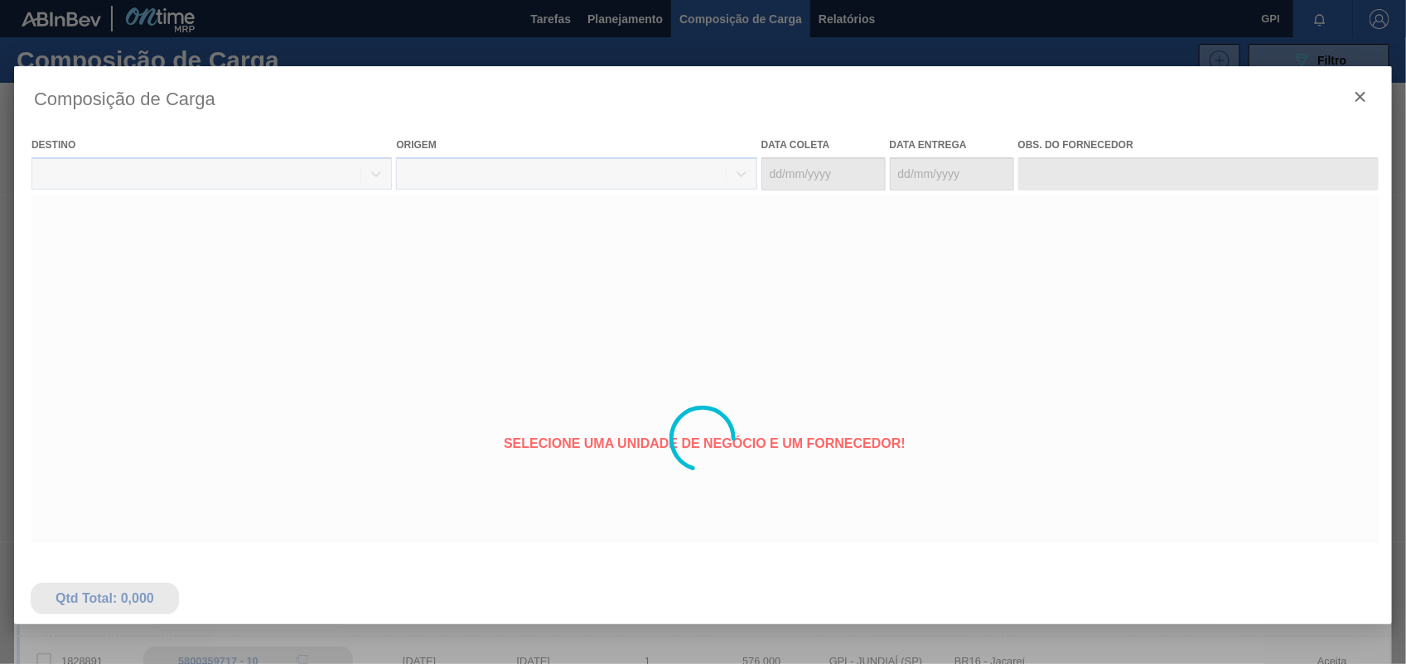
type coleta "06/10/2025"
type entrega "08/10/2025"
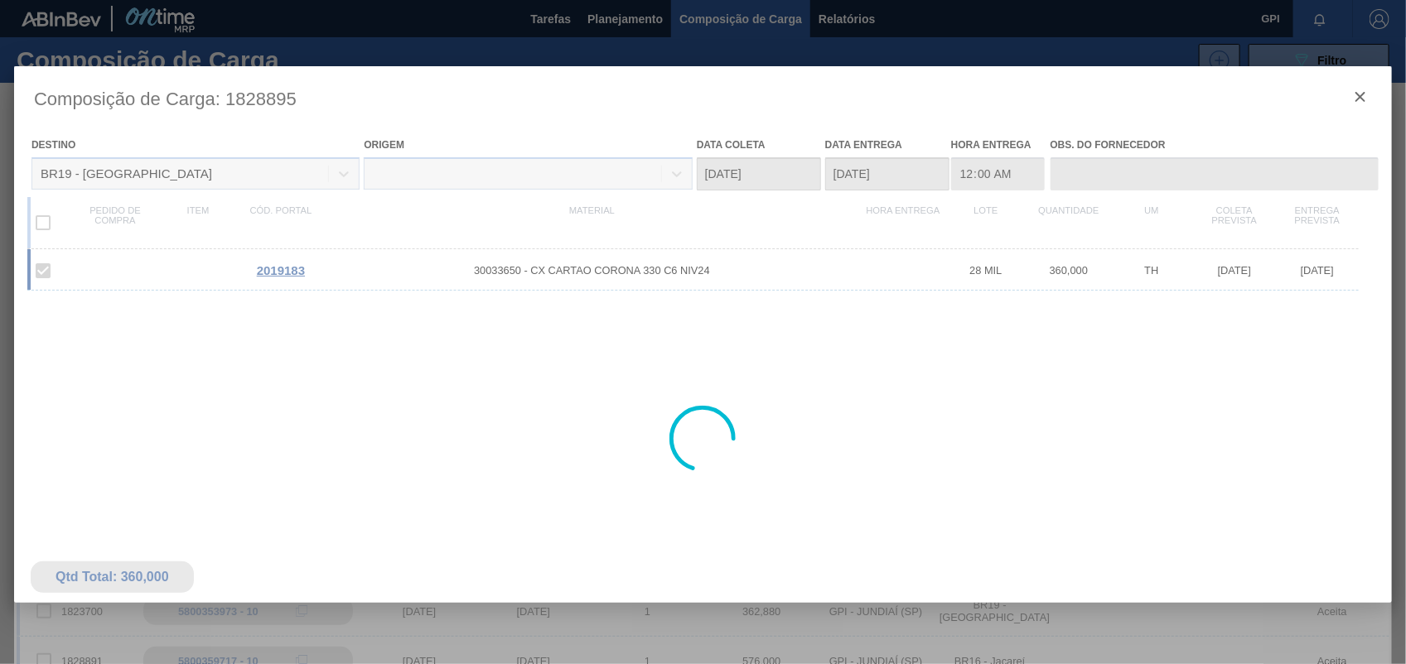
click at [1359, 108] on div at bounding box center [703, 439] width 1378 height 746
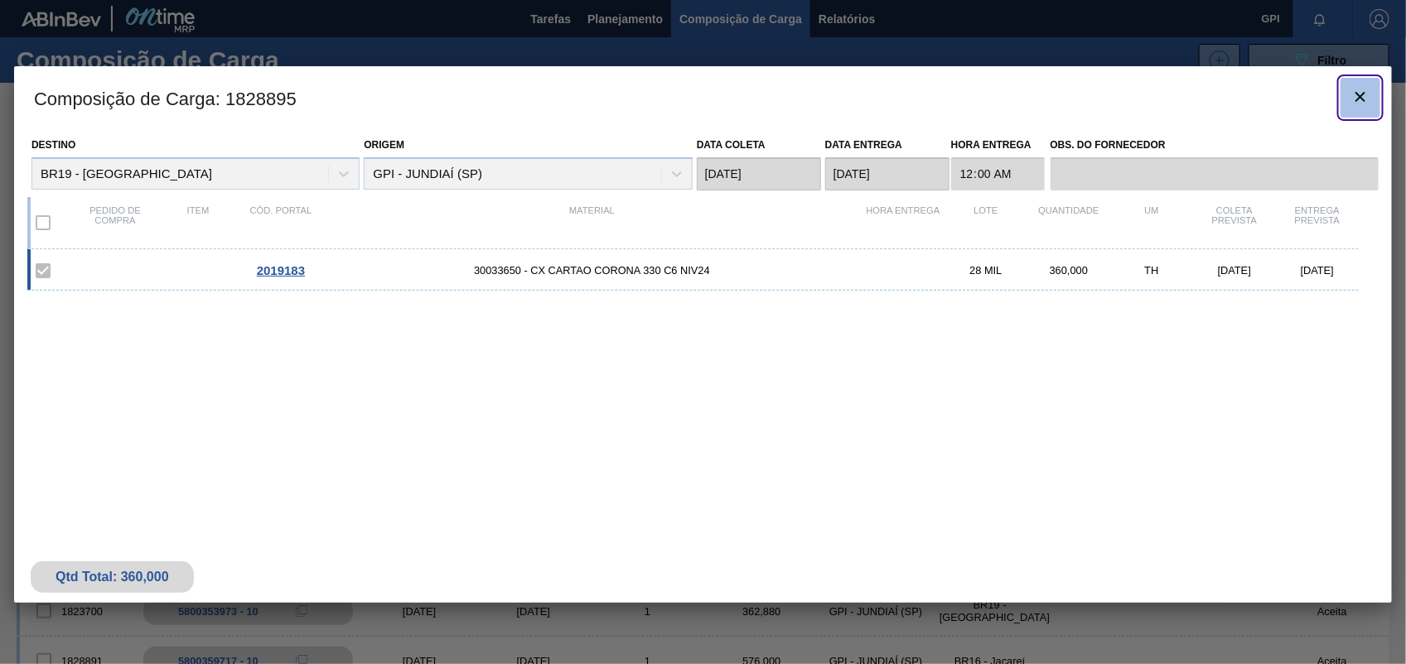
click at [1354, 101] on icon "botão de ícone" at bounding box center [1360, 97] width 20 height 20
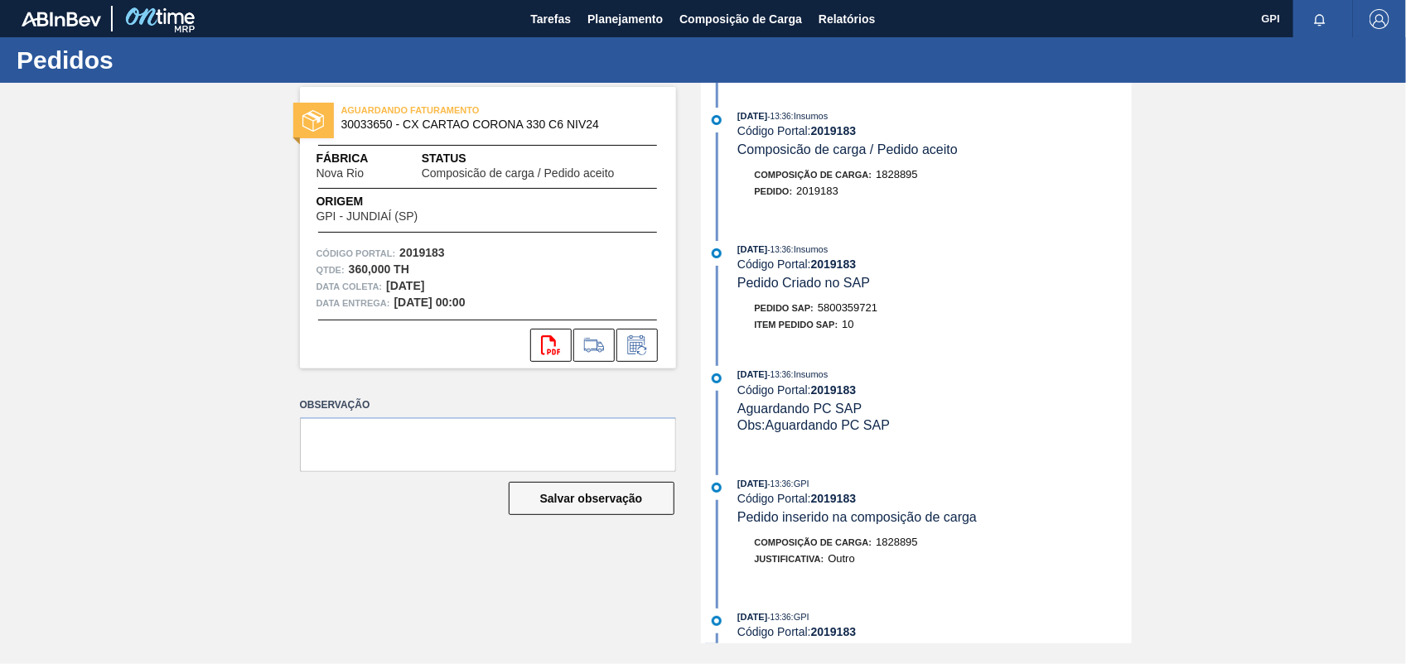
click at [853, 314] on span "5800359721" at bounding box center [848, 308] width 60 height 12
click at [406, 258] on strong "2019183" at bounding box center [422, 252] width 46 height 13
click at [559, 344] on icon "svg{fill:#ff0000}" at bounding box center [551, 346] width 20 height 20
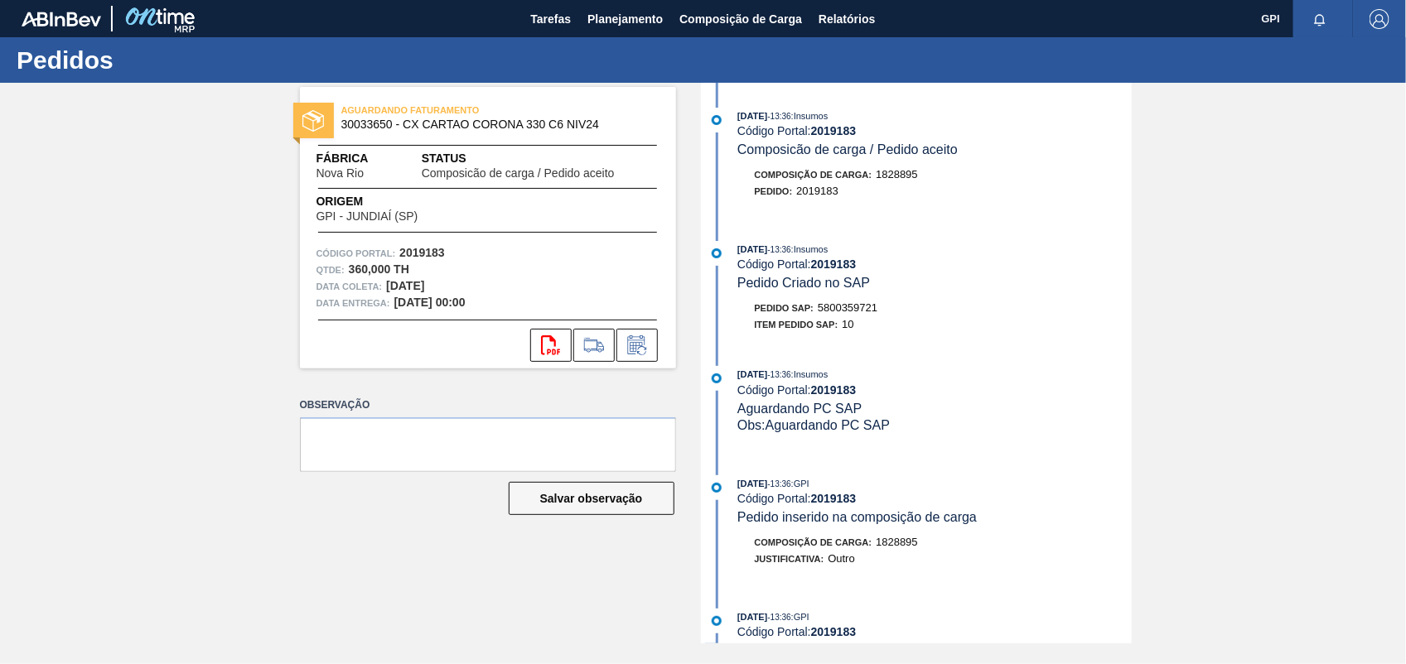
click at [1287, 321] on div "AGUARDANDO FATURAMENTO 30033650 - CX CARTAO CORONA 330 C6 NIV24 Fábrica Nova Ri…" at bounding box center [703, 363] width 1406 height 561
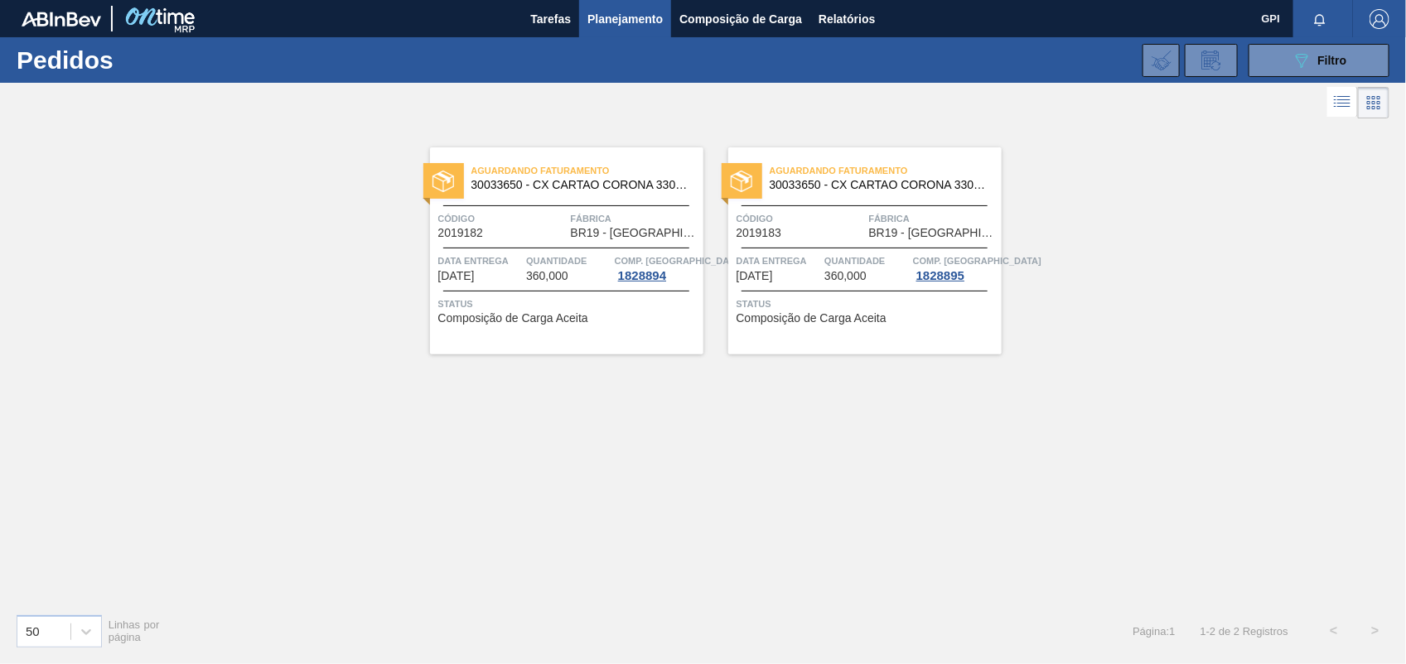
drag, startPoint x: 1277, startPoint y: 56, endPoint x: 1256, endPoint y: 89, distance: 39.1
click at [1277, 56] on button "089F7B8B-B2A5-4AFE-B5C0-19BA573D28AC Filtro" at bounding box center [1318, 60] width 141 height 33
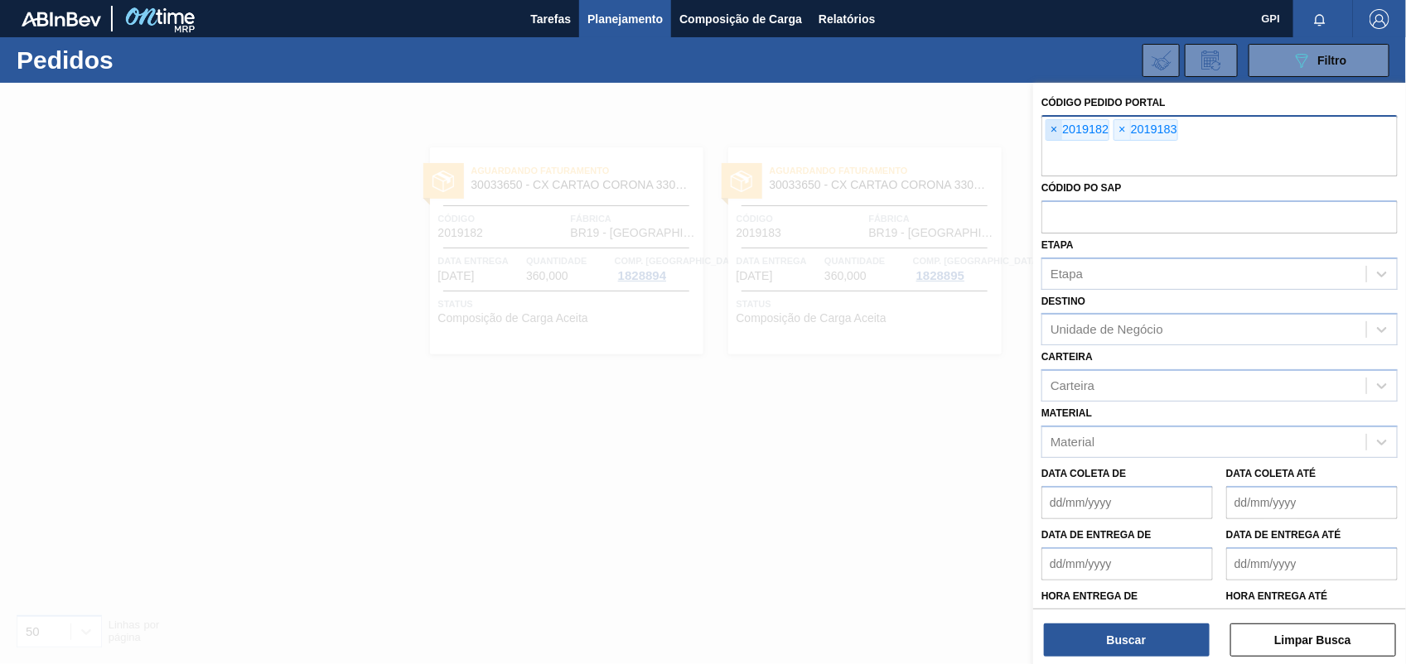
click at [1057, 133] on span "×" at bounding box center [1054, 130] width 16 height 20
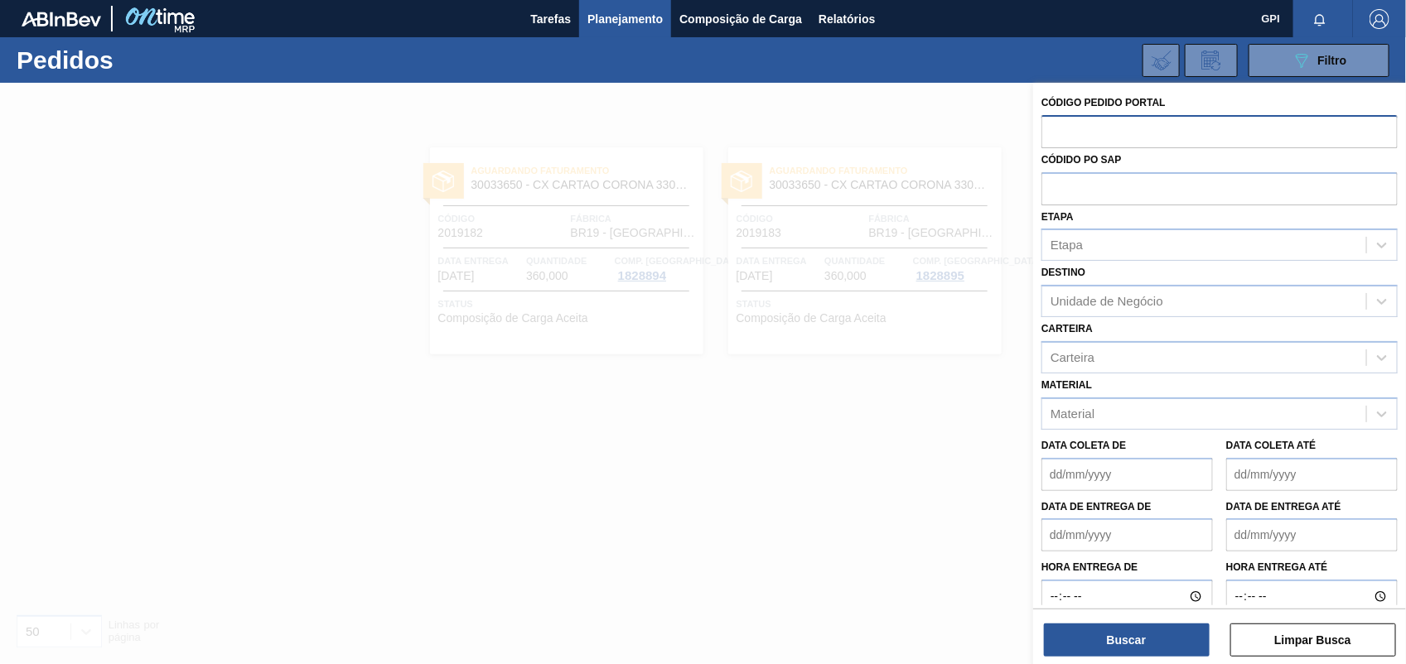
paste input "text"
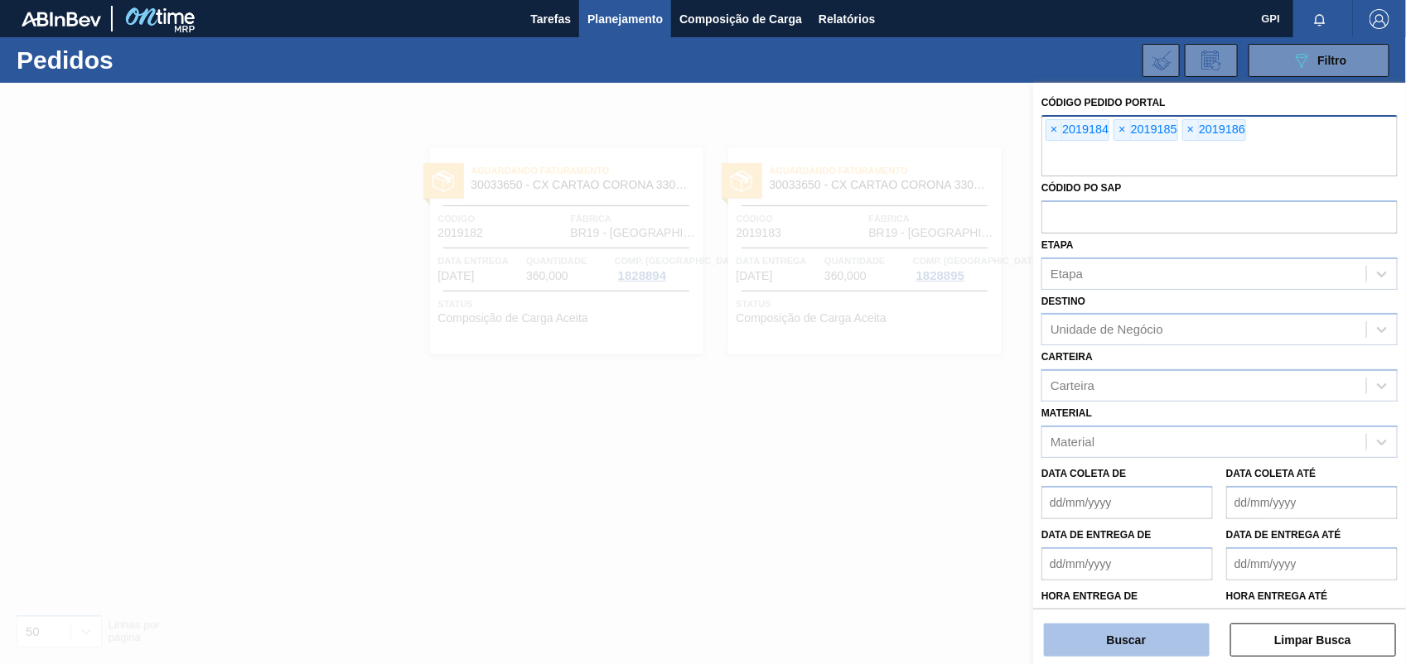
click at [1179, 644] on button "Buscar" at bounding box center [1127, 640] width 166 height 33
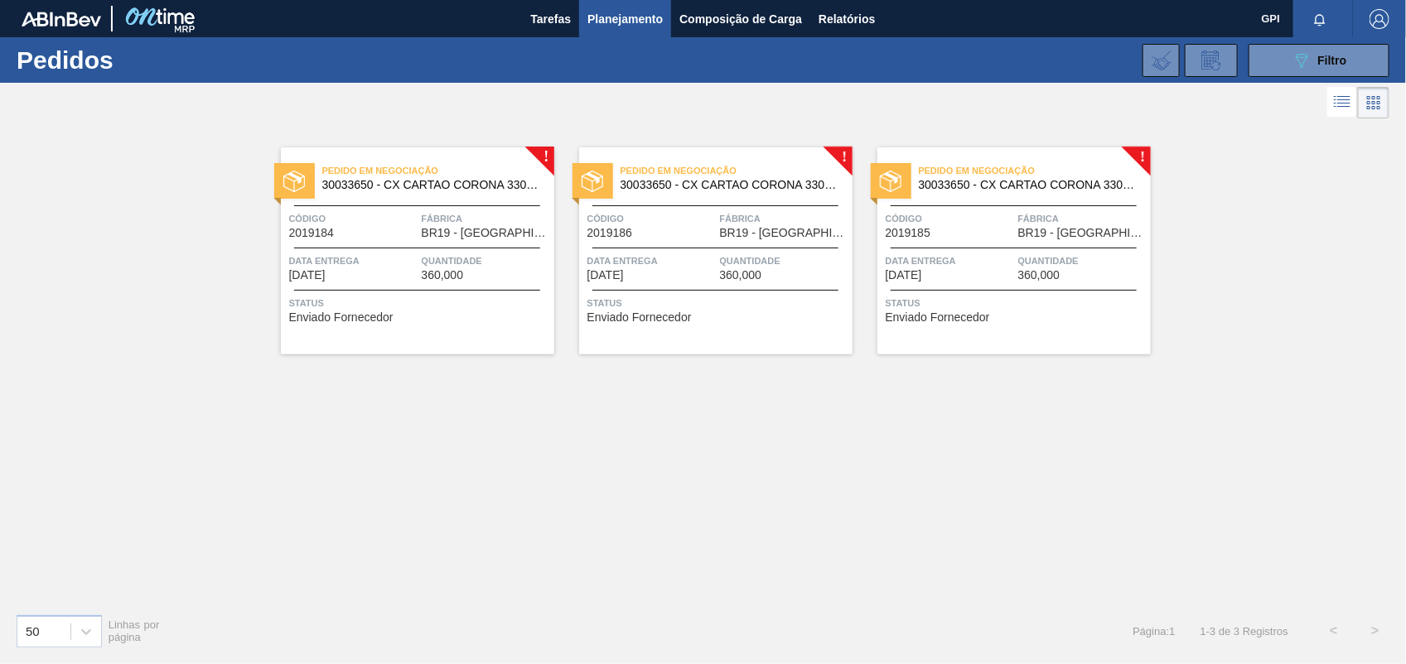
click at [381, 210] on span "Código" at bounding box center [353, 218] width 128 height 17
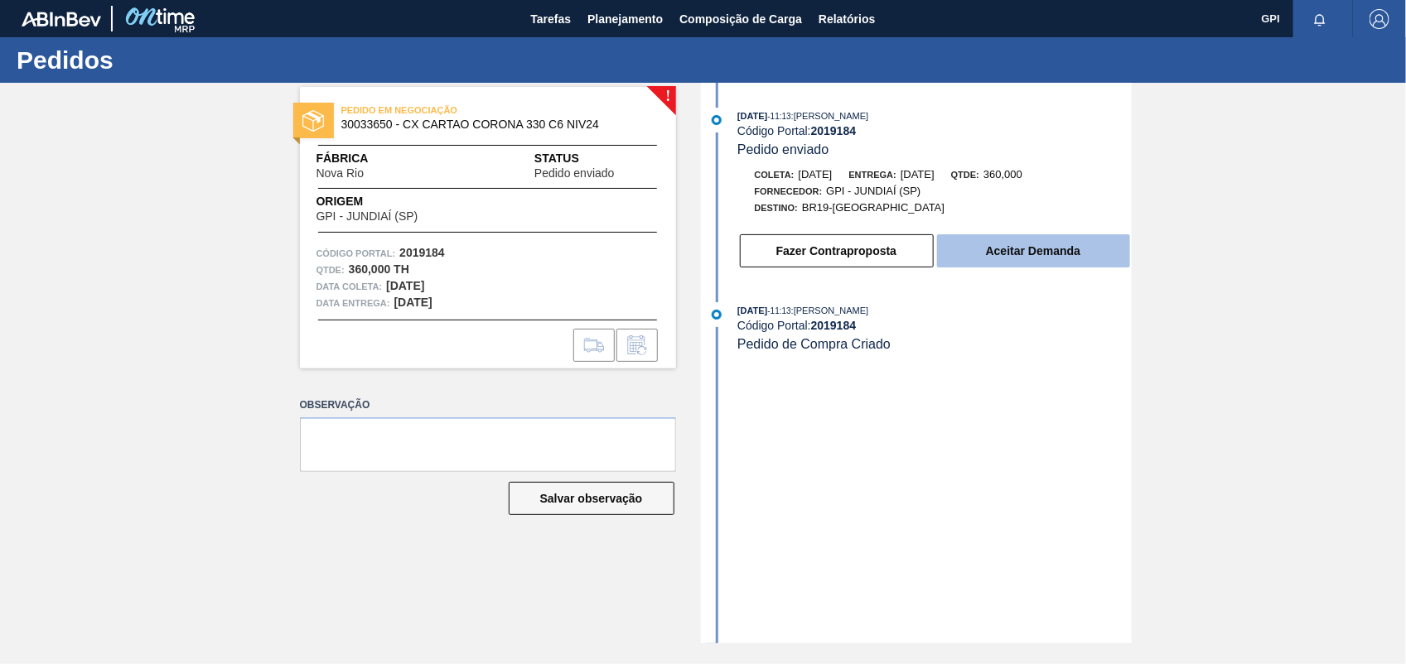
click at [1021, 254] on button "Aceitar Demanda" at bounding box center [1033, 250] width 193 height 33
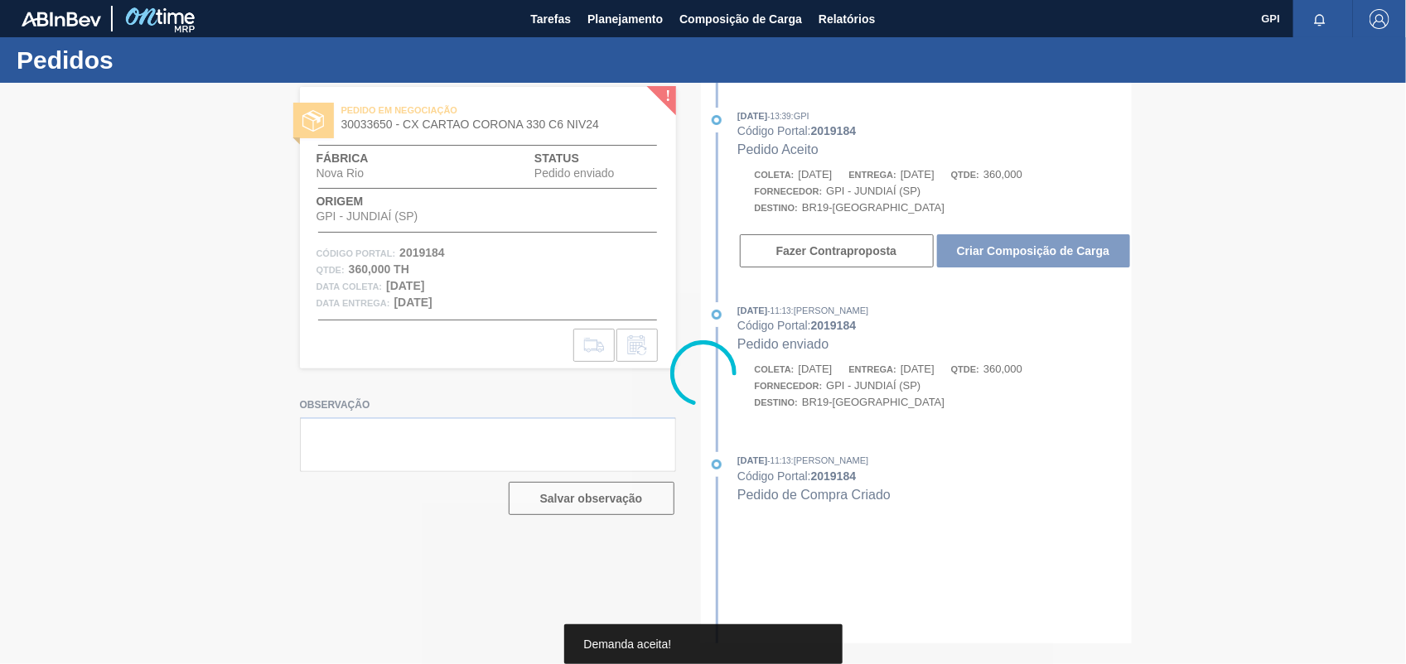
click at [1021, 254] on div at bounding box center [703, 374] width 1406 height 582
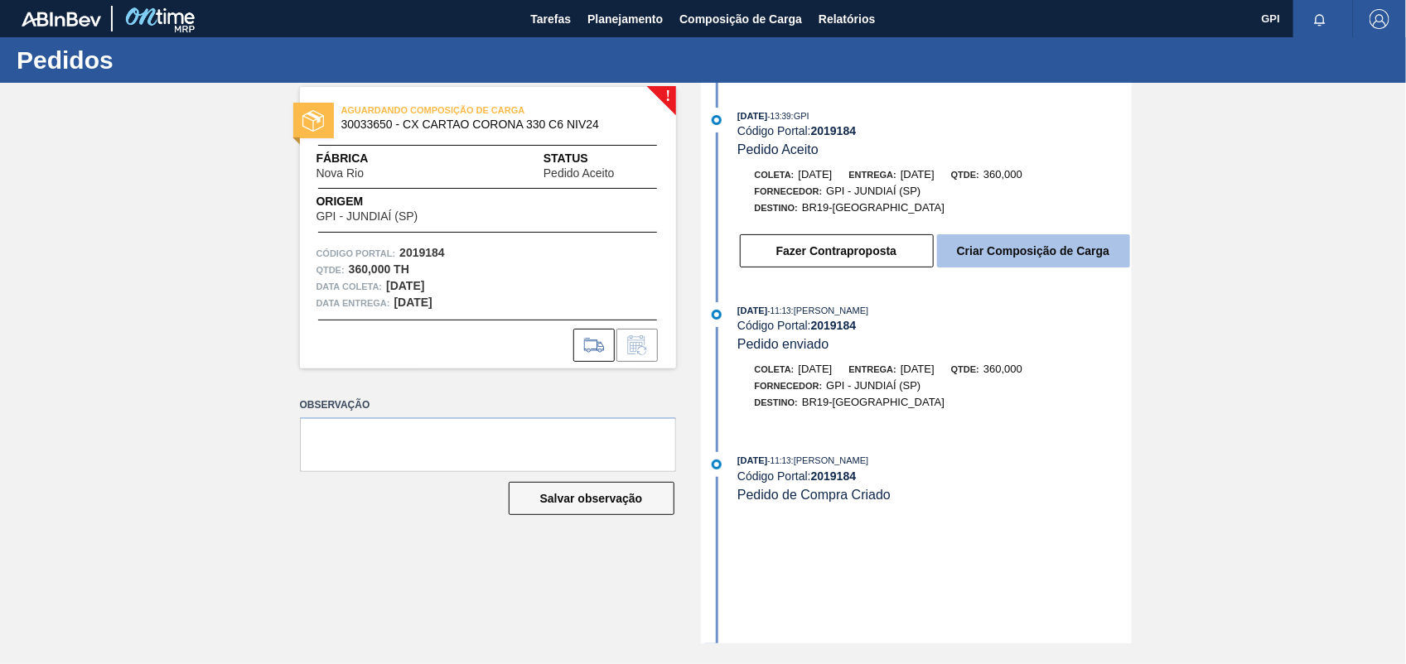
click at [1098, 253] on button "Criar Composição de Carga" at bounding box center [1033, 250] width 193 height 33
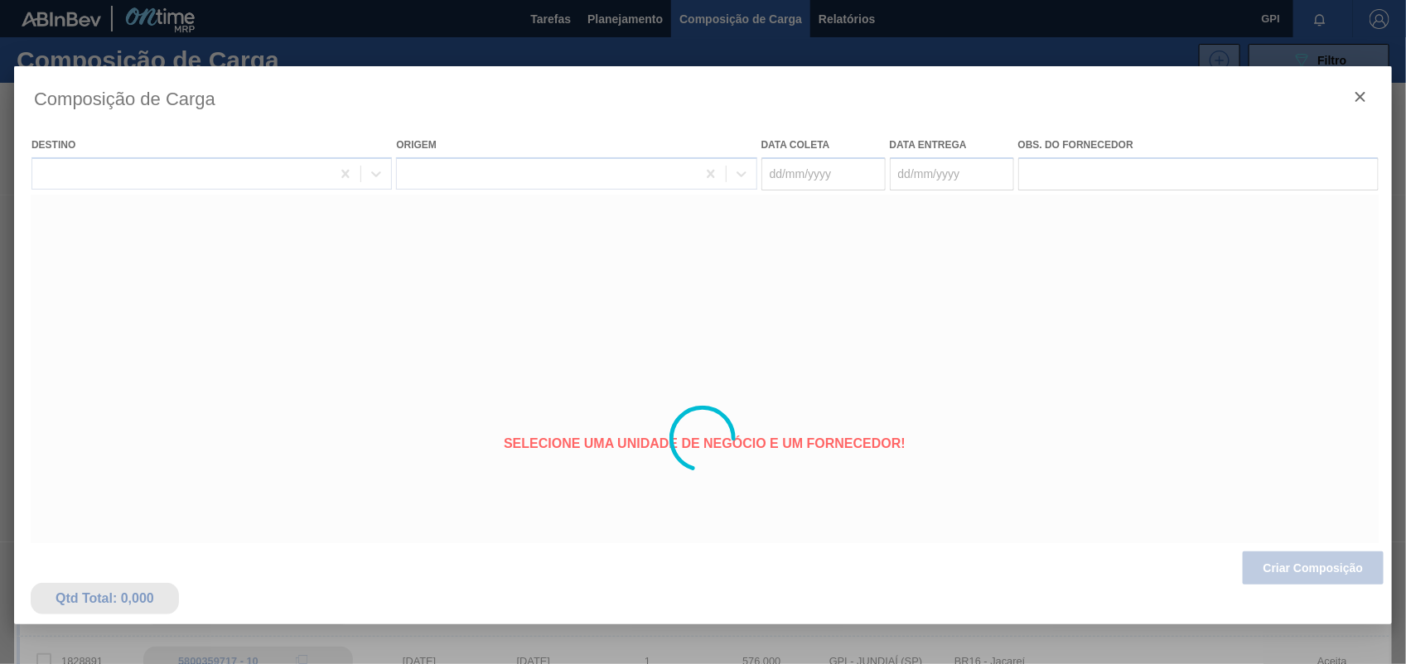
type coleta "08/10/2025"
type entrega "10/10/2025"
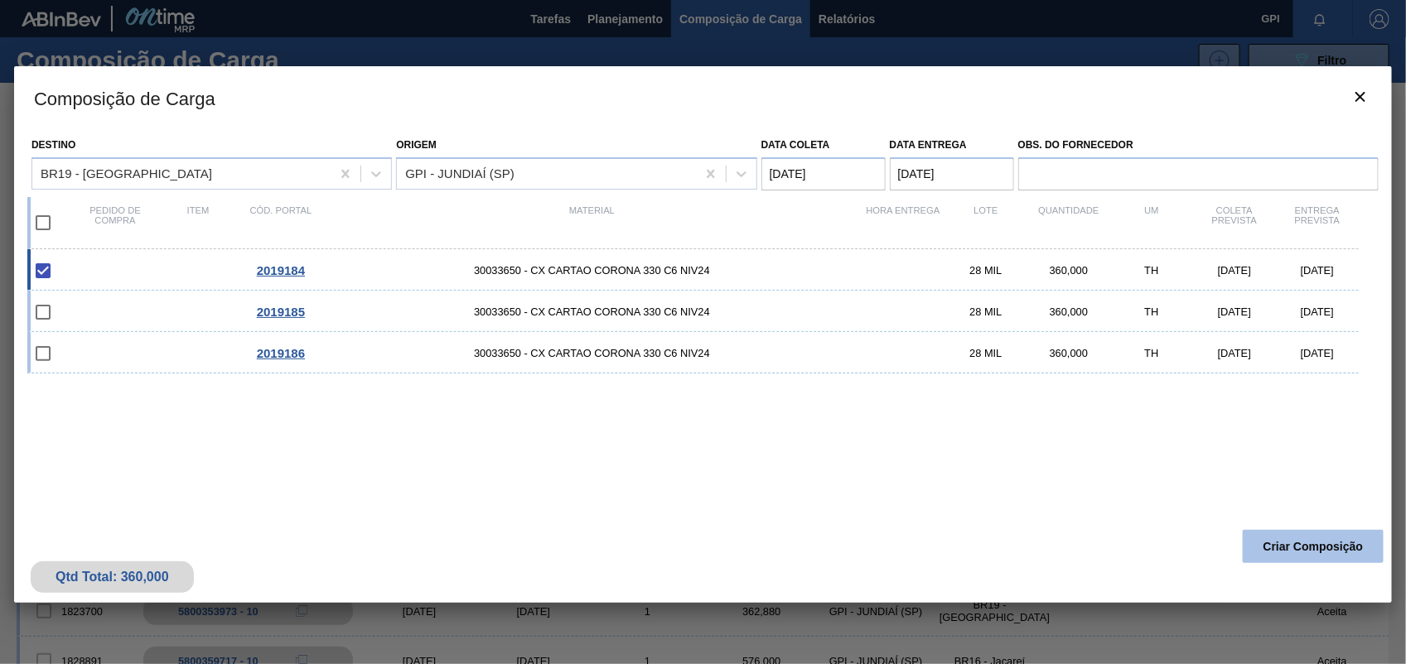
click at [1289, 547] on button "Criar Composição" at bounding box center [1313, 546] width 141 height 33
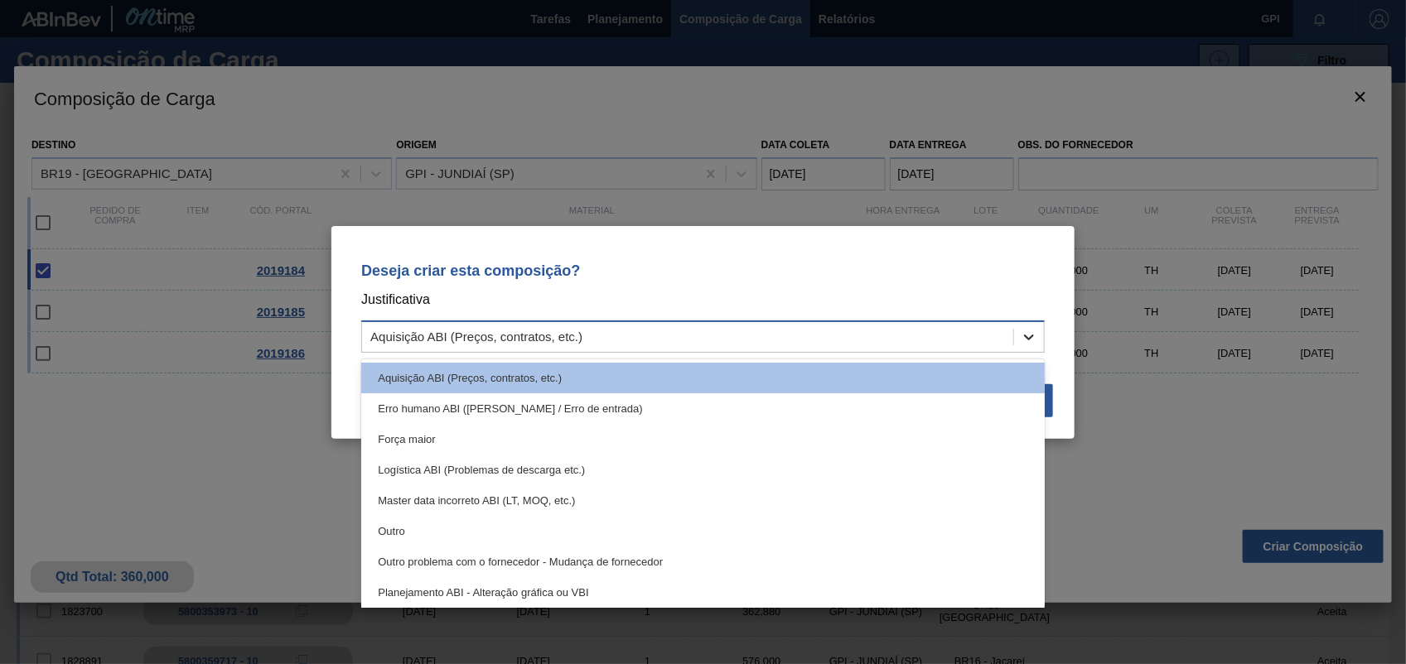
click at [1036, 333] on icon at bounding box center [1029, 337] width 17 height 17
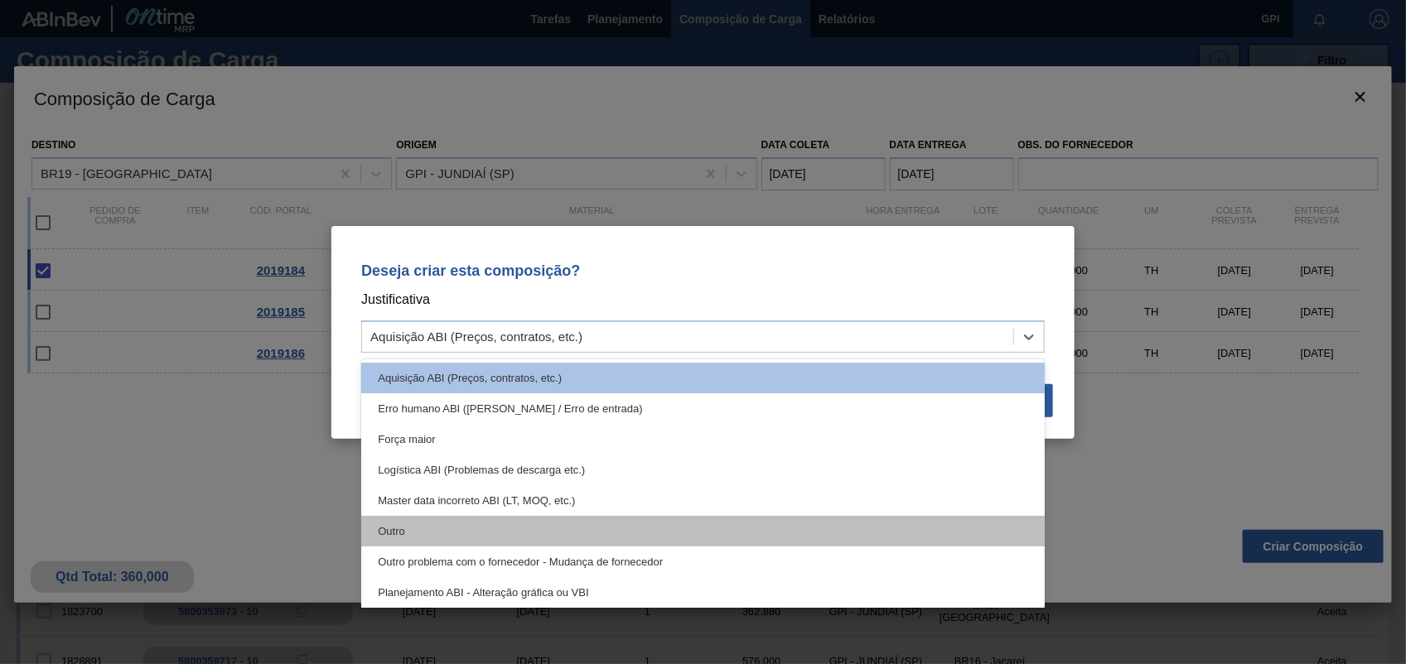
click at [558, 516] on div "Outro" at bounding box center [702, 531] width 683 height 31
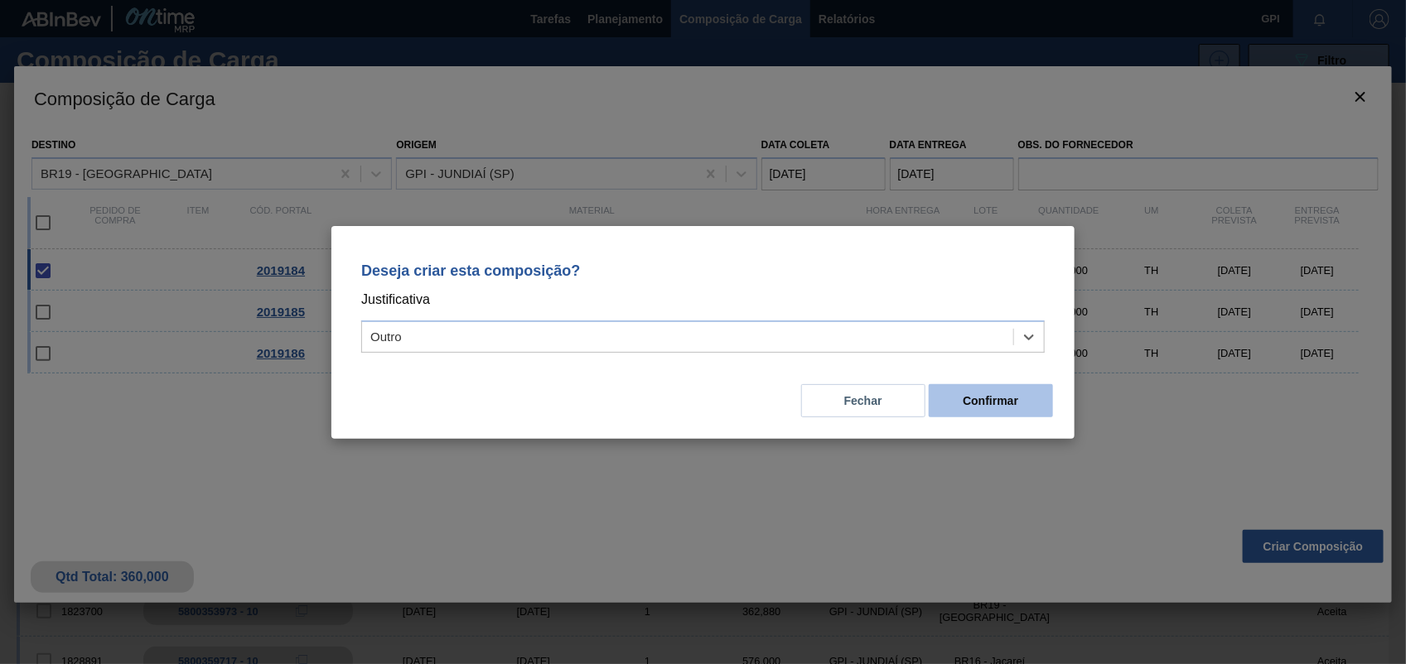
click at [975, 396] on button "Confirmar" at bounding box center [991, 400] width 124 height 33
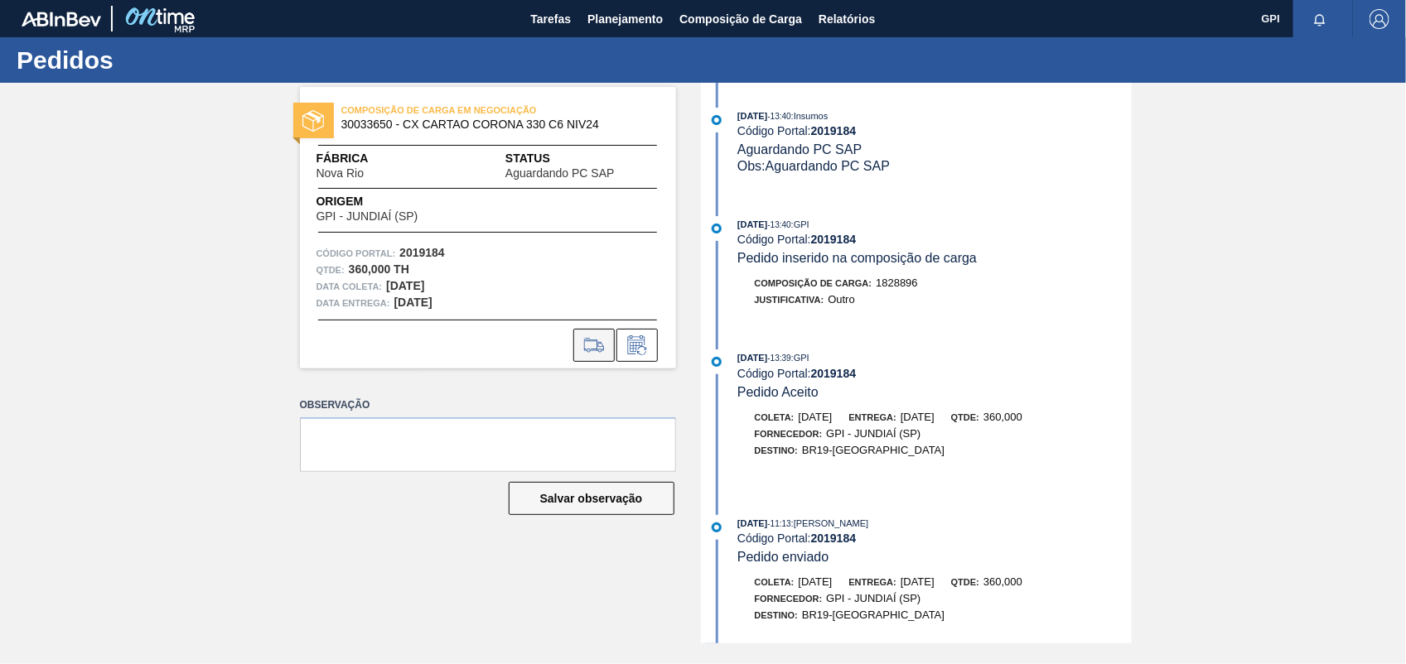
click at [599, 355] on button at bounding box center [593, 345] width 41 height 33
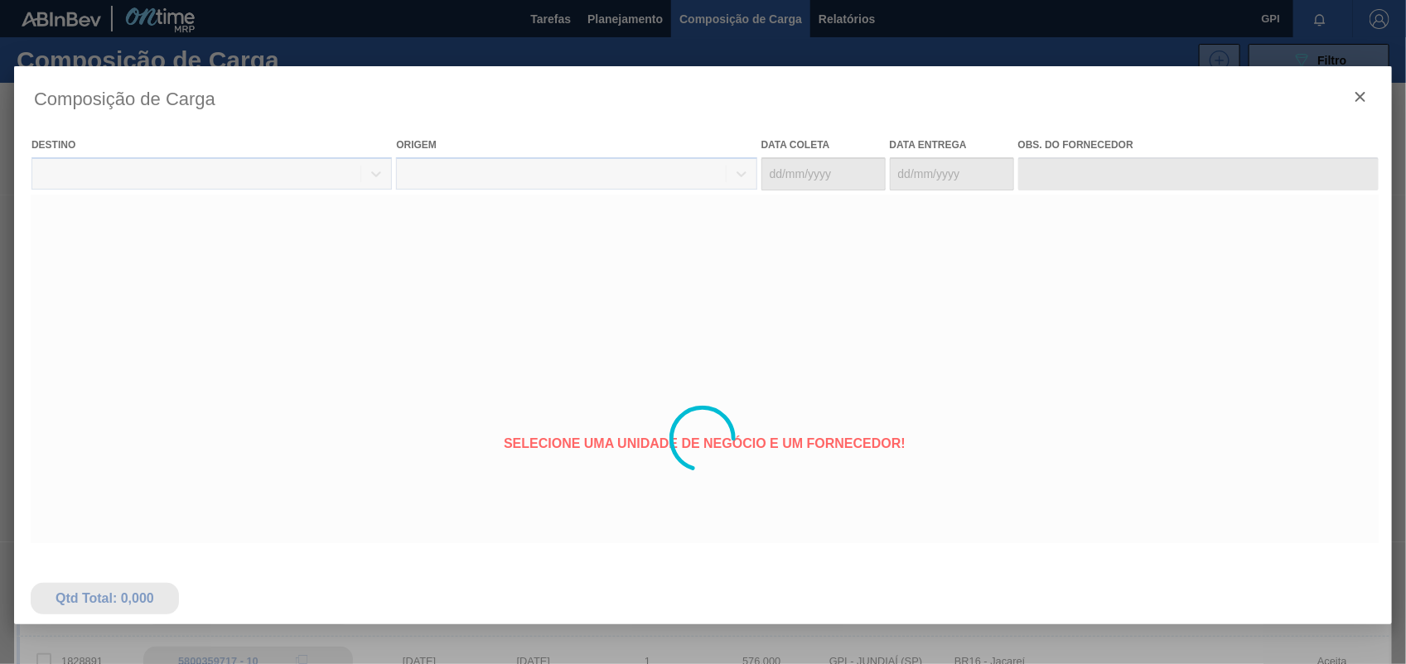
type coleta "08/10/2025"
type entrega "10/10/2025"
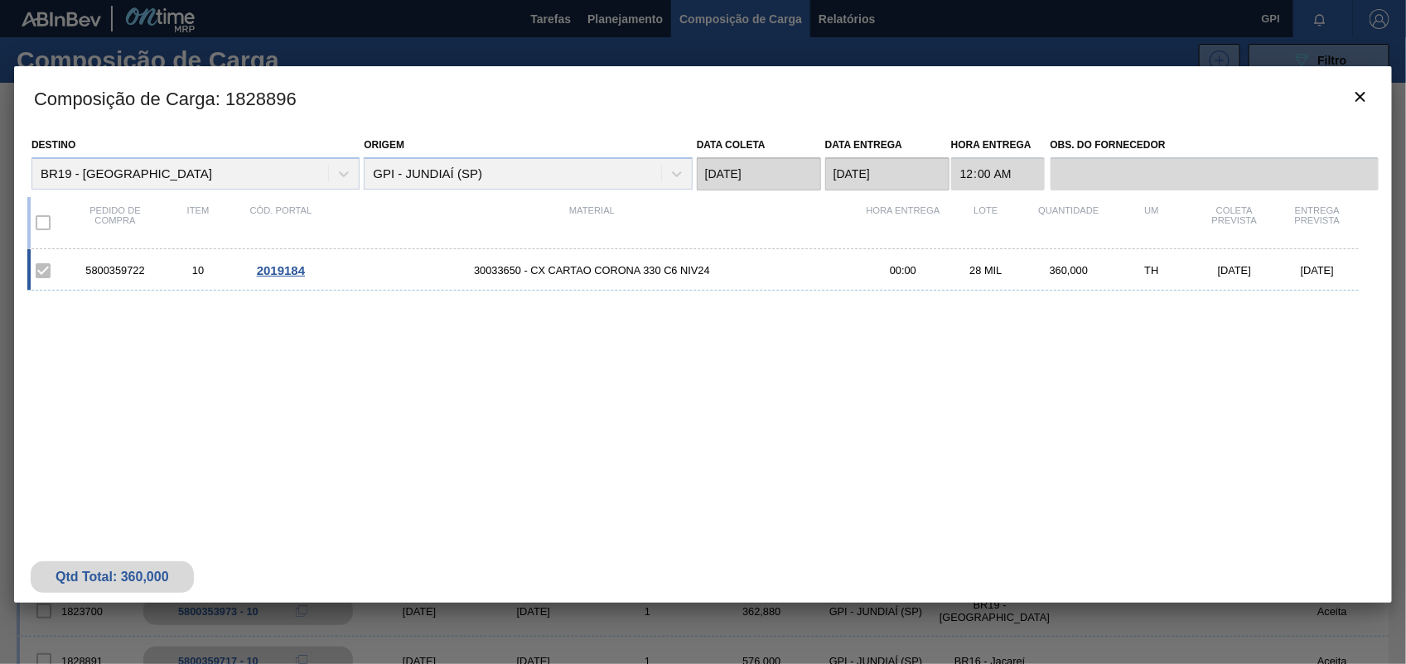
click at [1360, 122] on h3 "Composição de Carga : 1828896" at bounding box center [703, 97] width 1378 height 63
click at [1363, 114] on button "botão de ícone" at bounding box center [1360, 98] width 40 height 40
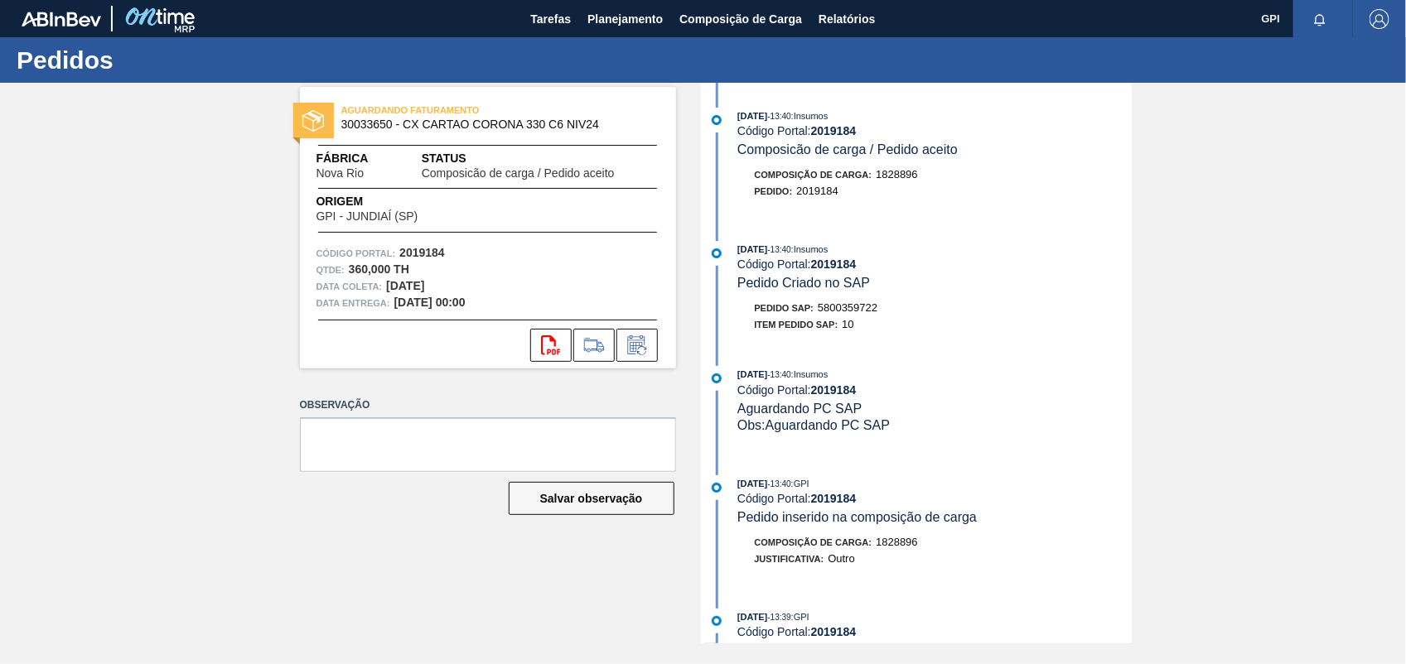
click at [829, 308] on span "5800359722" at bounding box center [848, 308] width 60 height 12
click at [429, 253] on strong "2019184" at bounding box center [422, 252] width 46 height 13
click at [548, 345] on icon "svg{fill:#ff0000}" at bounding box center [551, 346] width 20 height 20
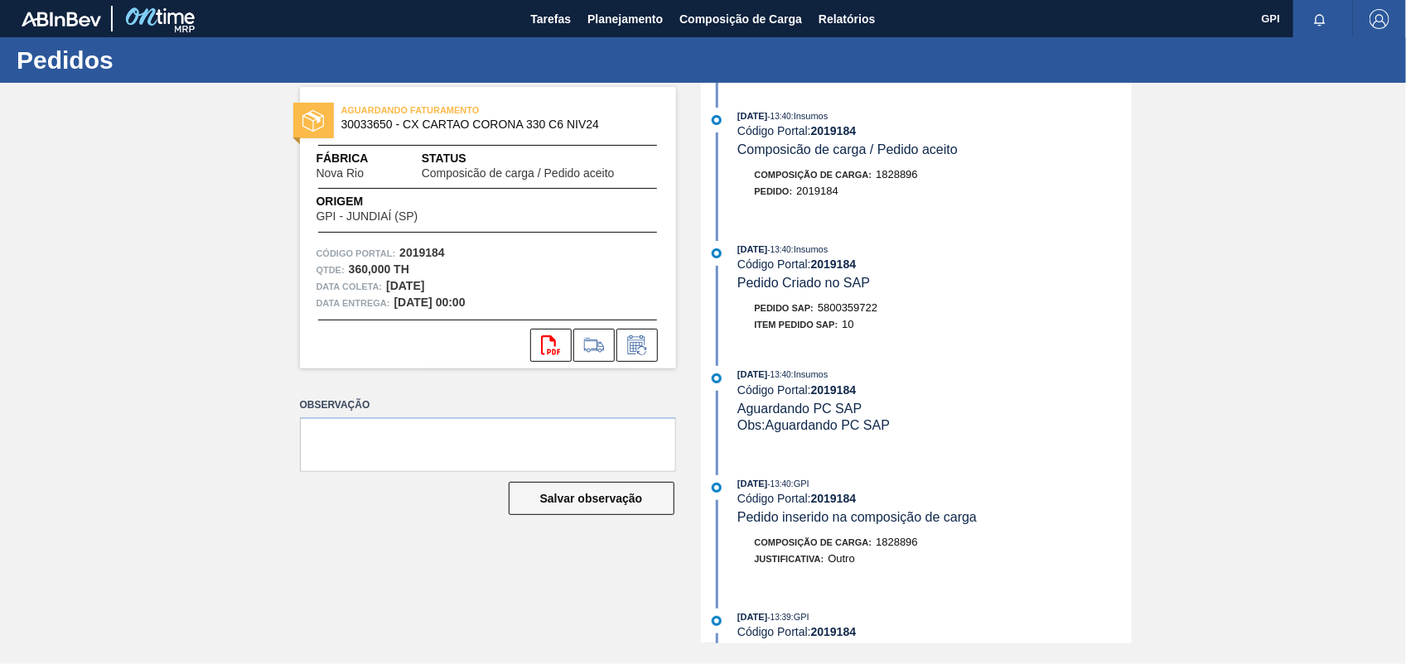
click at [1405, 0] on html "Tarefas Planejamento Composição de Carga Relatórios GPI Marcar todas como lido …" at bounding box center [703, 0] width 1406 height 0
click at [1066, 266] on div "Código Portal: 2019184" at bounding box center [934, 264] width 394 height 13
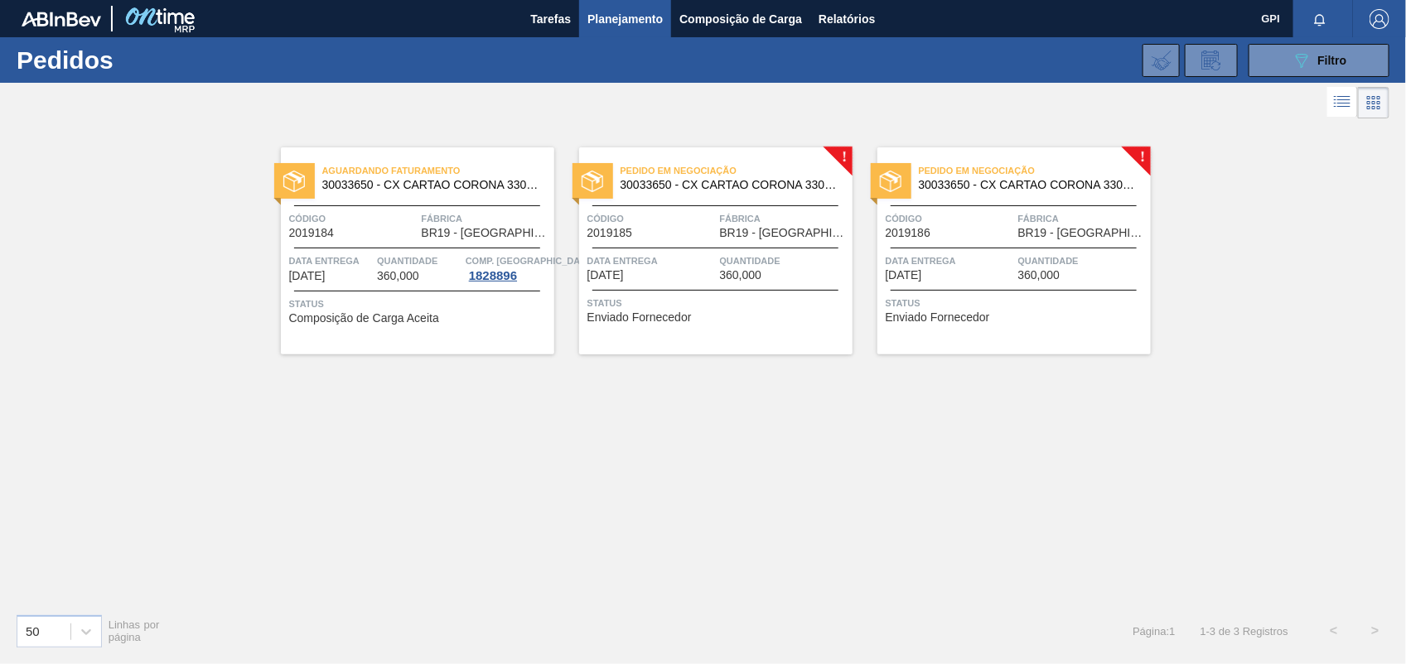
click at [665, 213] on span "Código" at bounding box center [651, 218] width 128 height 17
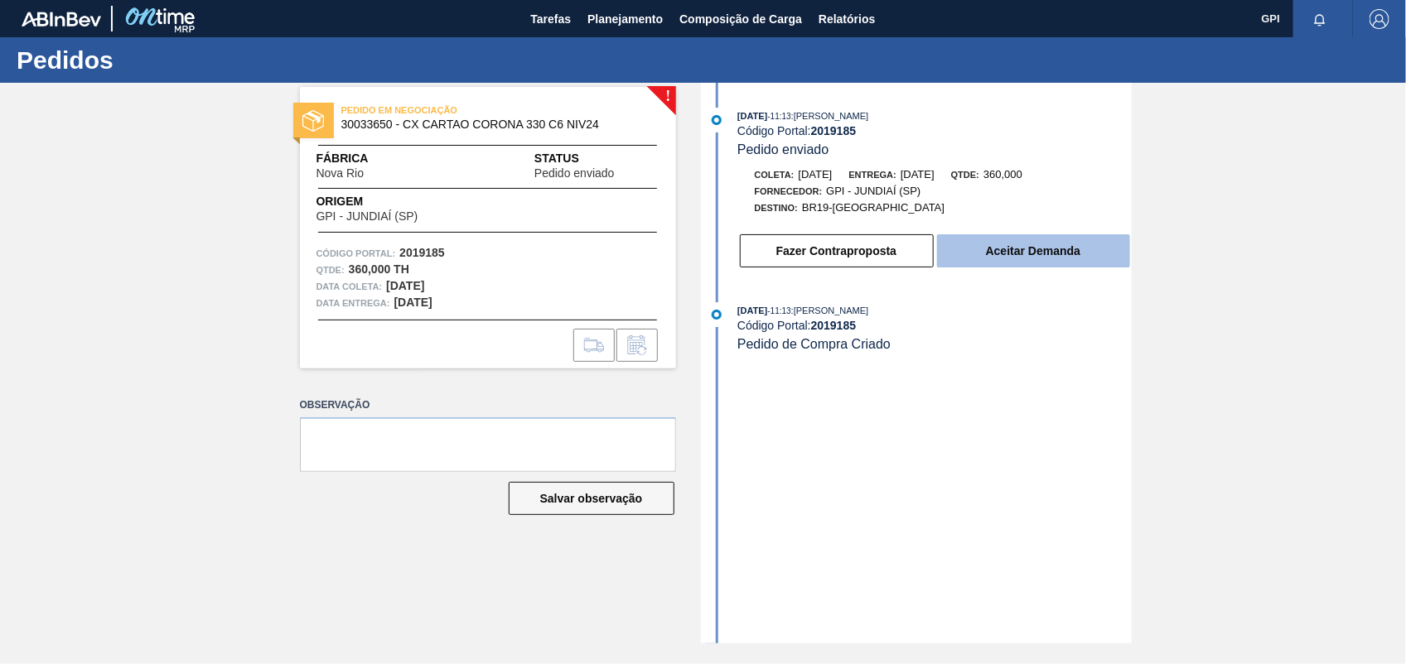
click at [1096, 262] on button "Aceitar Demanda" at bounding box center [1033, 250] width 193 height 33
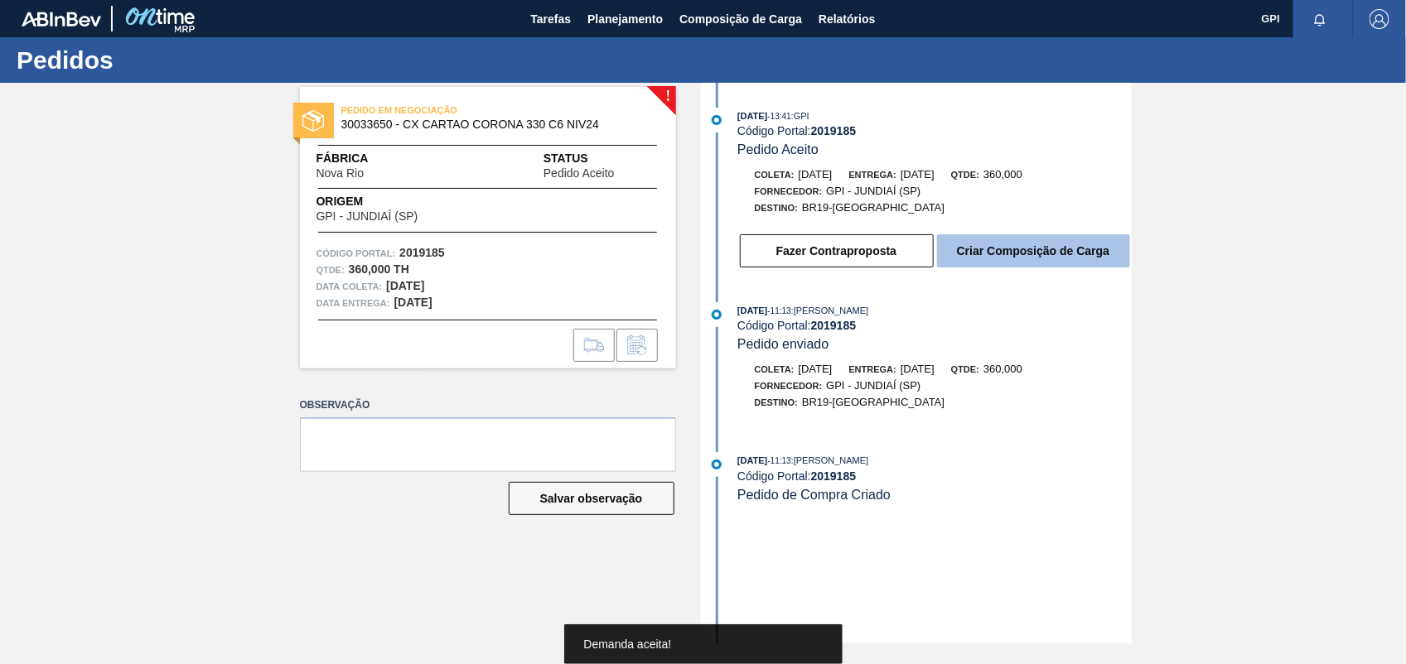
click at [1075, 253] on button "Criar Composição de Carga" at bounding box center [1033, 250] width 193 height 33
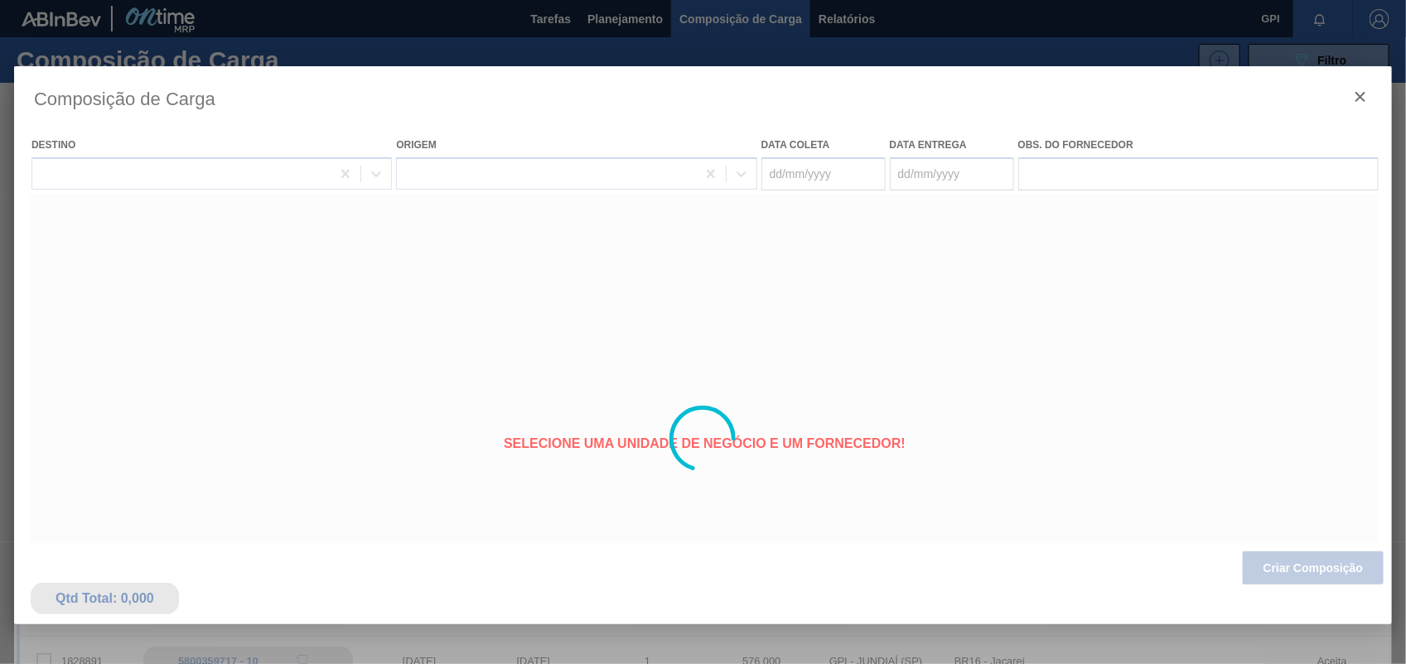
type coleta "15/10/2025"
type entrega "[DATE]"
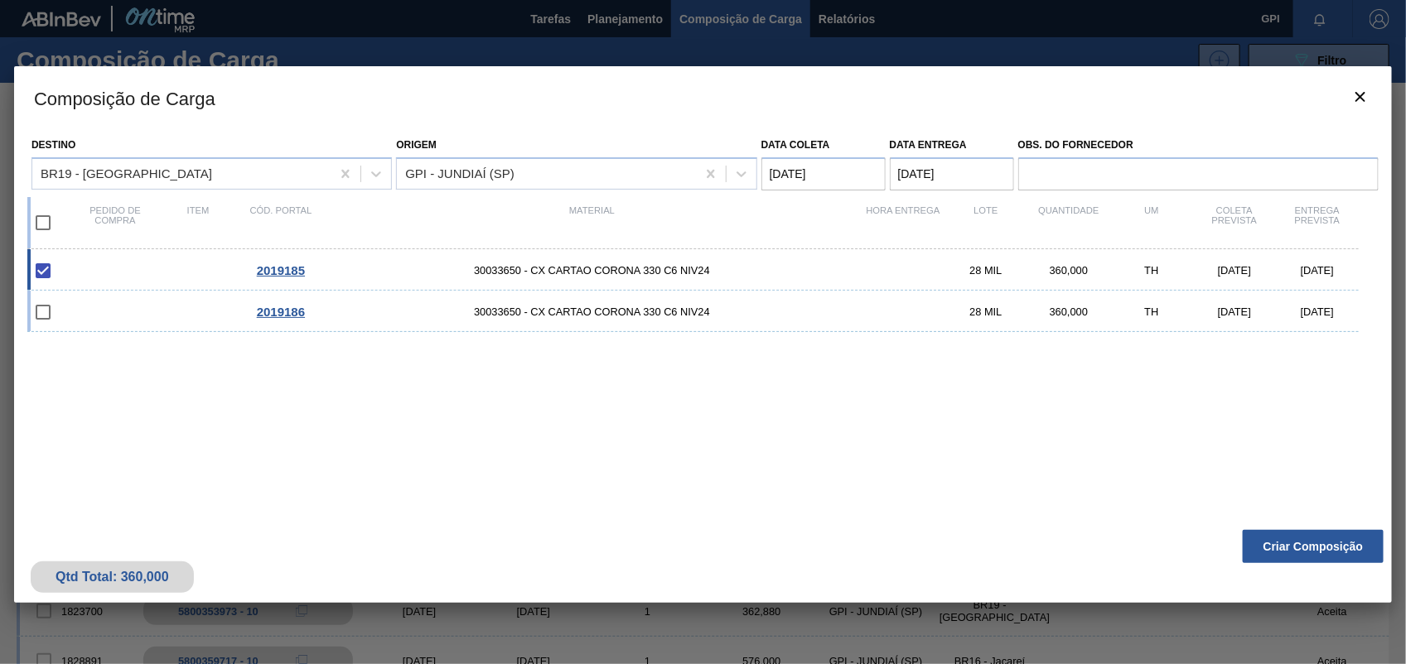
click at [1355, 522] on div "Qtd Total: 360,000 Criar Composição" at bounding box center [703, 562] width 1378 height 81
click at [1357, 553] on button "Criar Composição" at bounding box center [1313, 546] width 141 height 33
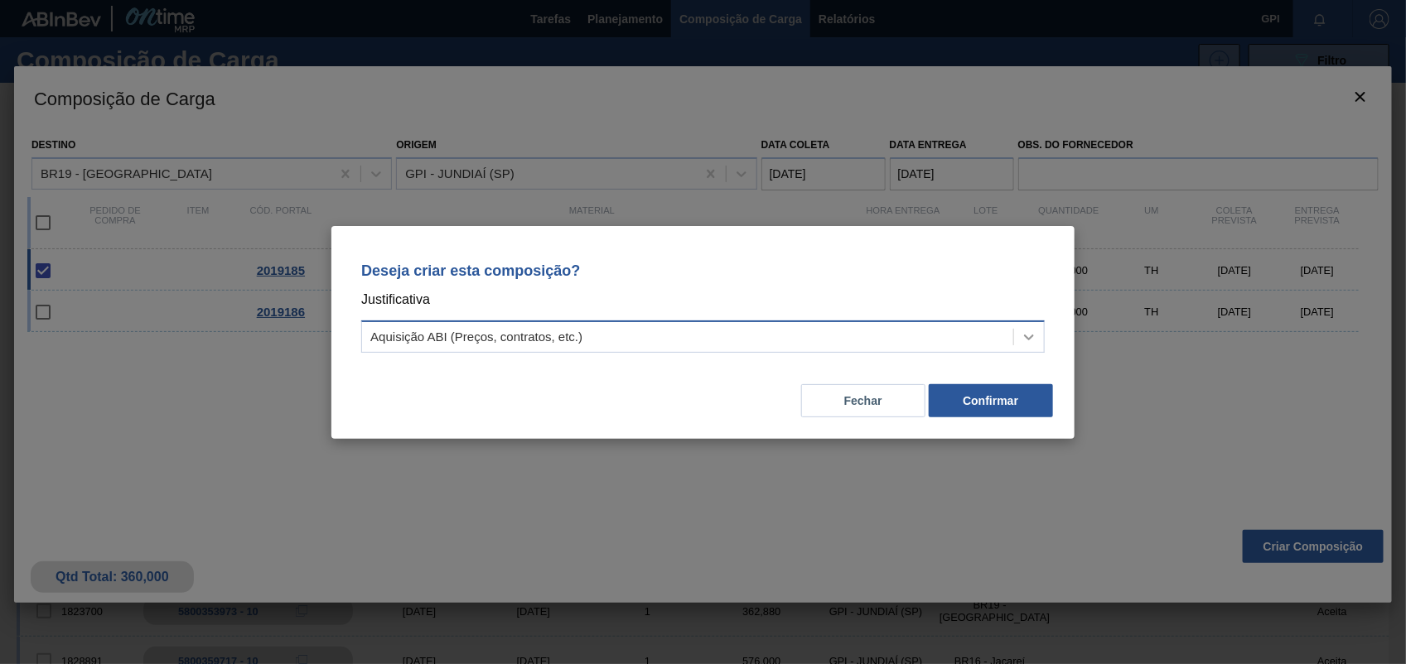
click at [1031, 331] on icon at bounding box center [1029, 337] width 17 height 17
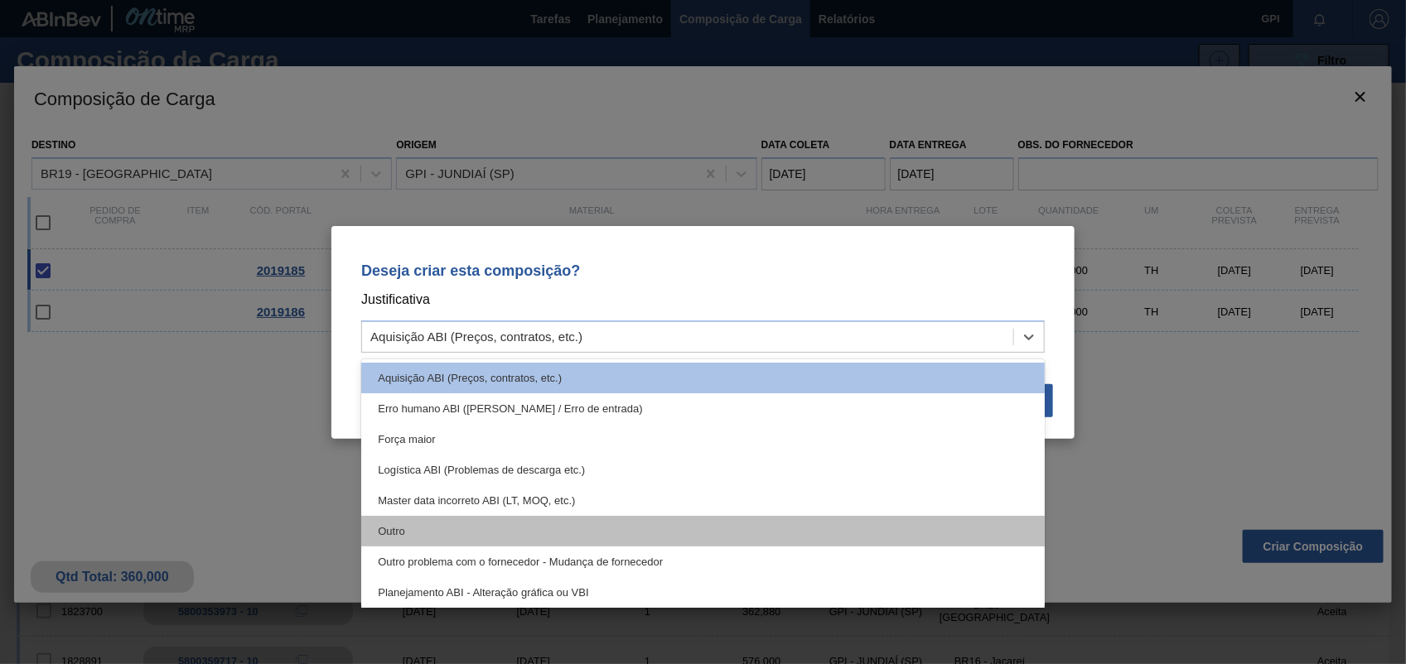
click at [398, 537] on div "Outro" at bounding box center [702, 531] width 683 height 31
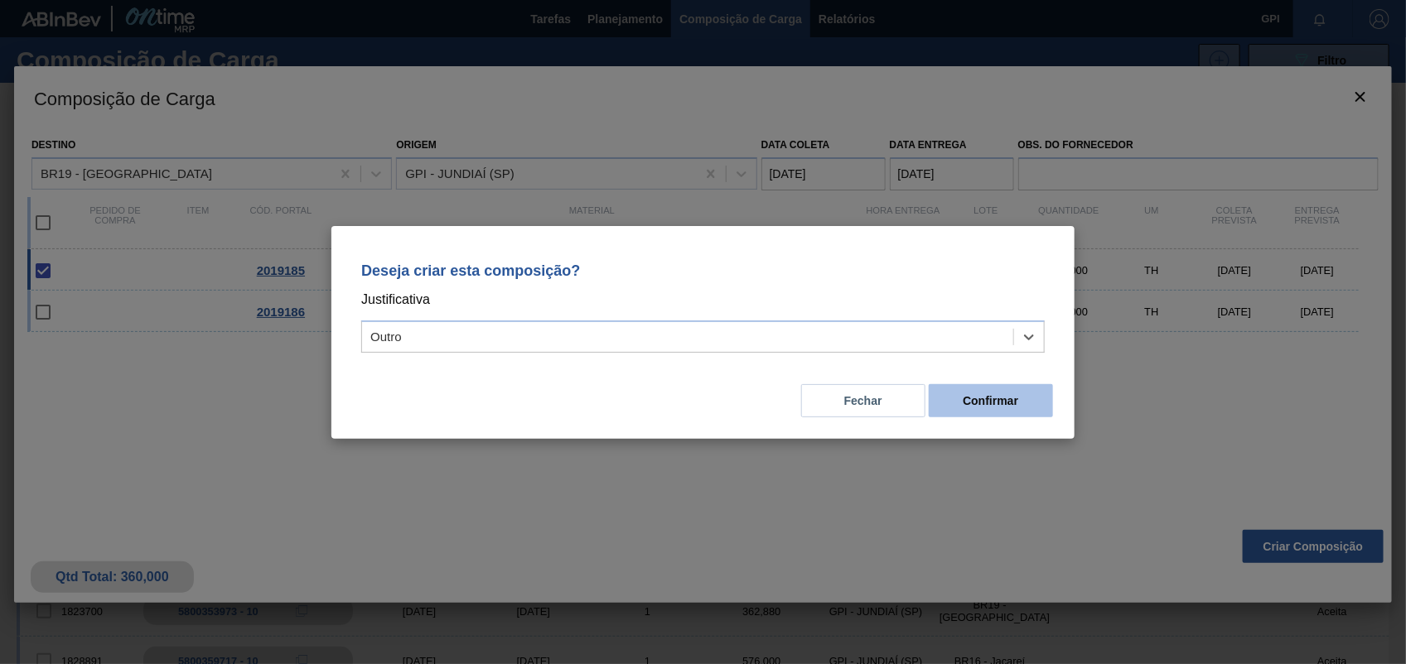
click at [1007, 398] on button "Confirmar" at bounding box center [991, 400] width 124 height 33
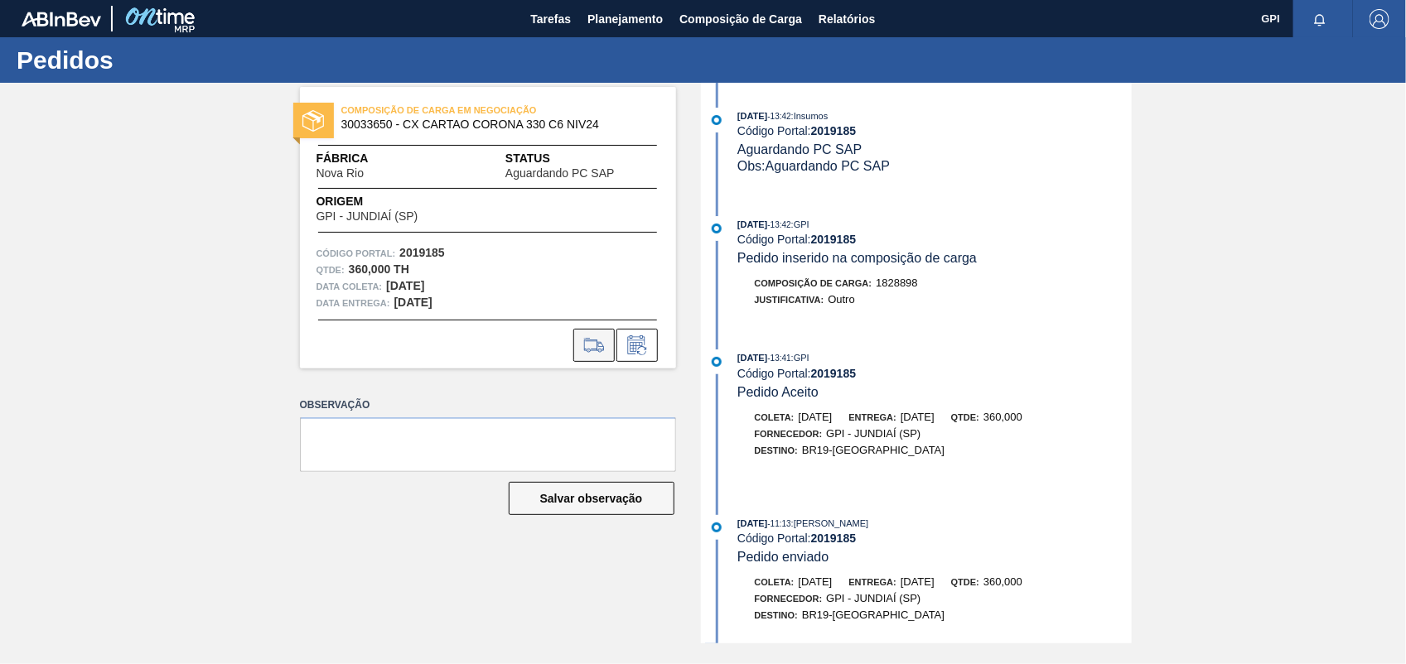
click at [595, 346] on icon at bounding box center [594, 346] width 27 height 20
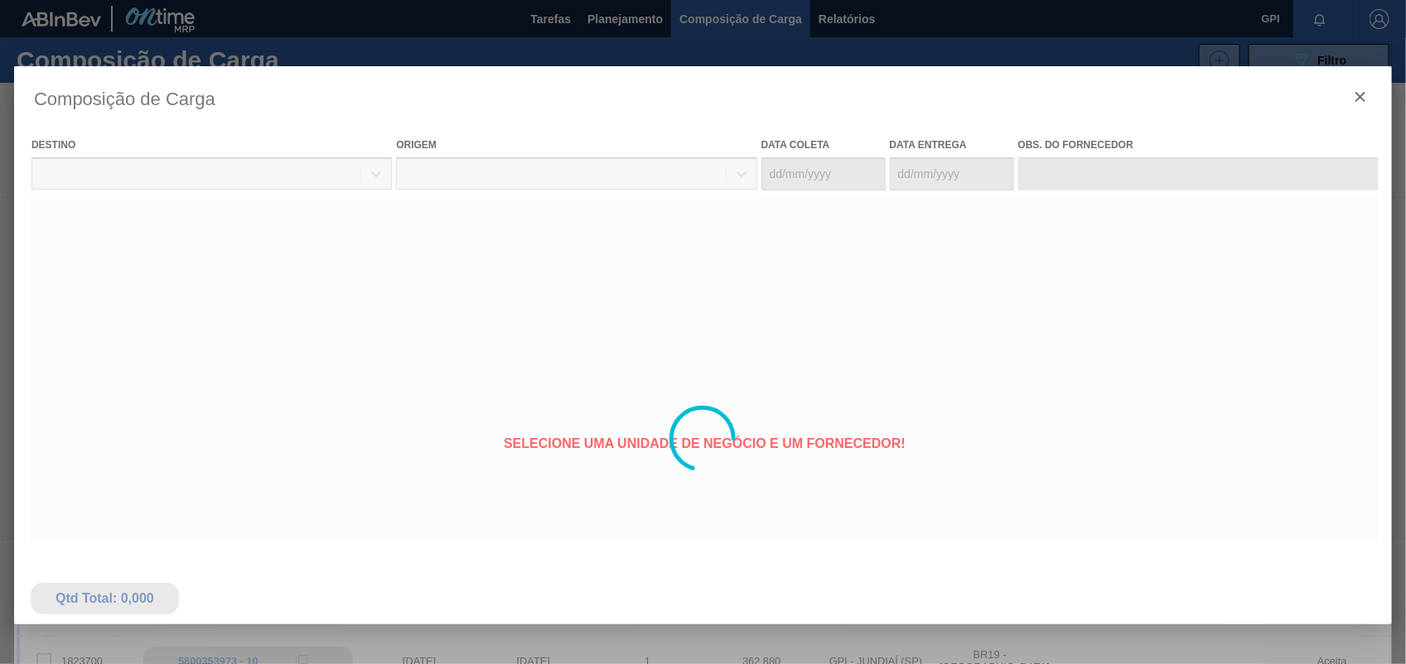
type coleta "15/10/2025"
type entrega "[DATE]"
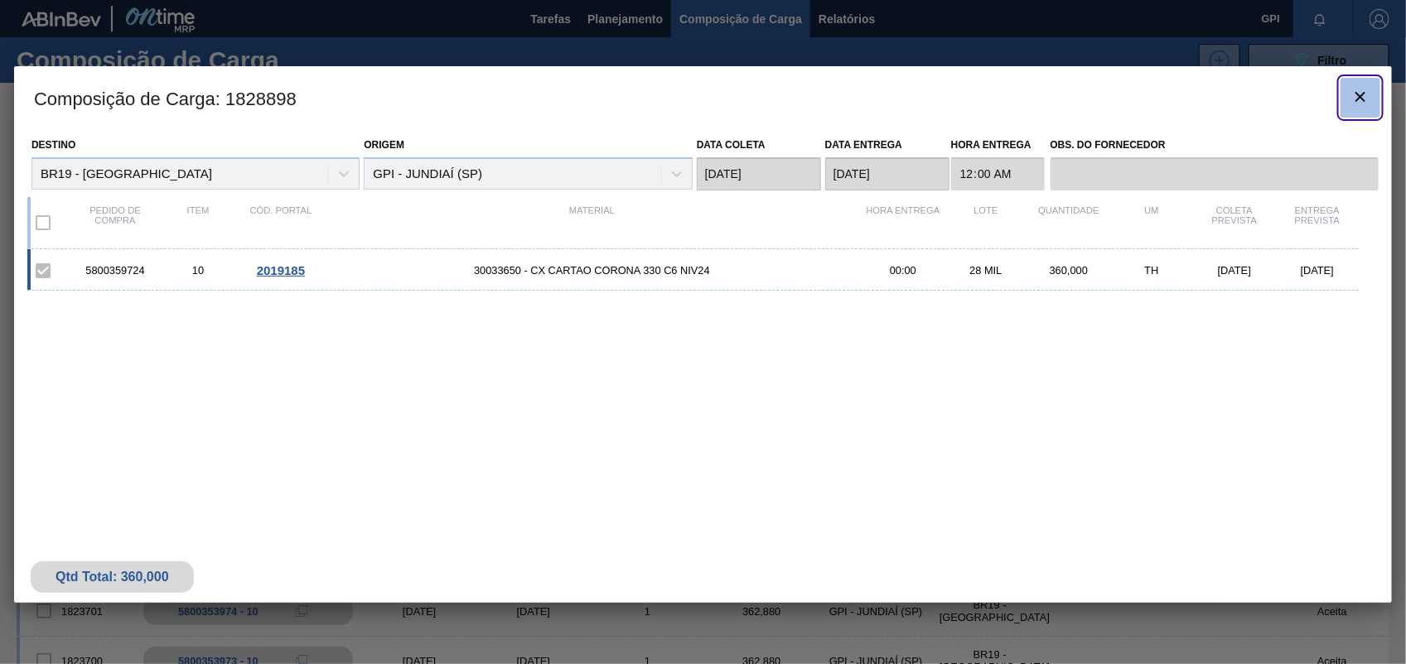
click at [1364, 98] on icon "botão de ícone" at bounding box center [1360, 97] width 20 height 20
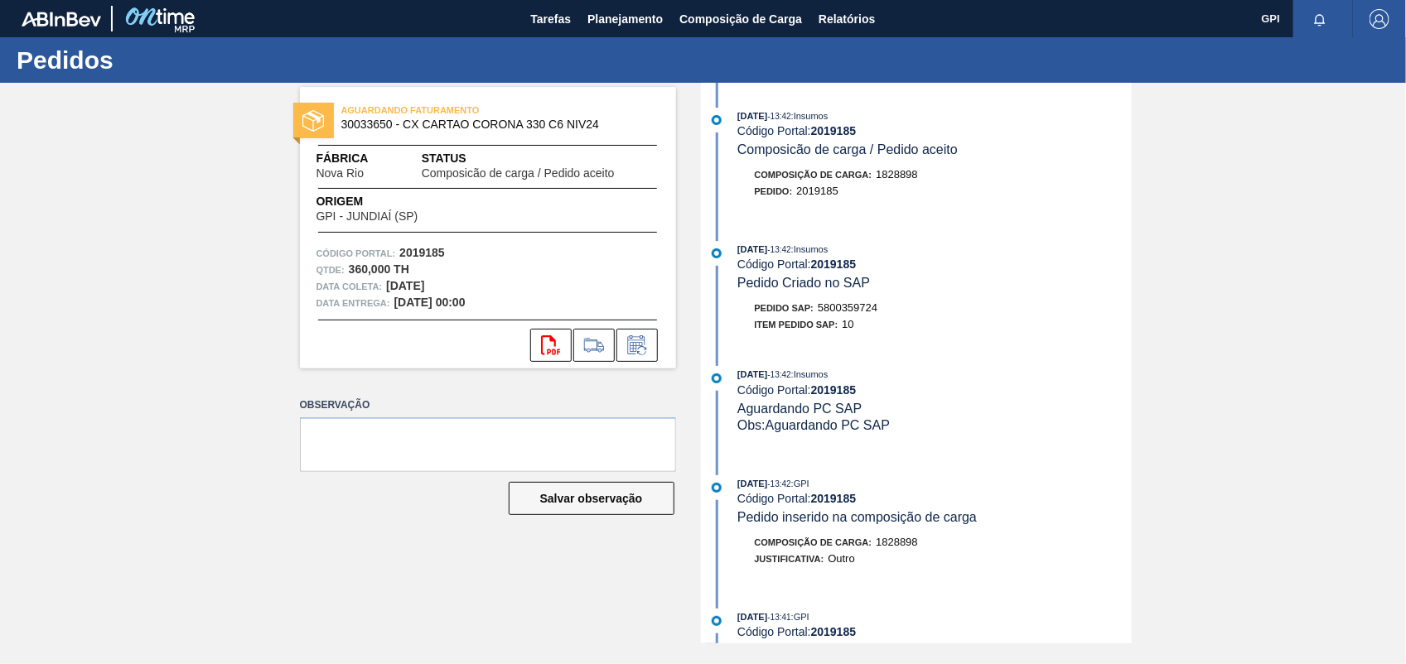
click at [853, 314] on span "5800359724" at bounding box center [848, 308] width 60 height 12
click at [443, 253] on strong "2019185" at bounding box center [422, 252] width 46 height 13
click at [440, 254] on strong "2019185" at bounding box center [422, 252] width 46 height 13
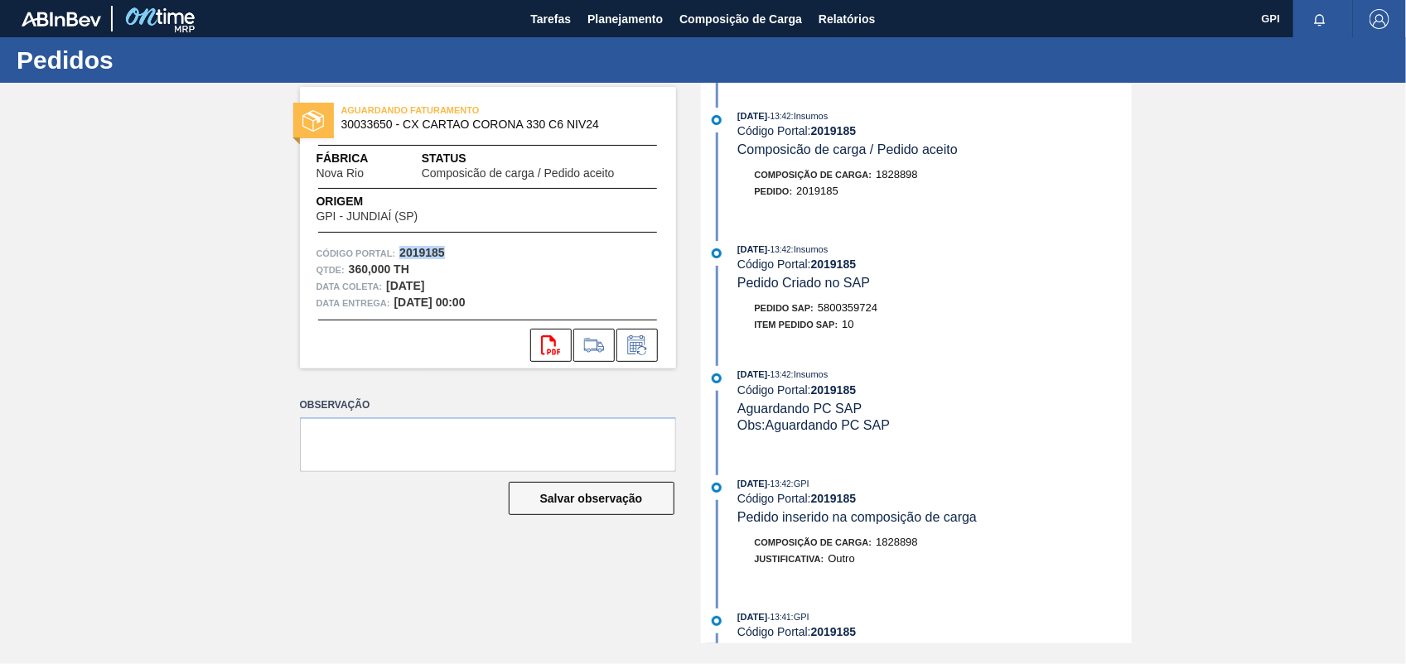
click at [440, 254] on strong "2019185" at bounding box center [422, 252] width 46 height 13
click at [544, 345] on icon "svg{fill:#ff0000}" at bounding box center [551, 346] width 20 height 20
click at [1256, 417] on div "AGUARDANDO FATURAMENTO 30033650 - CX CARTAO CORONA 330 C6 NIV24 Fábrica Nova Ri…" at bounding box center [703, 363] width 1406 height 561
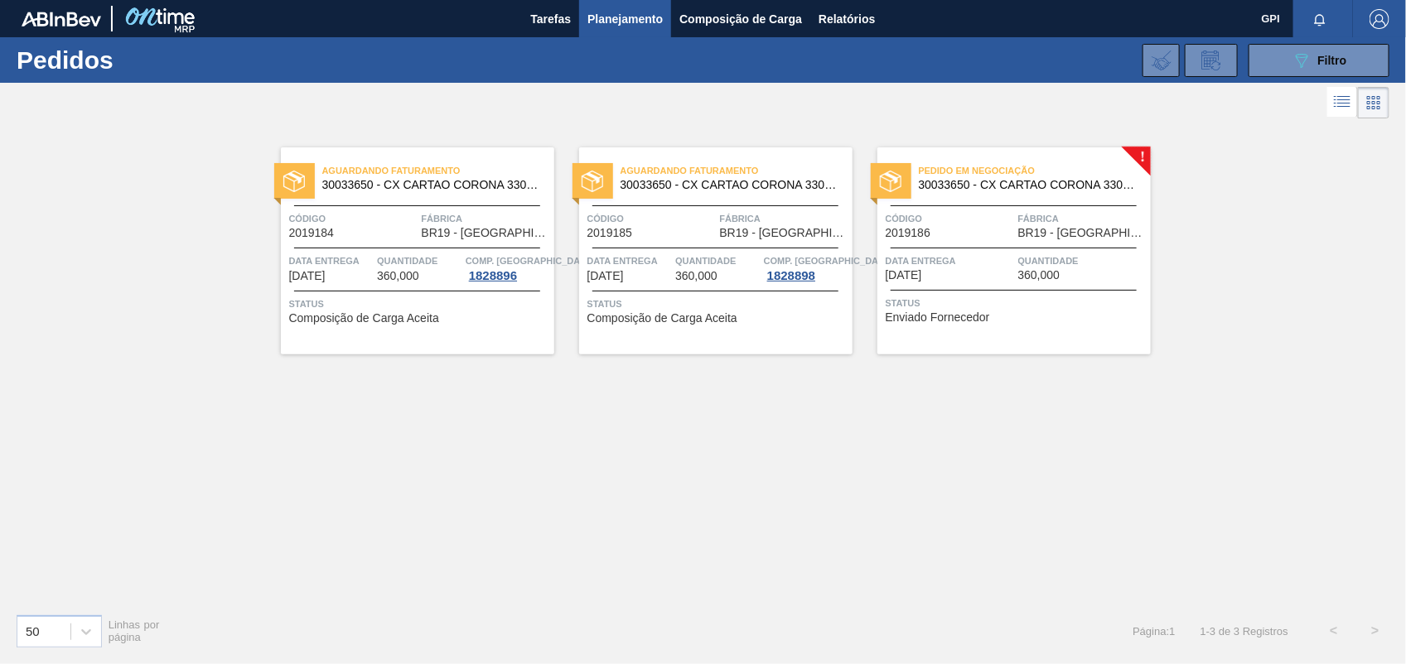
click at [982, 248] on div at bounding box center [1014, 248] width 246 height 1
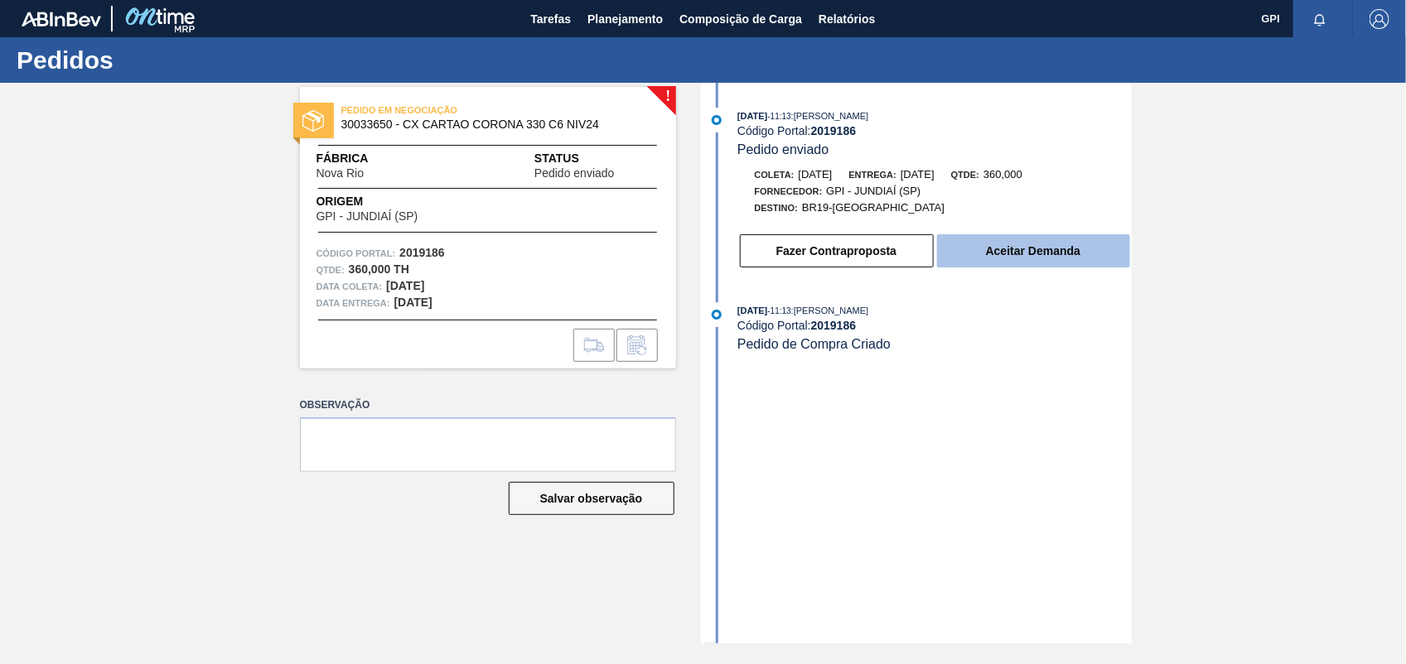
click at [1036, 268] on button "Aceitar Demanda" at bounding box center [1033, 250] width 193 height 33
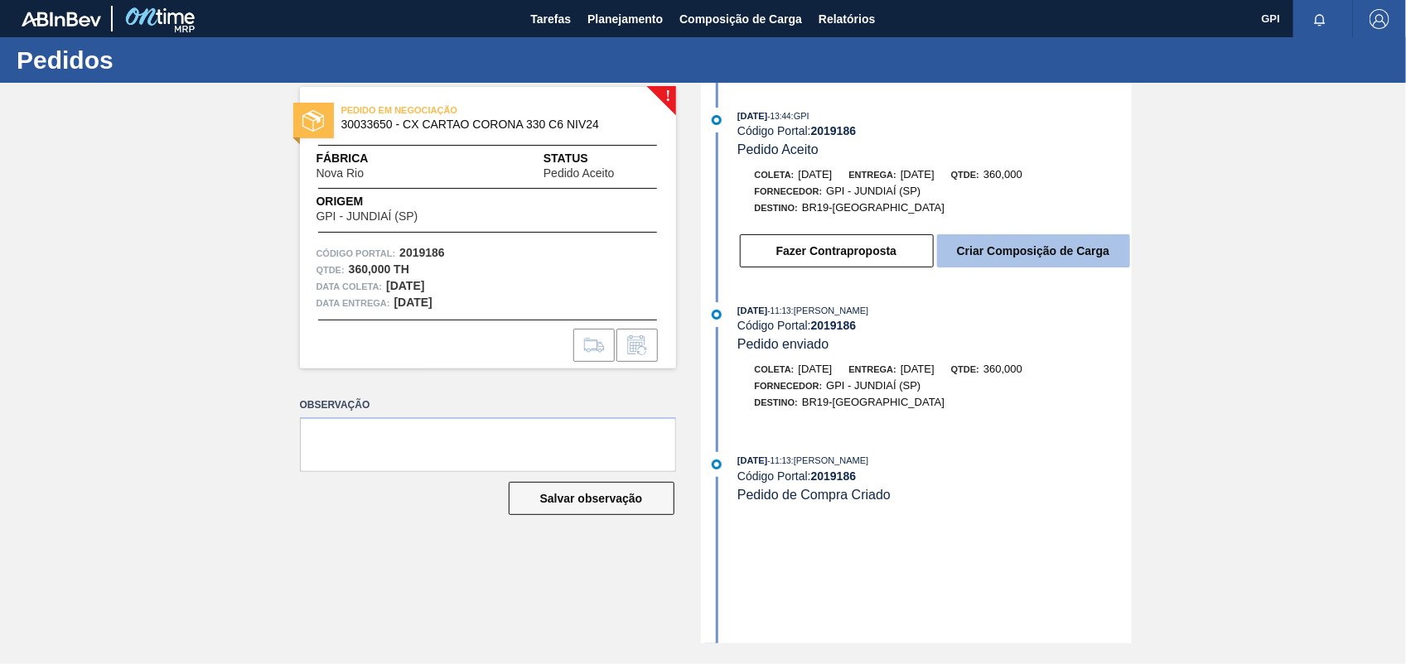
click at [982, 255] on button "Criar Composição de Carga" at bounding box center [1033, 250] width 193 height 33
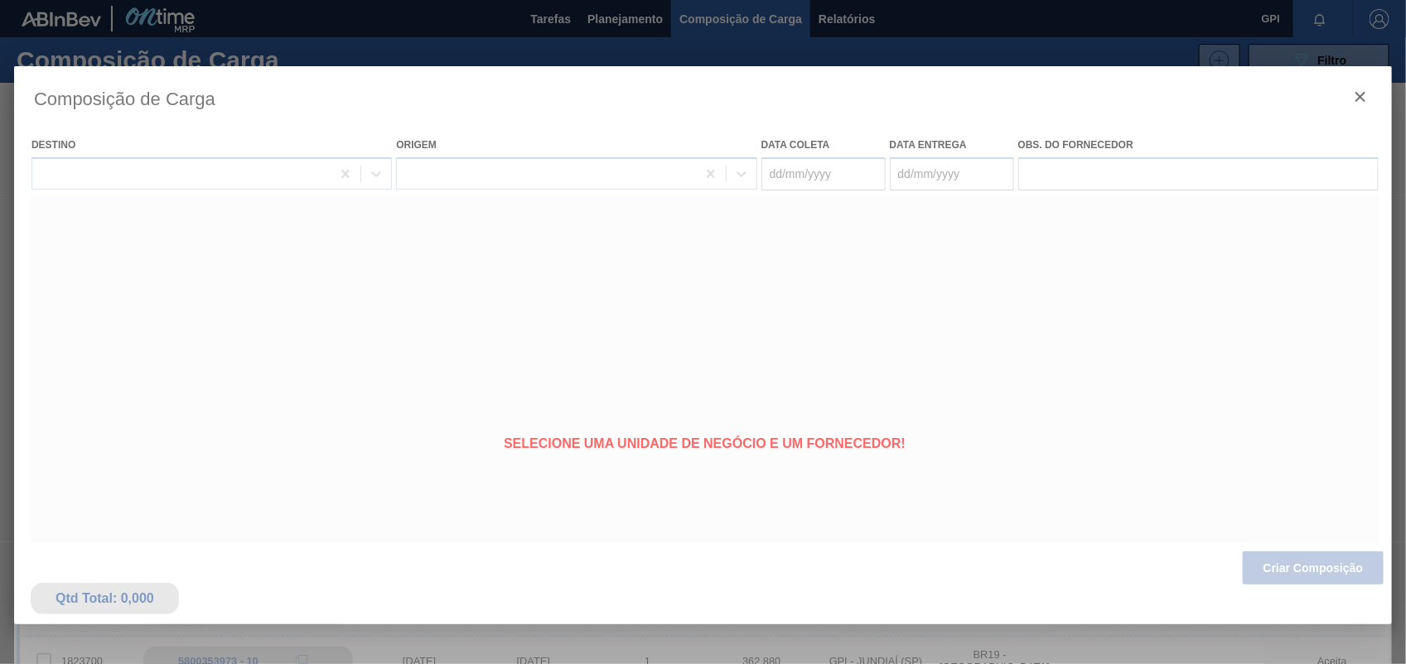
type coleta "15/10/2025"
type entrega "[DATE]"
click at [1307, 582] on div at bounding box center [703, 439] width 1378 height 746
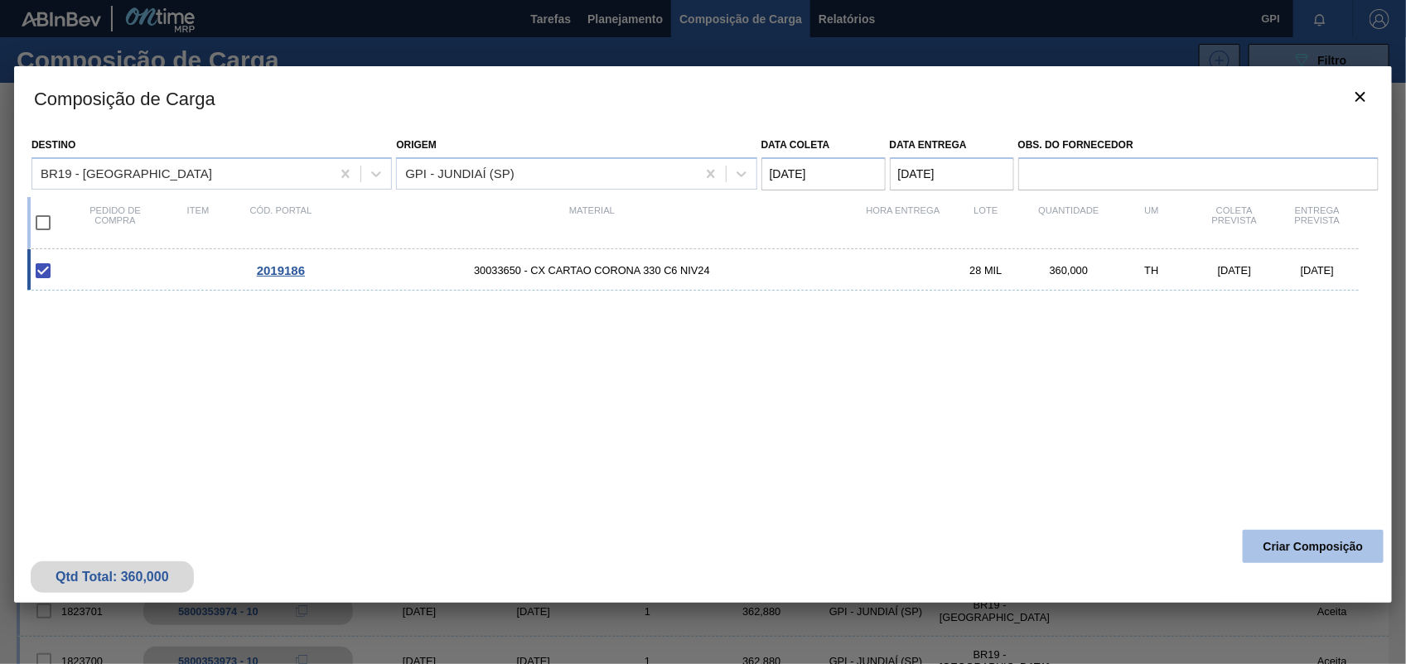
click at [1342, 557] on button "Criar Composição" at bounding box center [1313, 546] width 141 height 33
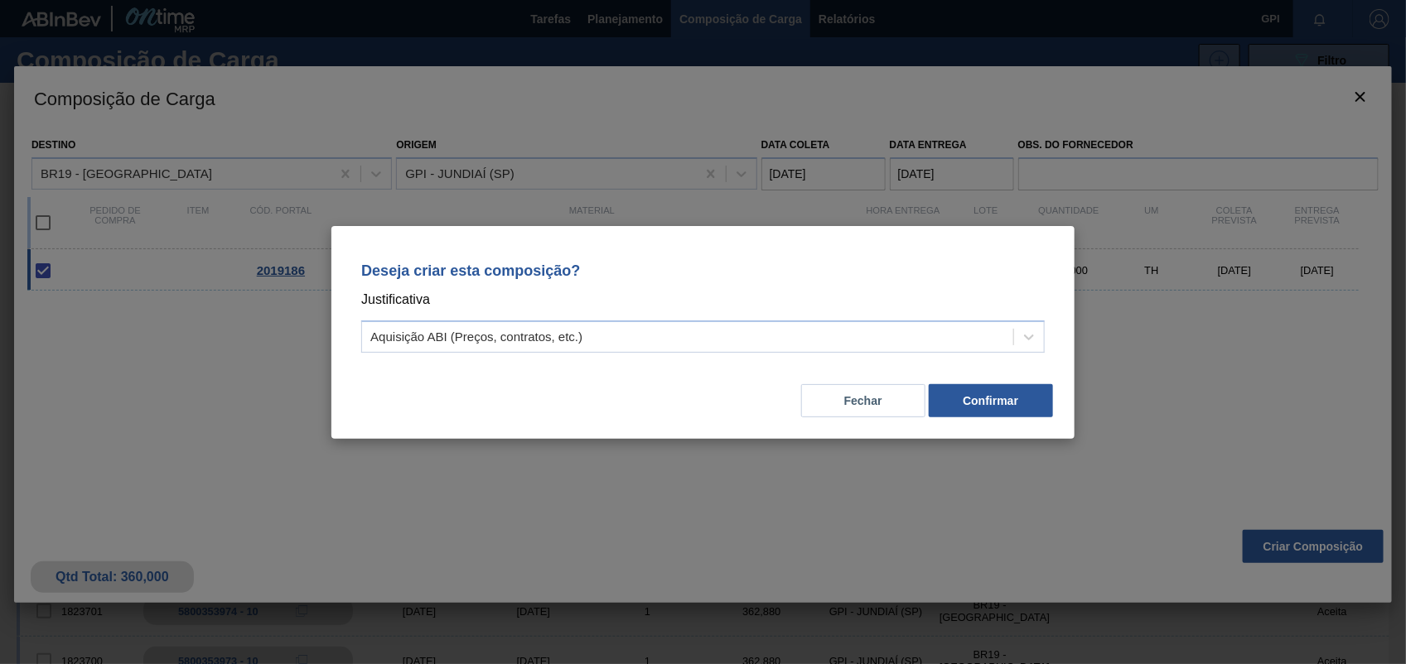
click at [1054, 340] on div "Deseja criar esta composição? Justificativa Aquisição ABI (Preços, contratos, e…" at bounding box center [702, 304] width 703 height 117
click at [1036, 340] on icon at bounding box center [1029, 337] width 17 height 17
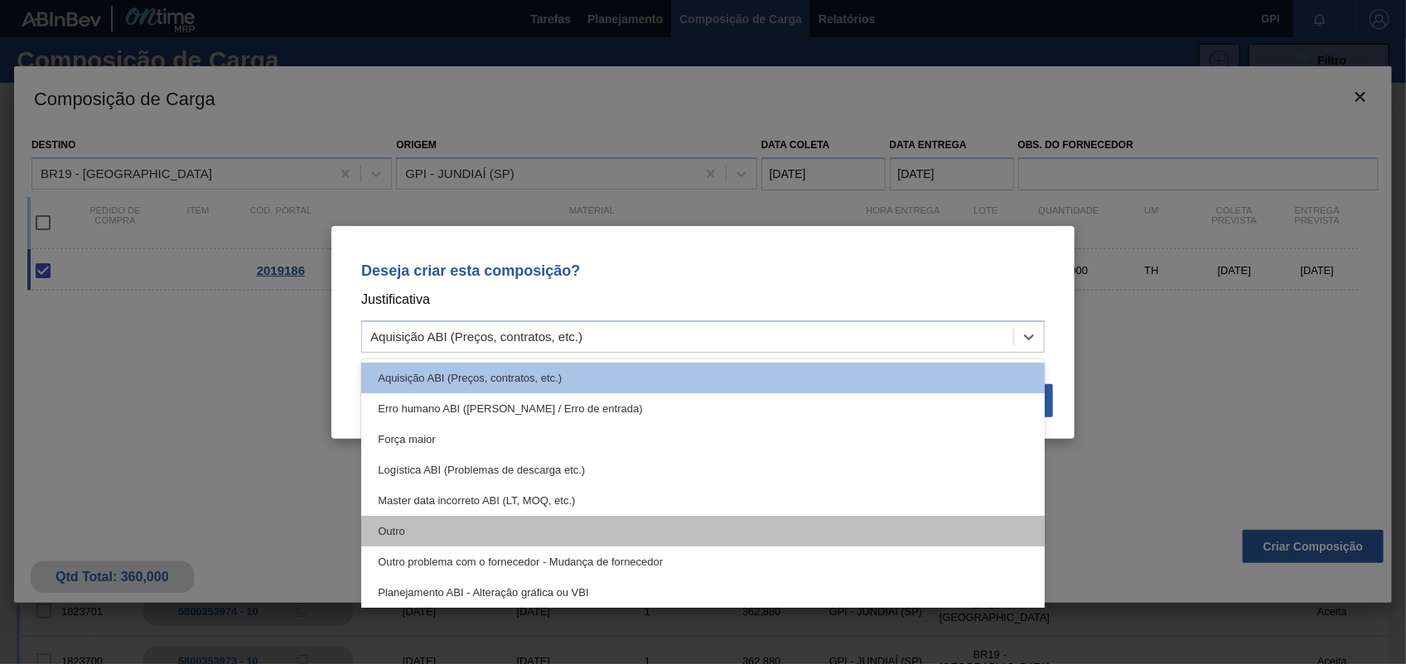
click at [465, 541] on div "Outro" at bounding box center [702, 531] width 683 height 31
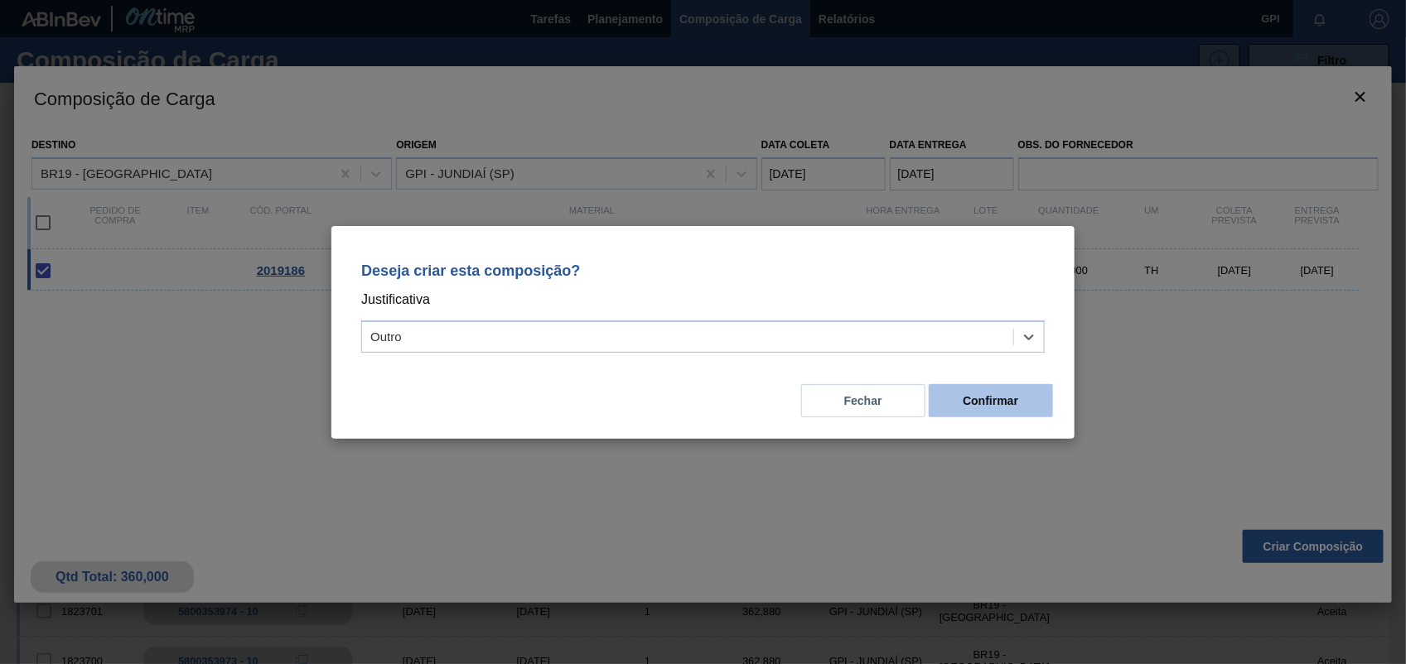
click at [1029, 408] on button "Confirmar" at bounding box center [991, 400] width 124 height 33
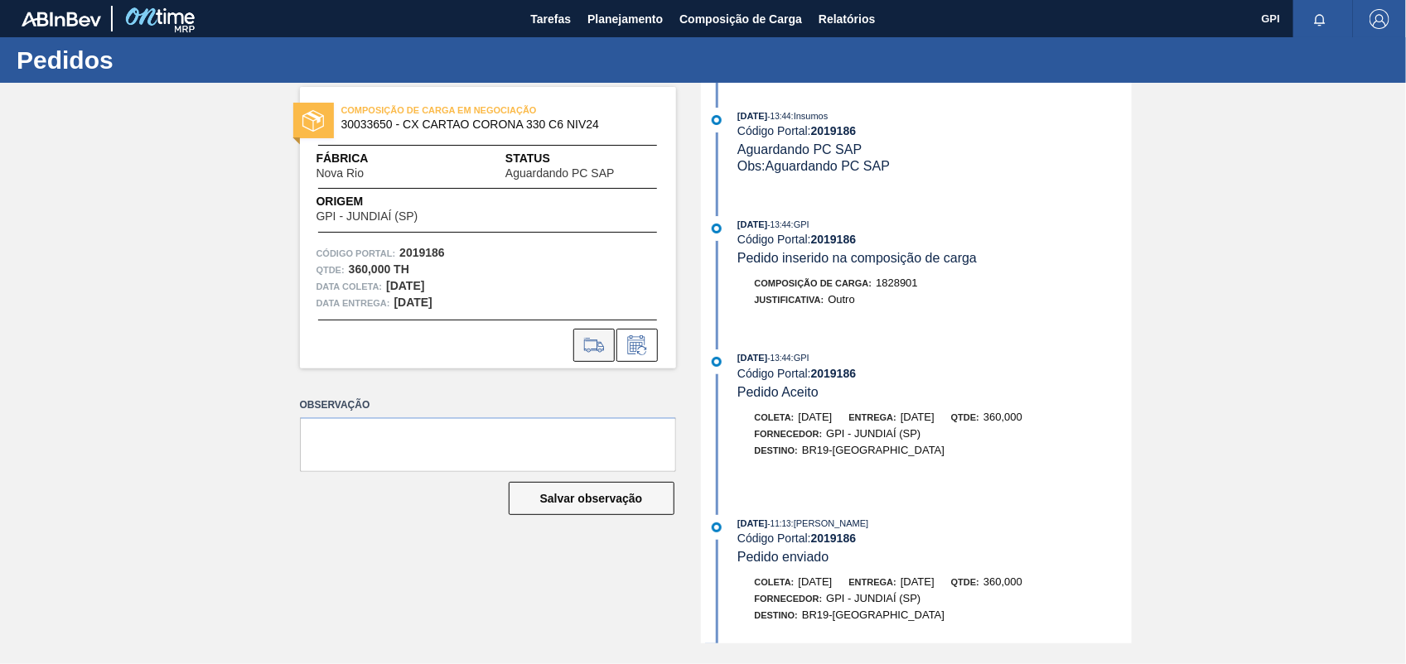
click at [593, 350] on icon at bounding box center [594, 346] width 27 height 20
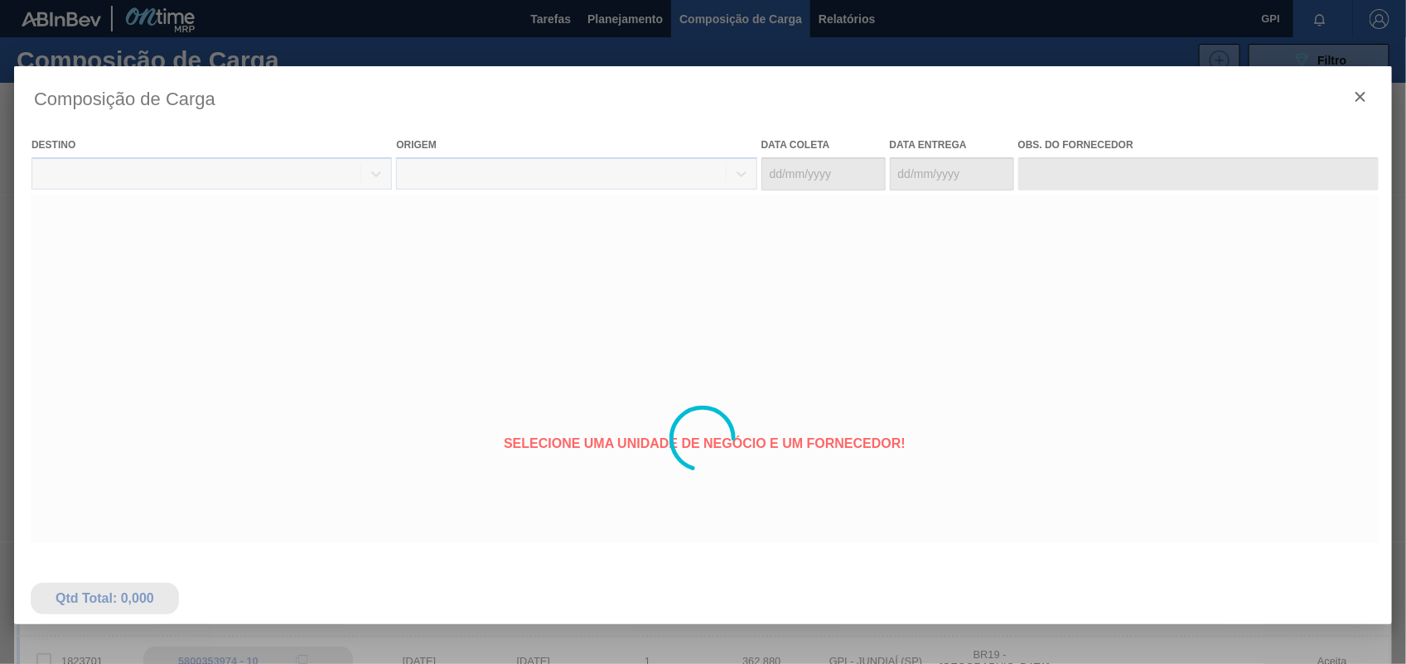
type coleta "15/10/2025"
type entrega "[DATE]"
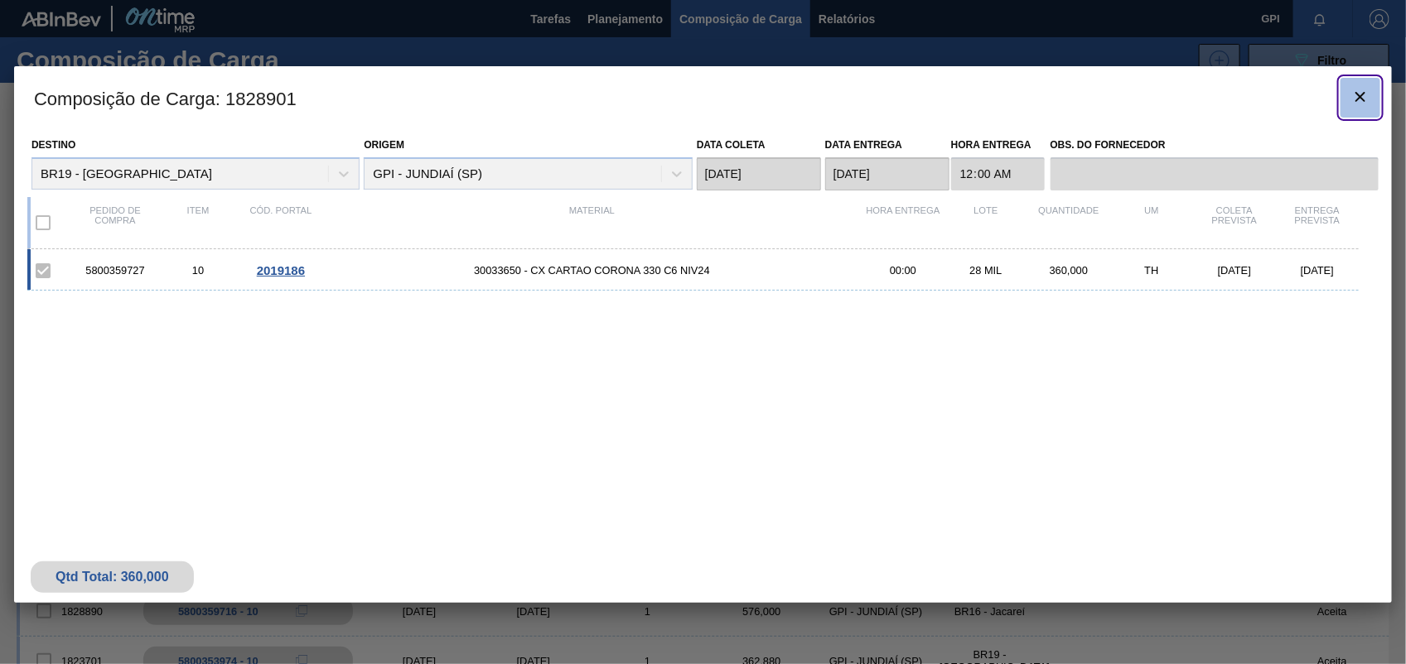
click at [1374, 105] on button "botão de ícone" at bounding box center [1360, 98] width 40 height 40
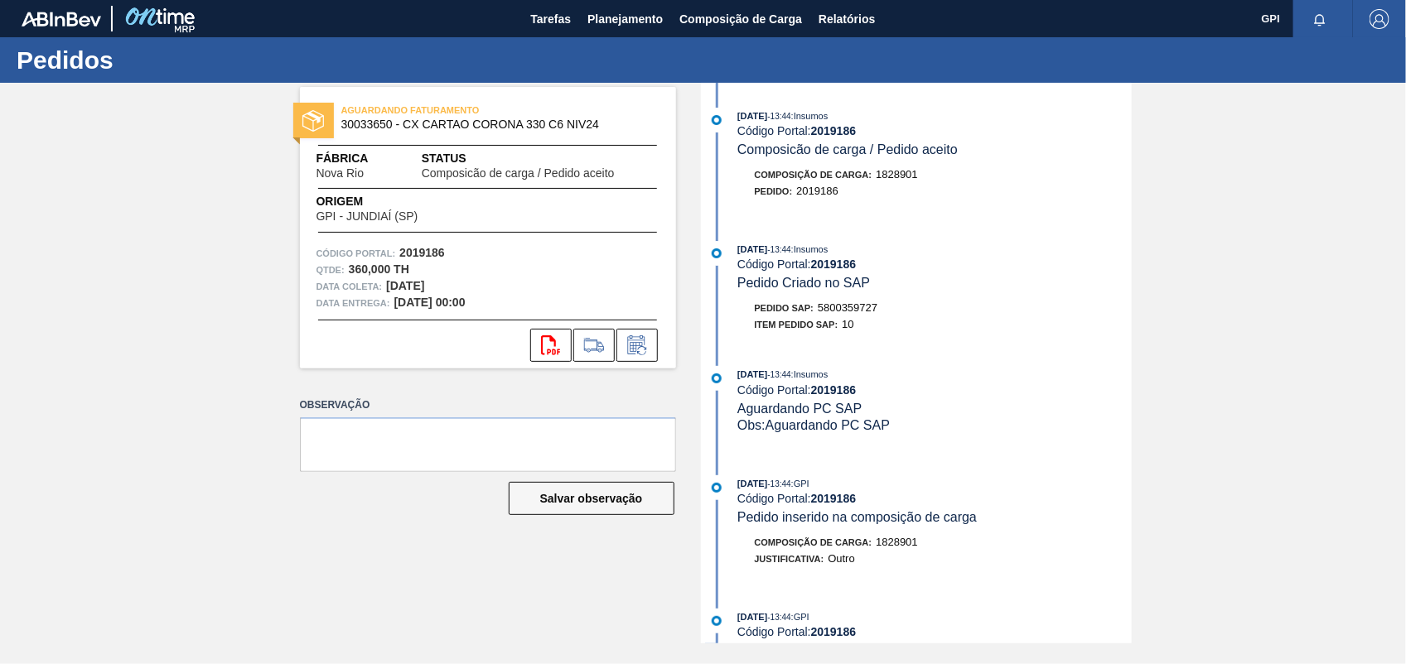
click at [867, 314] on span "5800359727" at bounding box center [848, 308] width 60 height 12
click at [435, 255] on strong "2019186" at bounding box center [422, 252] width 46 height 13
click at [563, 346] on button "svg{fill:#ff0000}" at bounding box center [550, 345] width 41 height 33
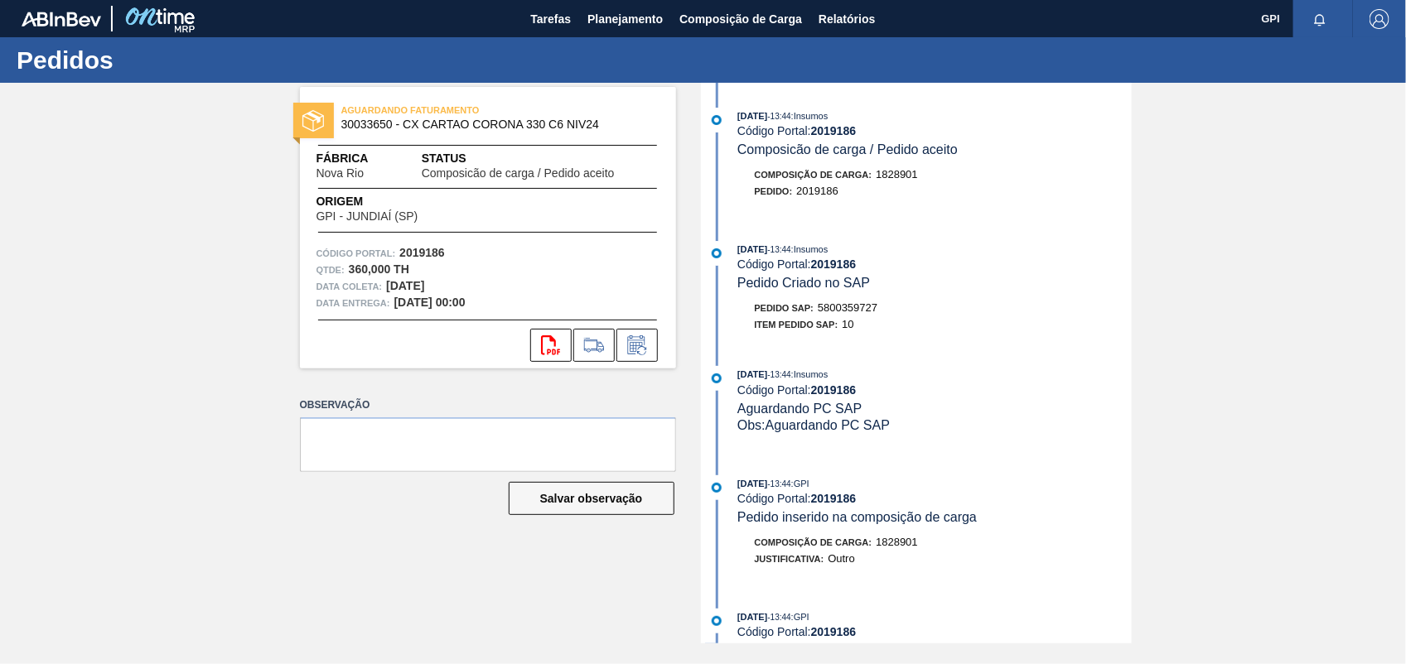
click at [1156, 286] on div "AGUARDANDO FATURAMENTO 30033650 - CX CARTAO CORONA 330 C6 NIV24 Fábrica Nova Ri…" at bounding box center [703, 363] width 1406 height 561
